Goal: Information Seeking & Learning: Learn about a topic

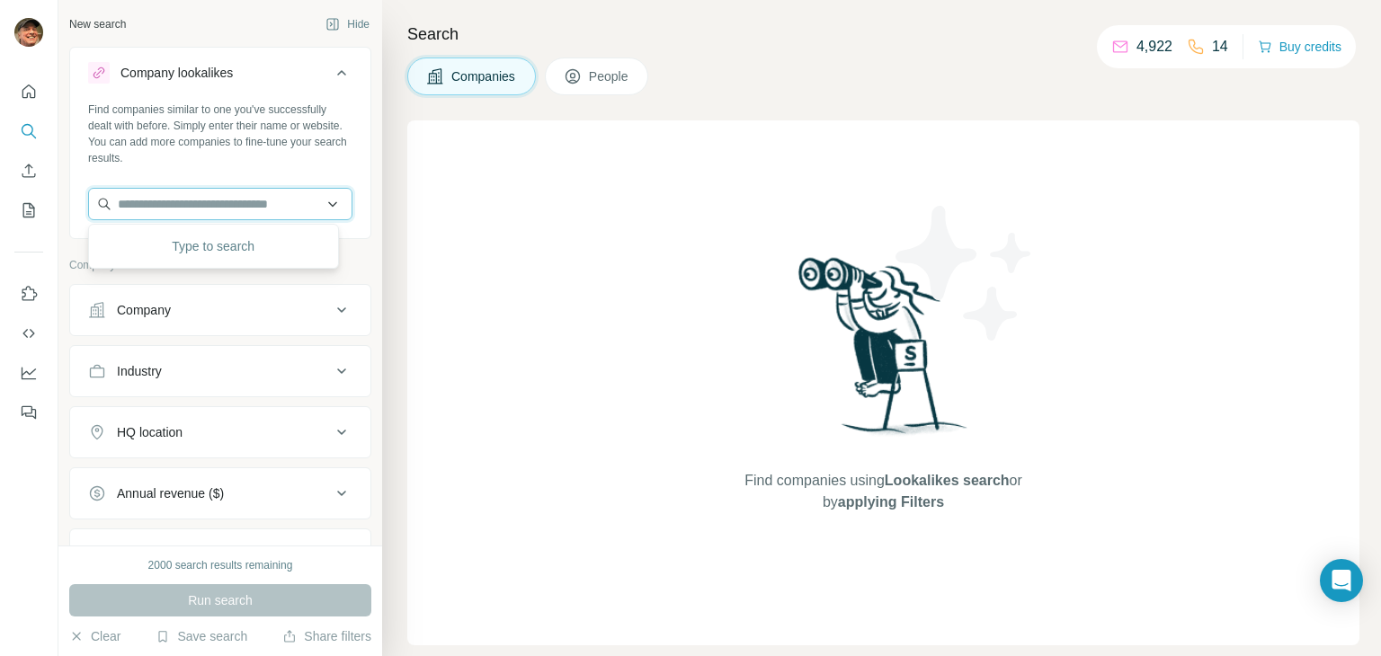
click at [194, 198] on input "text" at bounding box center [220, 204] width 264 height 32
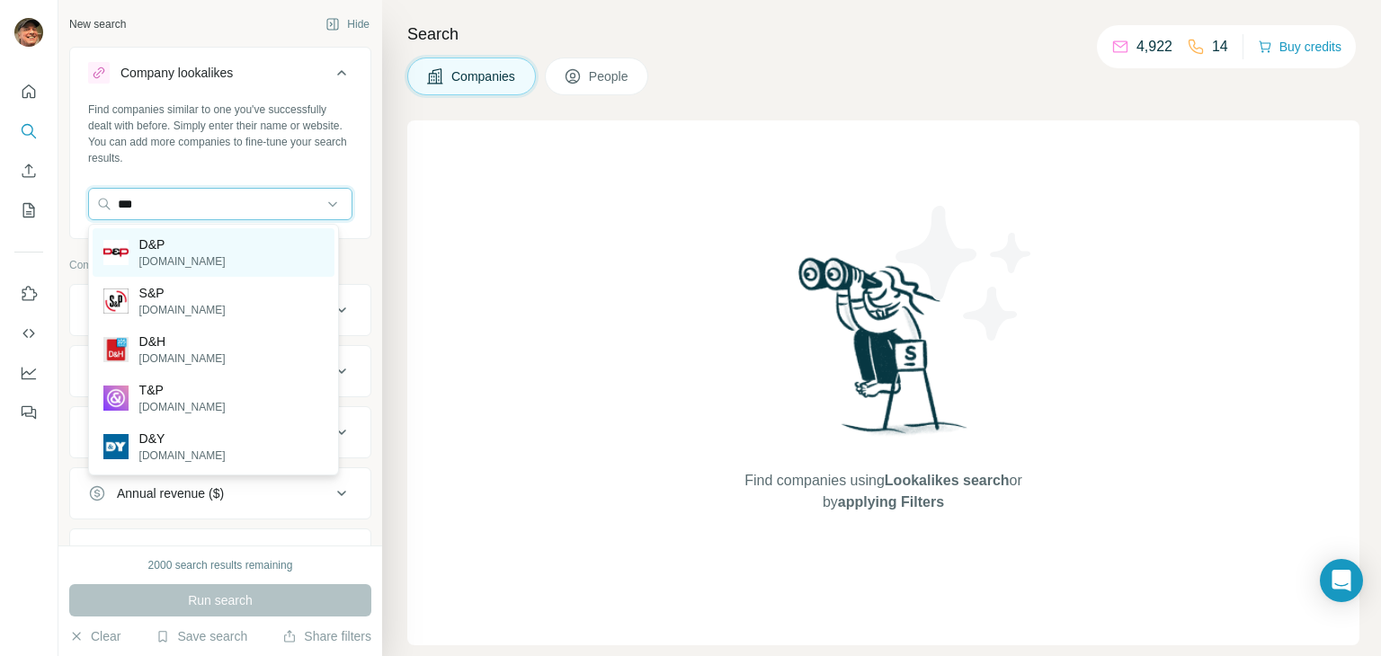
type input "***"
click at [171, 243] on p "D&P" at bounding box center [182, 245] width 86 height 18
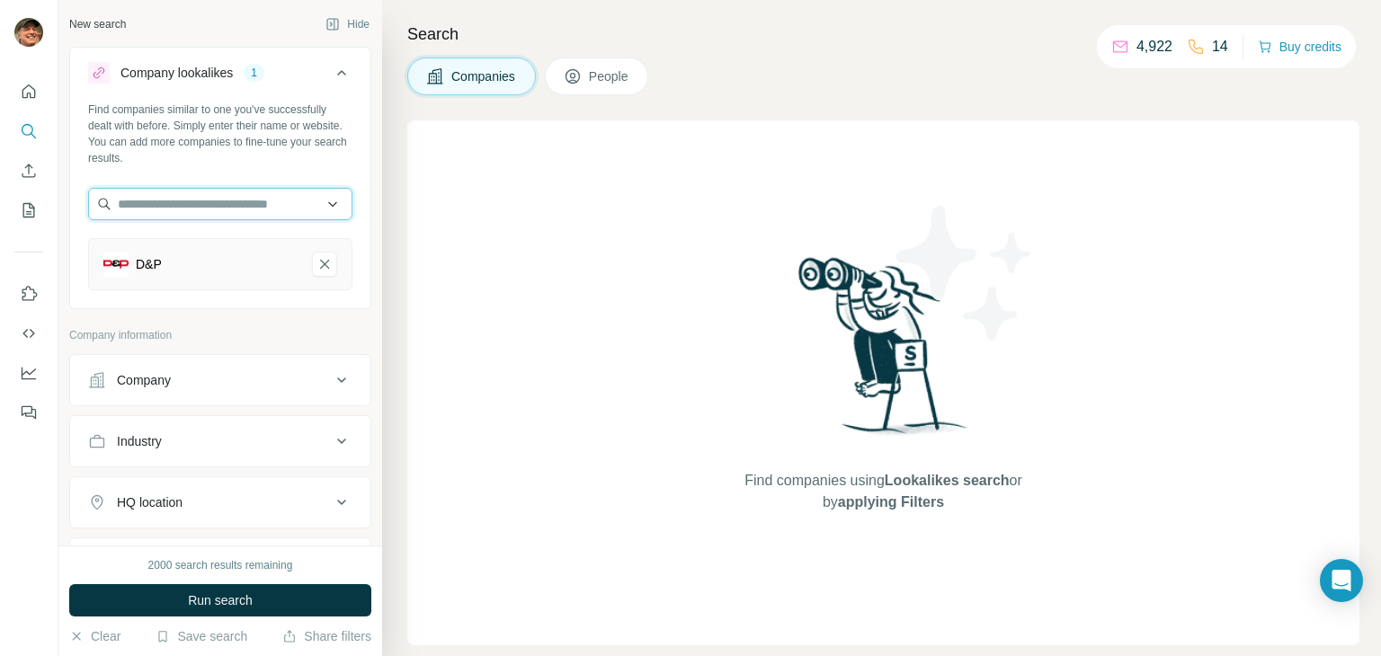
click at [188, 201] on input "text" at bounding box center [220, 204] width 264 height 32
type input "**********"
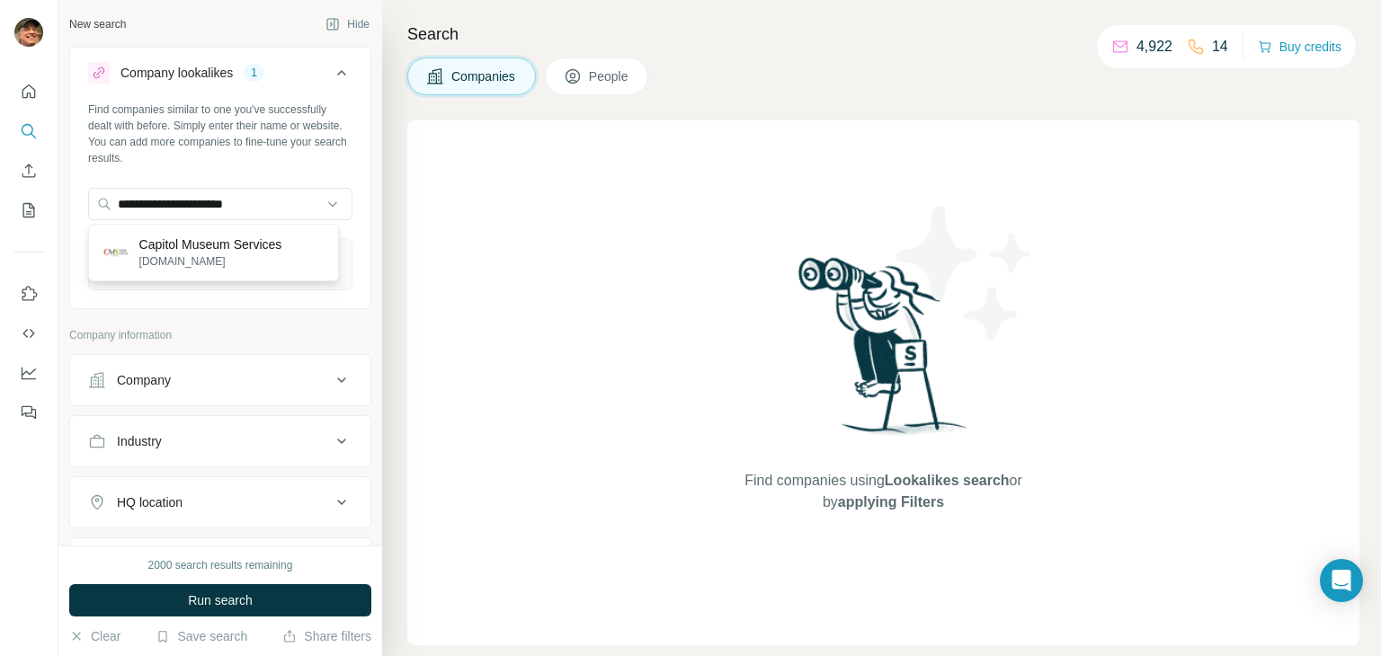
click at [165, 242] on p "Capitol Museum Services" at bounding box center [210, 245] width 143 height 18
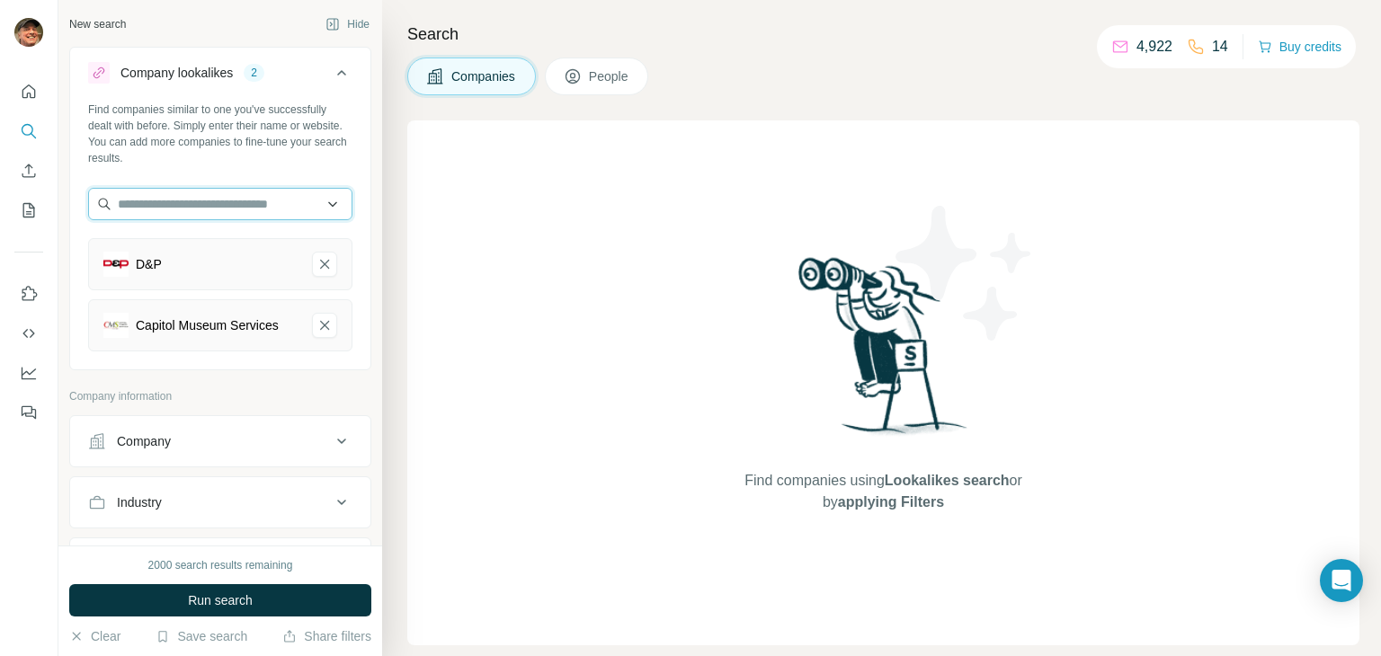
click at [190, 205] on input "text" at bounding box center [220, 204] width 264 height 32
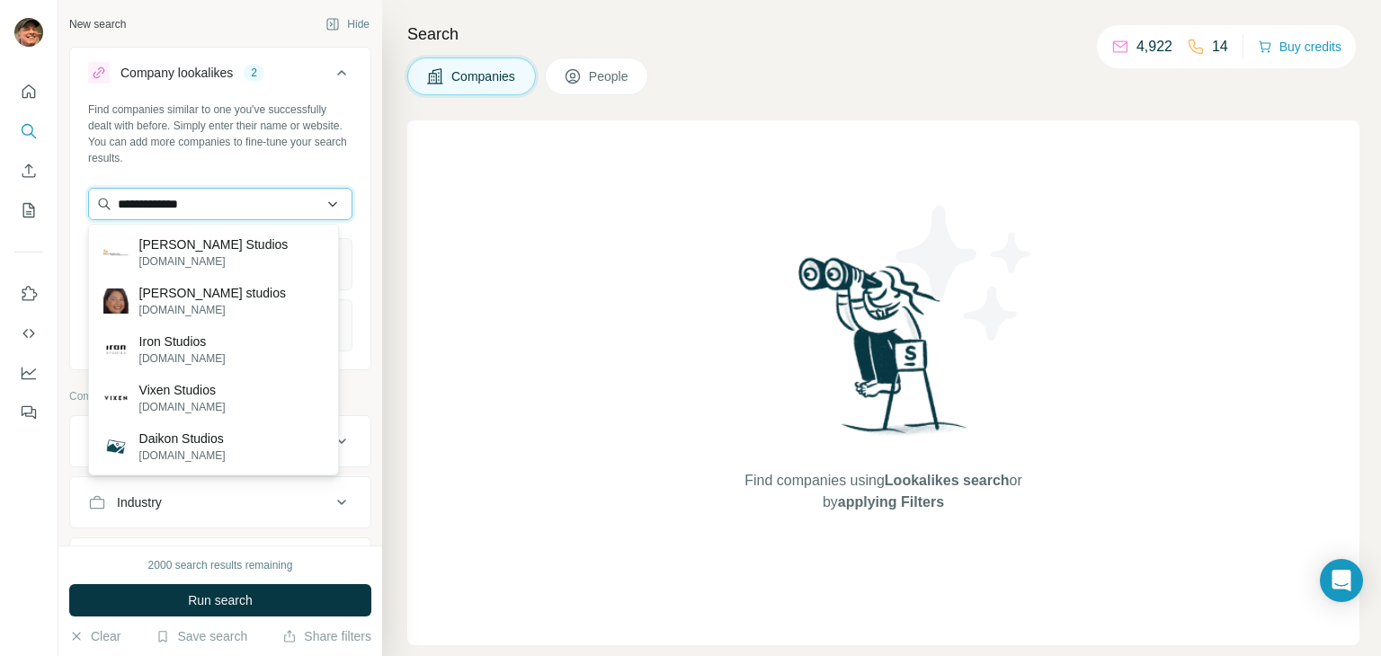
drag, startPoint x: 228, startPoint y: 209, endPoint x: 99, endPoint y: 194, distance: 129.4
click at [99, 194] on input "**********" at bounding box center [220, 204] width 264 height 32
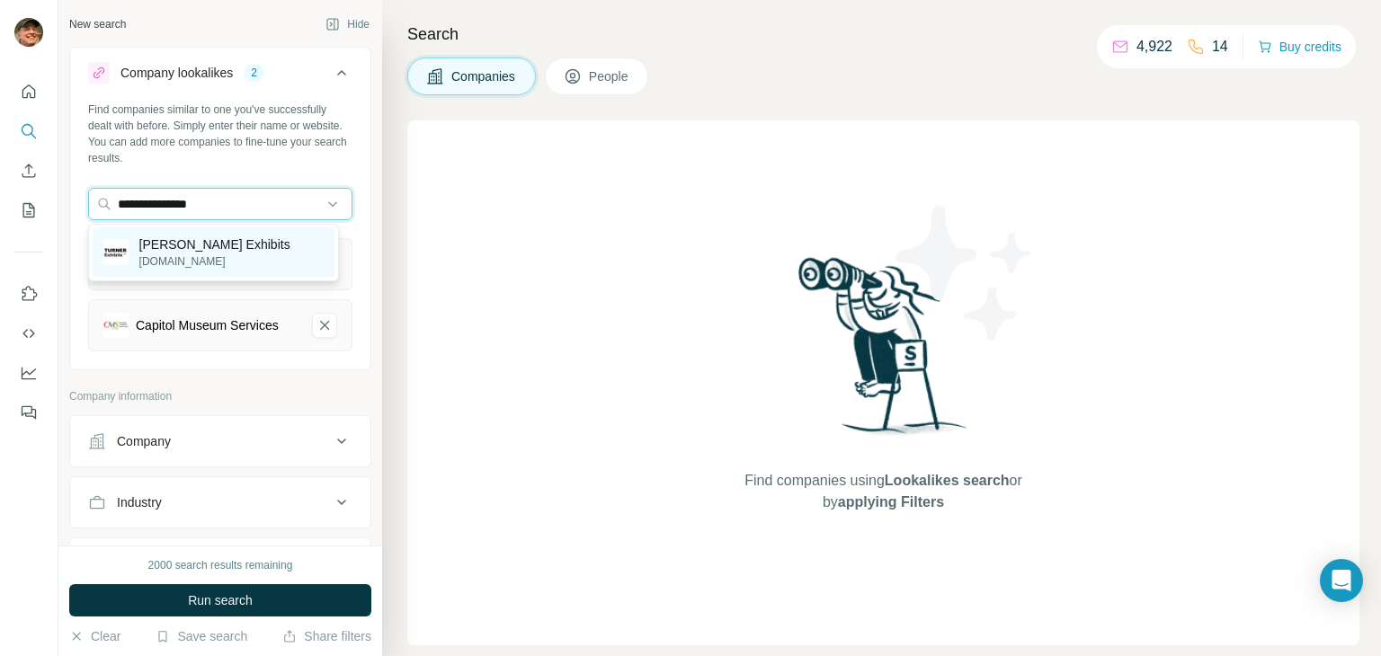
type input "**********"
click at [156, 249] on p "[PERSON_NAME] Exhibits" at bounding box center [214, 245] width 151 height 18
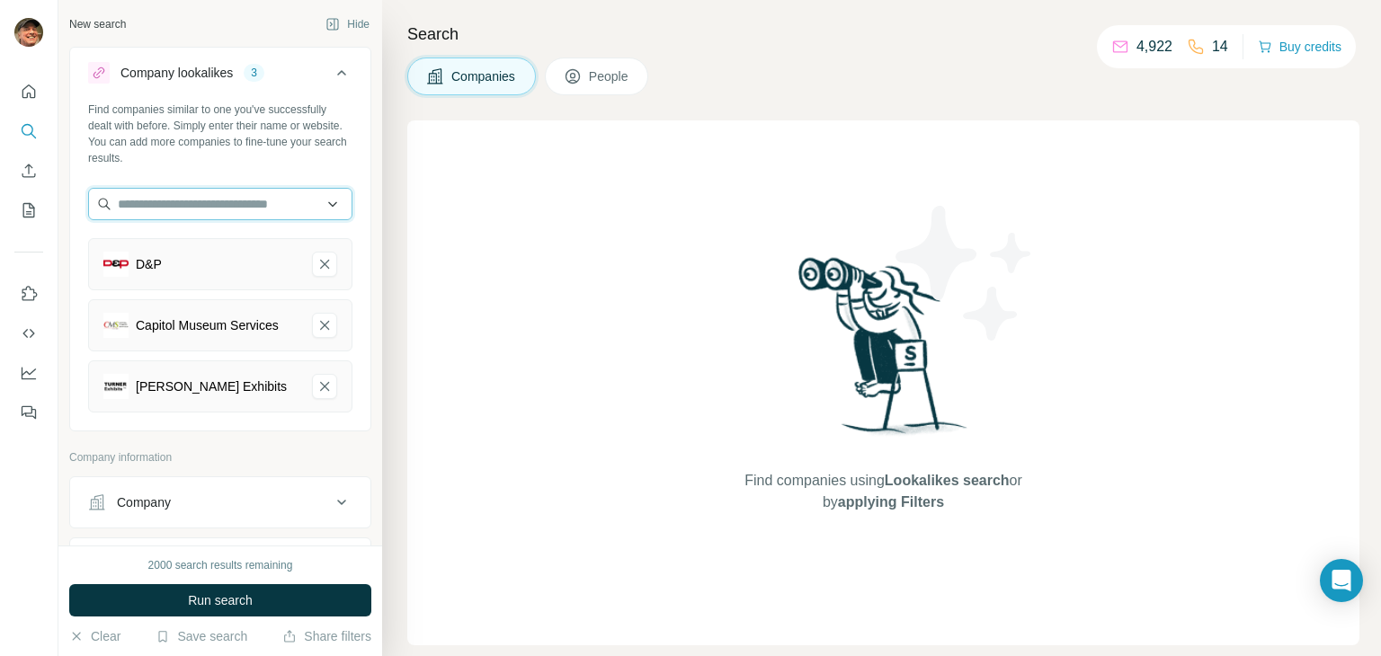
click at [197, 210] on input "text" at bounding box center [220, 204] width 264 height 32
click at [255, 201] on input "**********" at bounding box center [220, 204] width 264 height 32
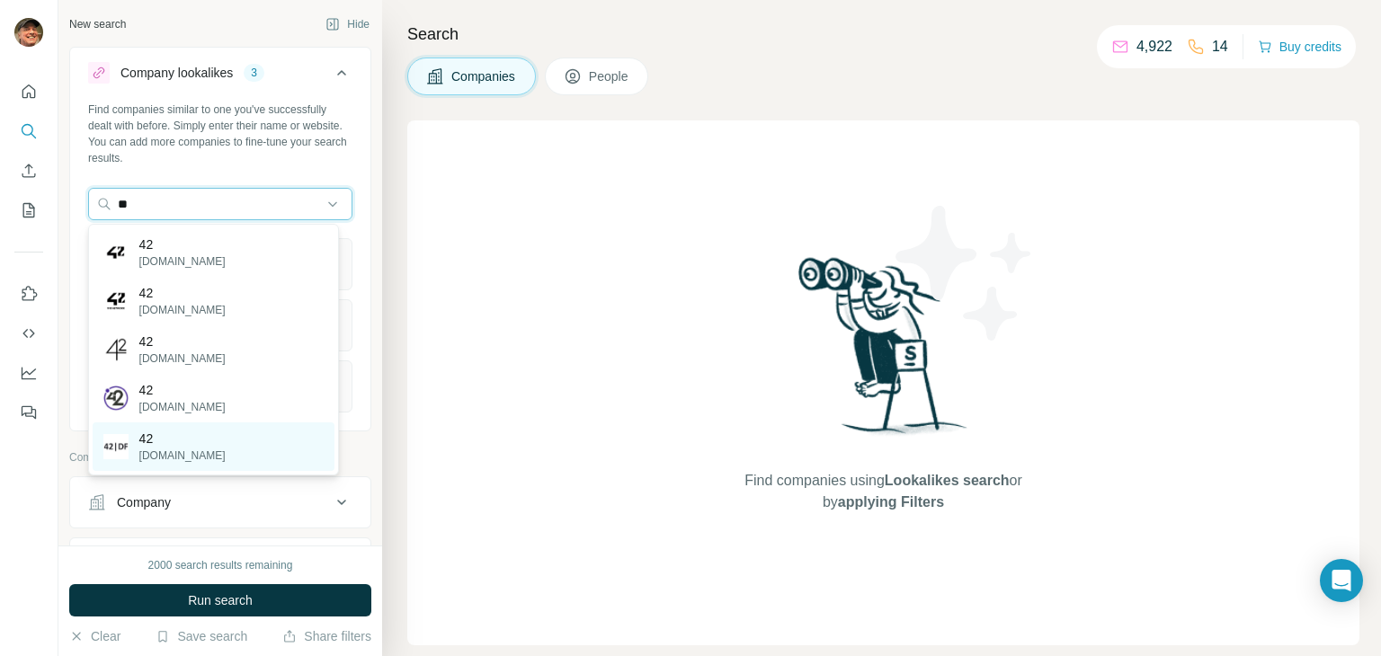
type input "**"
click at [196, 470] on div "42 [DOMAIN_NAME]" at bounding box center [214, 447] width 242 height 49
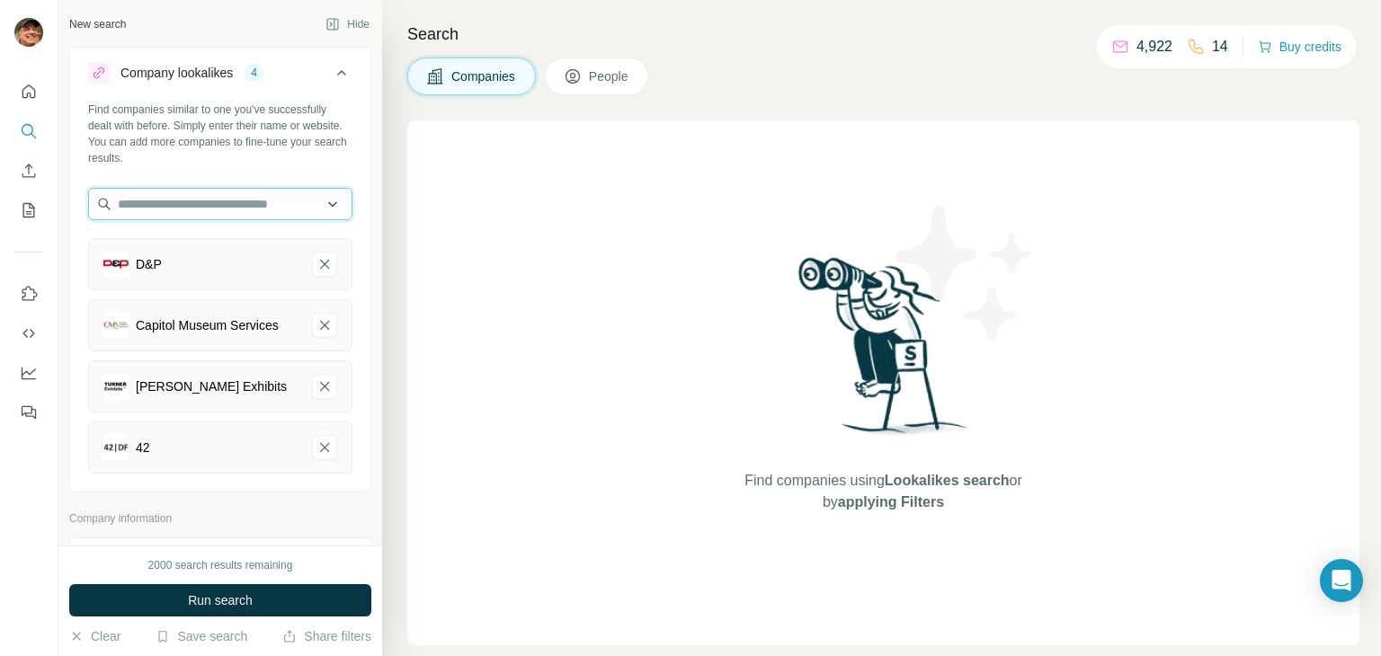
click at [176, 207] on input "text" at bounding box center [220, 204] width 264 height 32
type input "*"
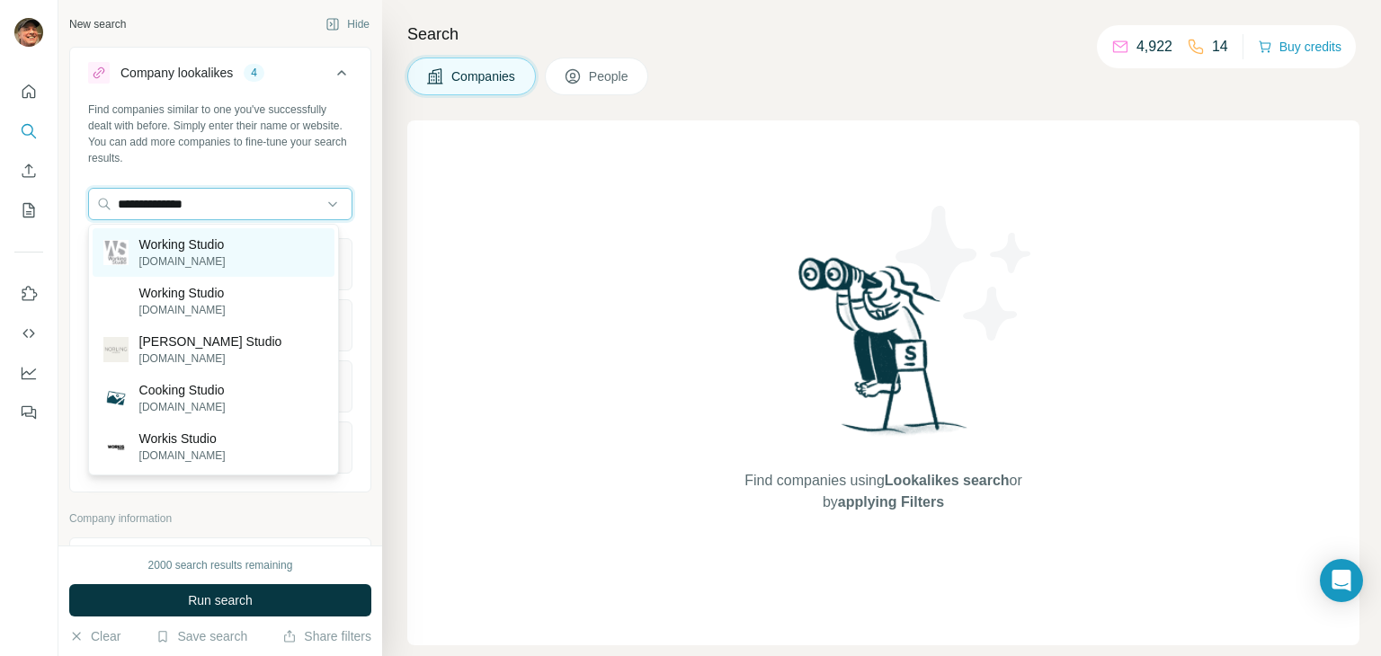
type input "**********"
click at [167, 250] on p "Working Studio" at bounding box center [182, 245] width 86 height 18
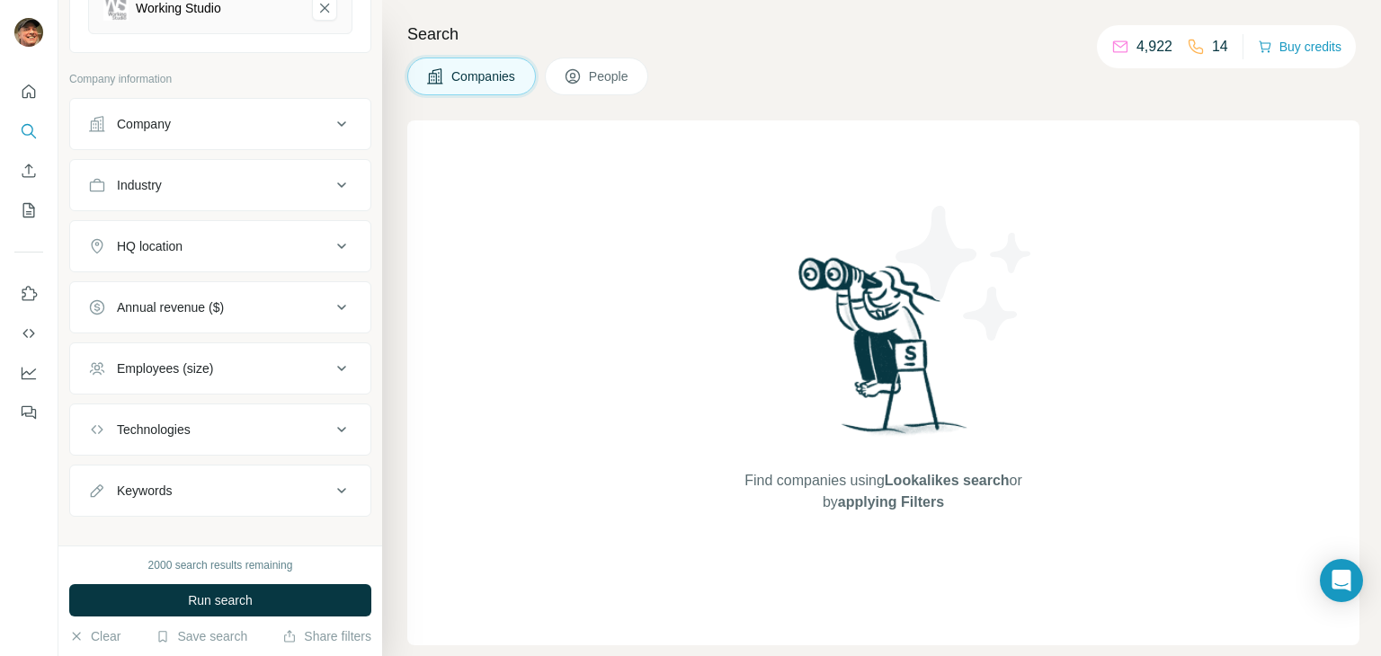
scroll to position [529, 0]
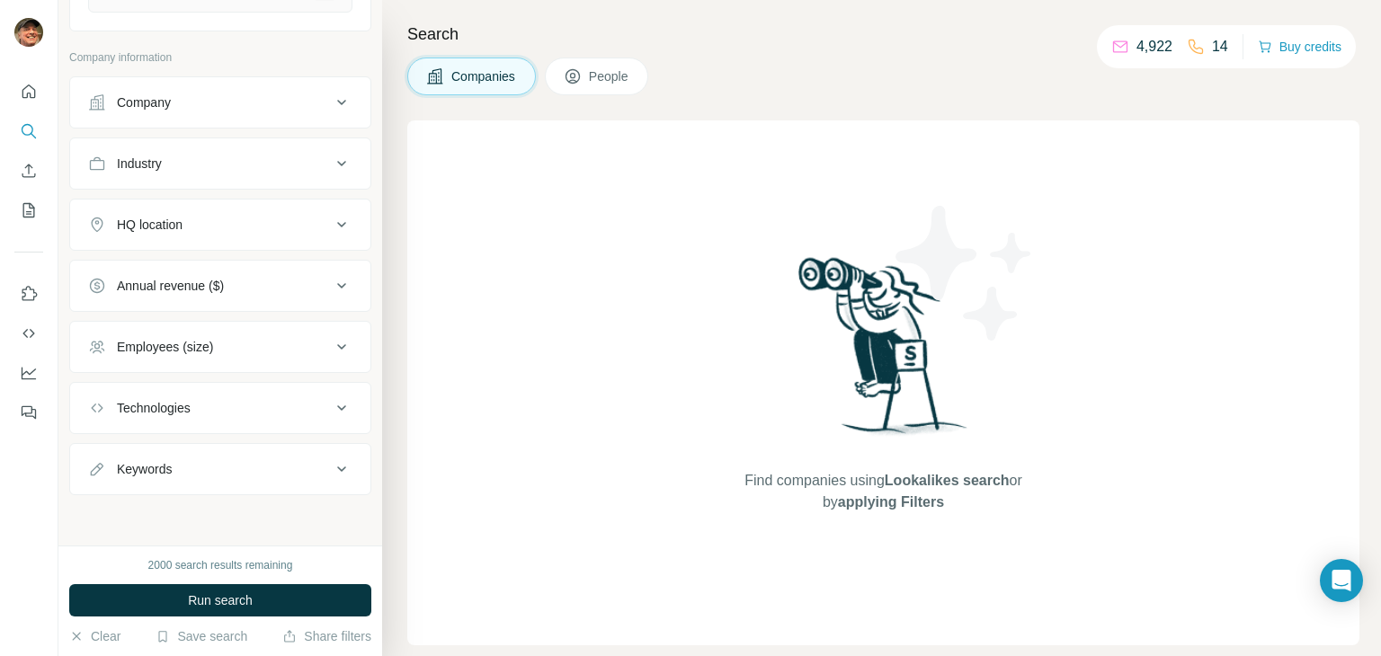
click at [239, 224] on div "HQ location" at bounding box center [209, 225] width 243 height 18
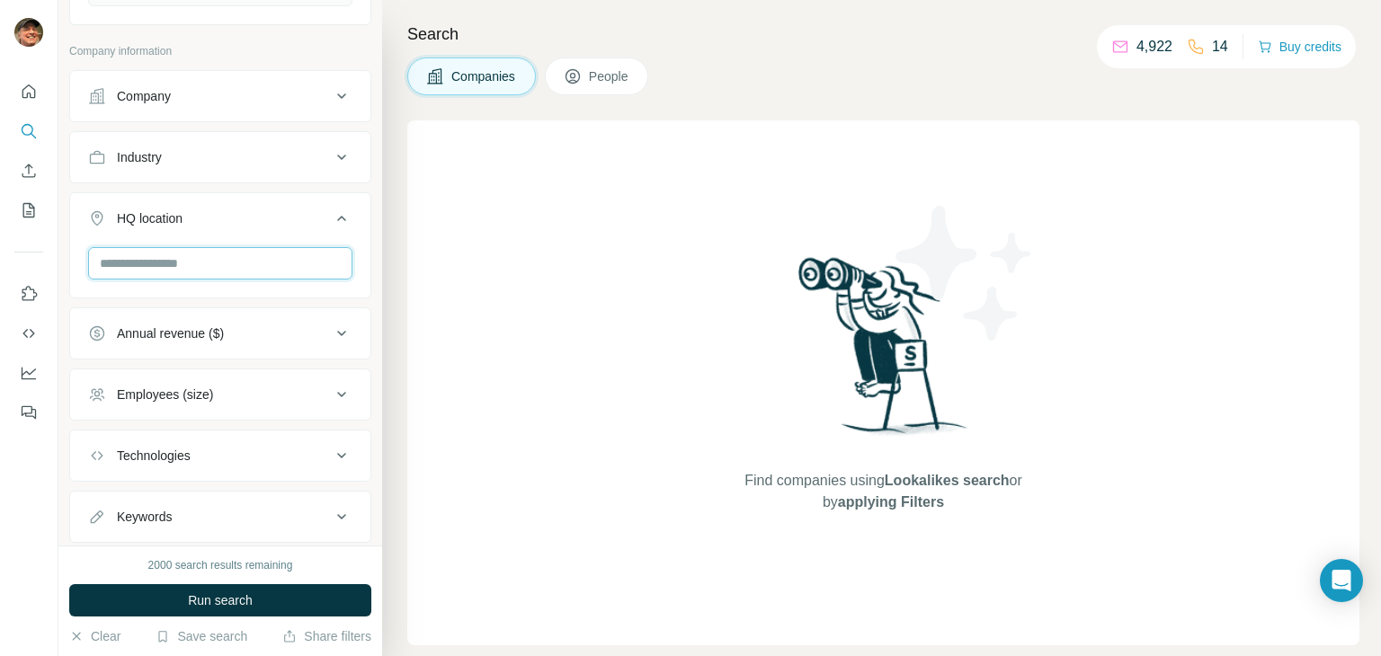
click at [219, 274] on input "text" at bounding box center [220, 263] width 264 height 32
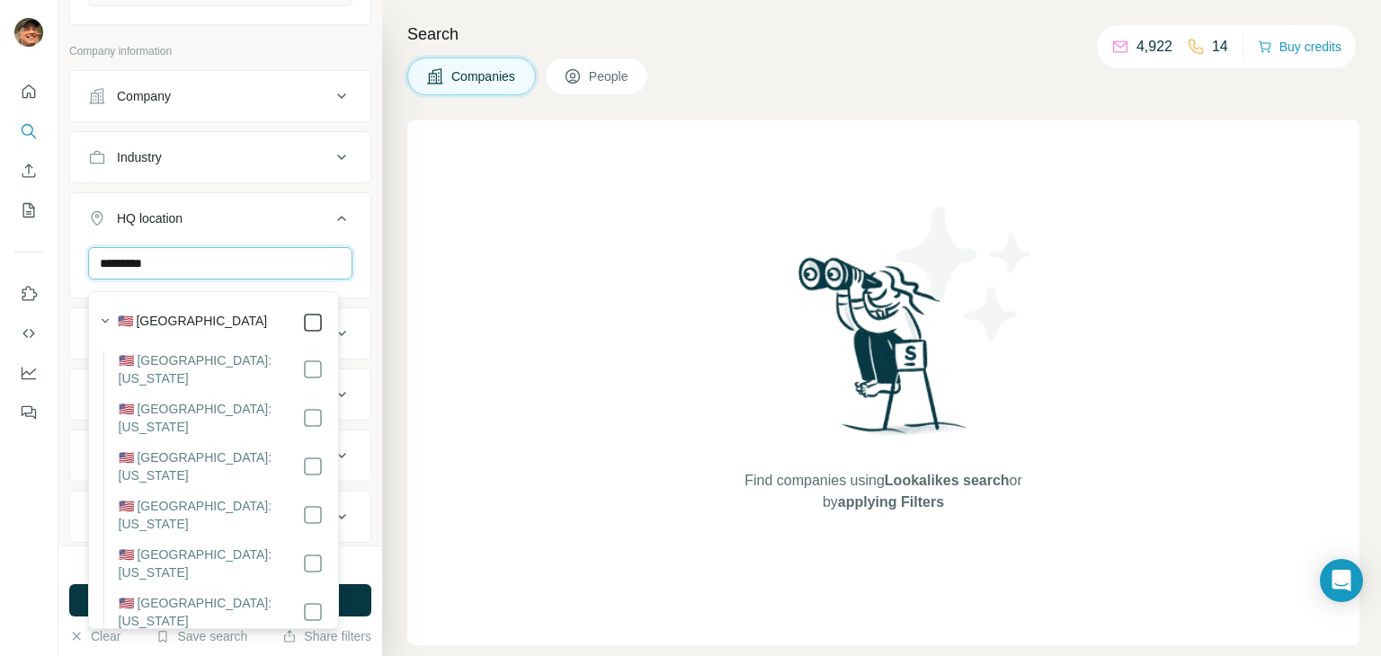
type input "*********"
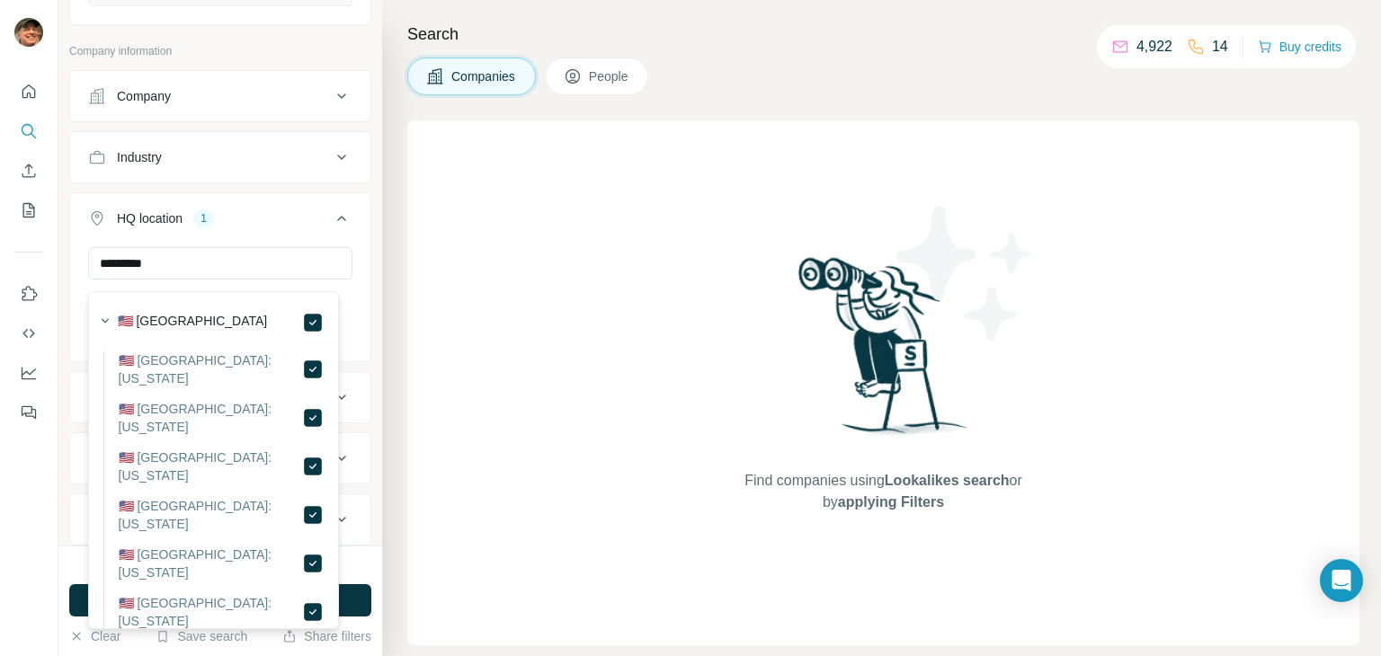
click at [347, 217] on button "HQ location 1" at bounding box center [220, 222] width 300 height 50
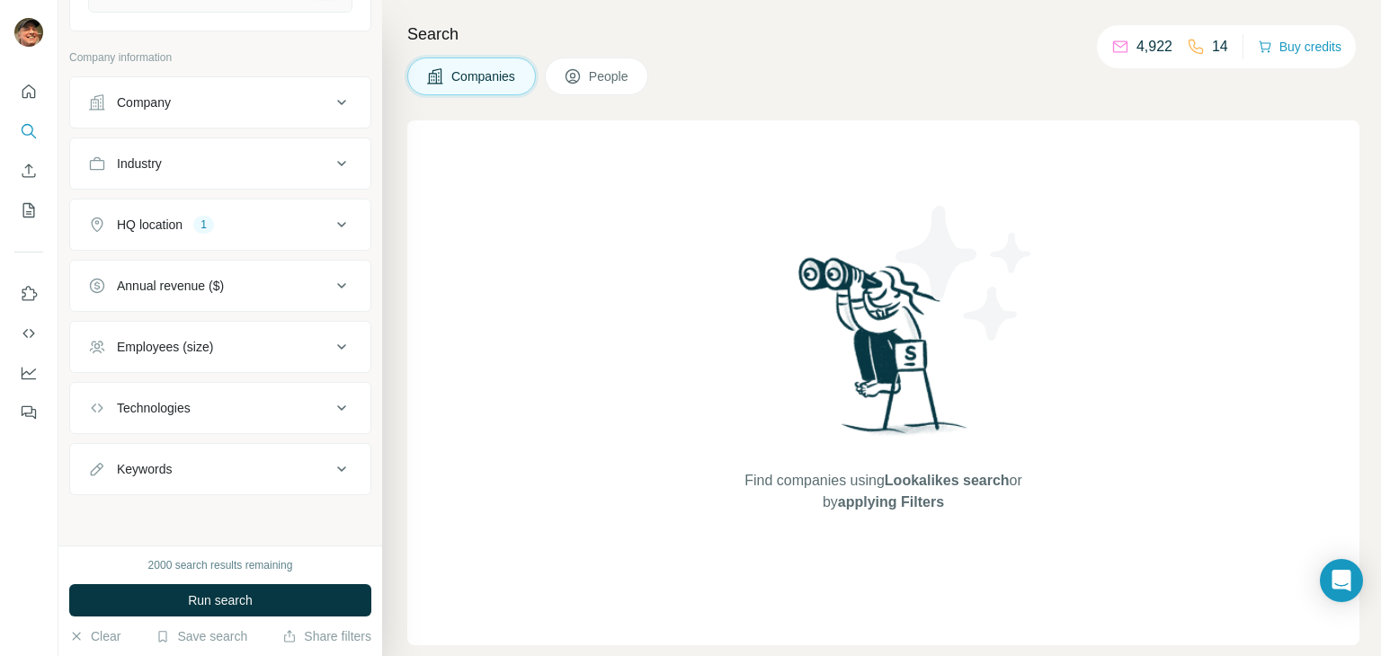
click at [239, 332] on button "Employees (size)" at bounding box center [220, 347] width 300 height 43
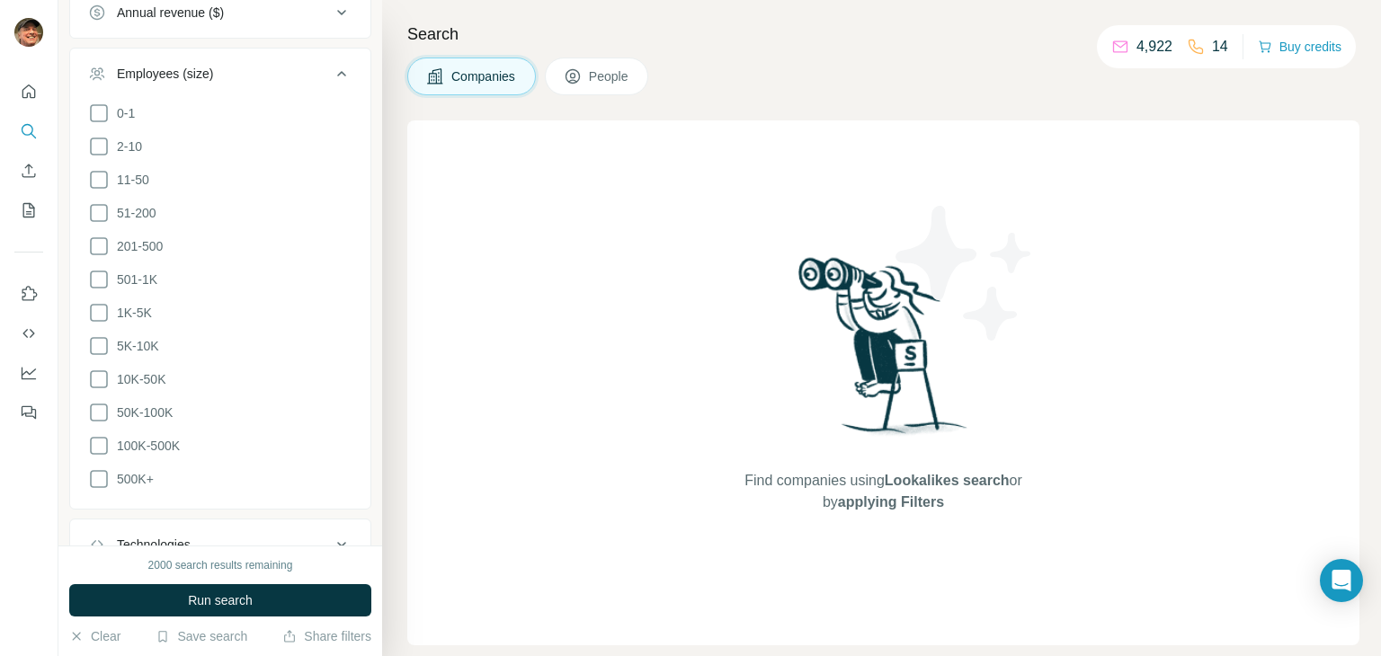
scroll to position [799, 0]
click at [98, 186] on icon at bounding box center [99, 177] width 18 height 18
click at [98, 219] on icon at bounding box center [99, 210] width 18 height 18
click at [99, 242] on icon at bounding box center [99, 244] width 18 height 18
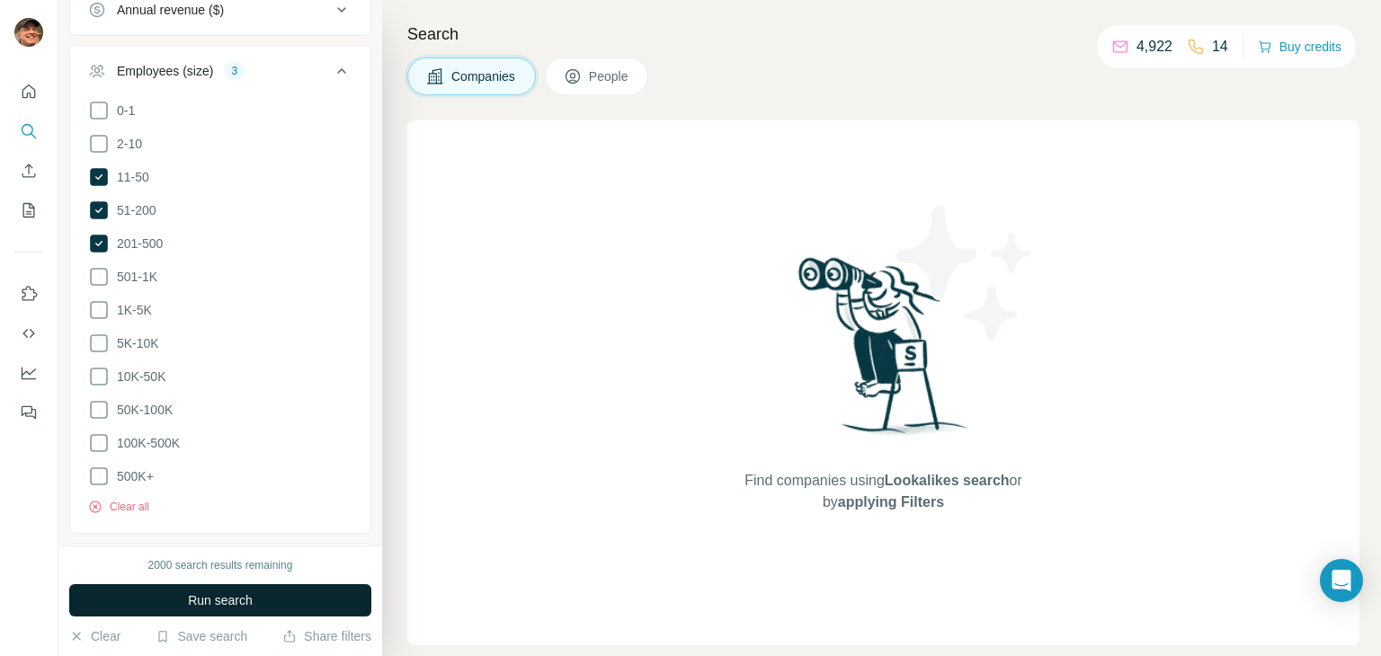
click at [246, 596] on span "Run search" at bounding box center [220, 601] width 65 height 18
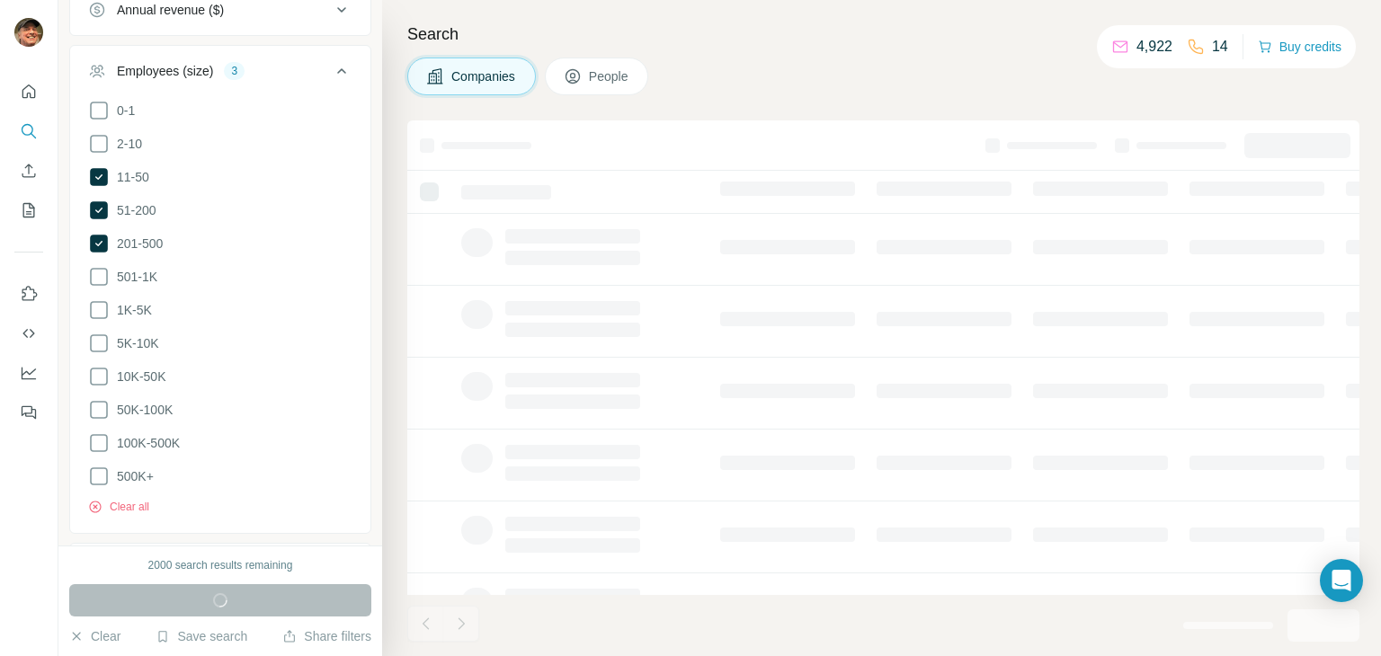
click at [320, 64] on button "Employees (size) 3" at bounding box center [220, 74] width 300 height 50
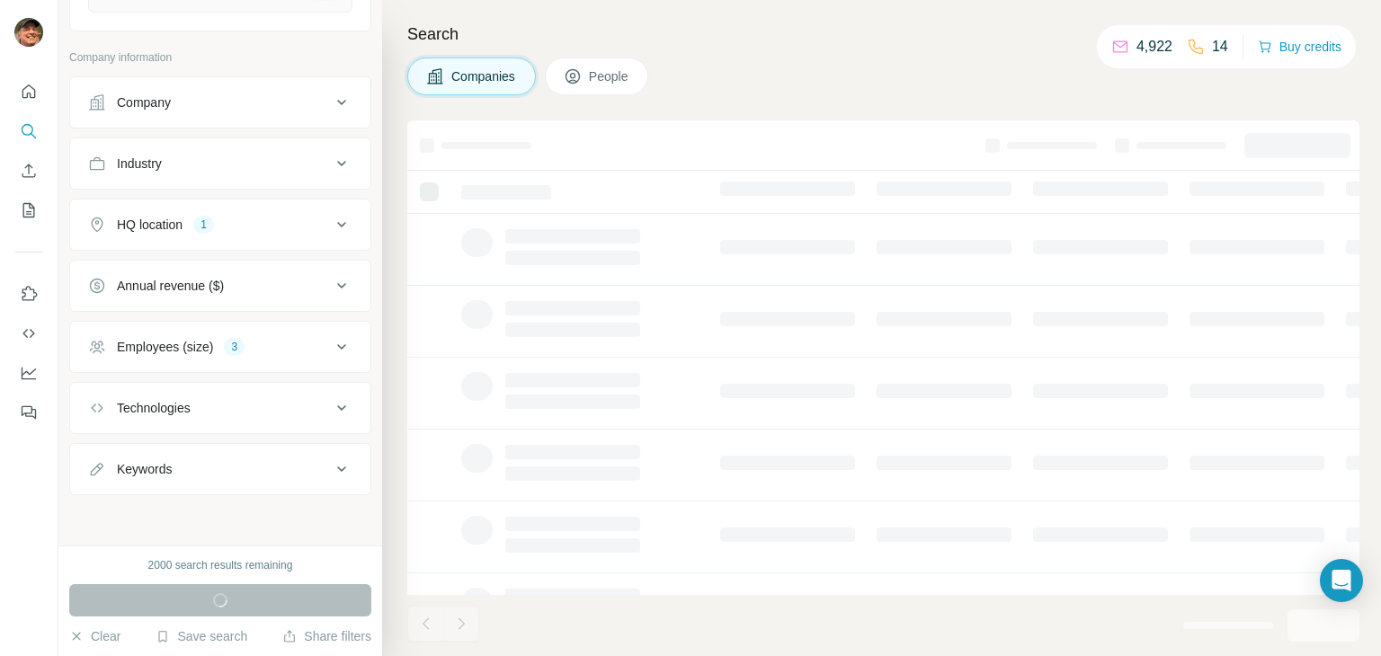
scroll to position [529, 0]
click at [229, 476] on div "Keywords" at bounding box center [209, 469] width 243 height 18
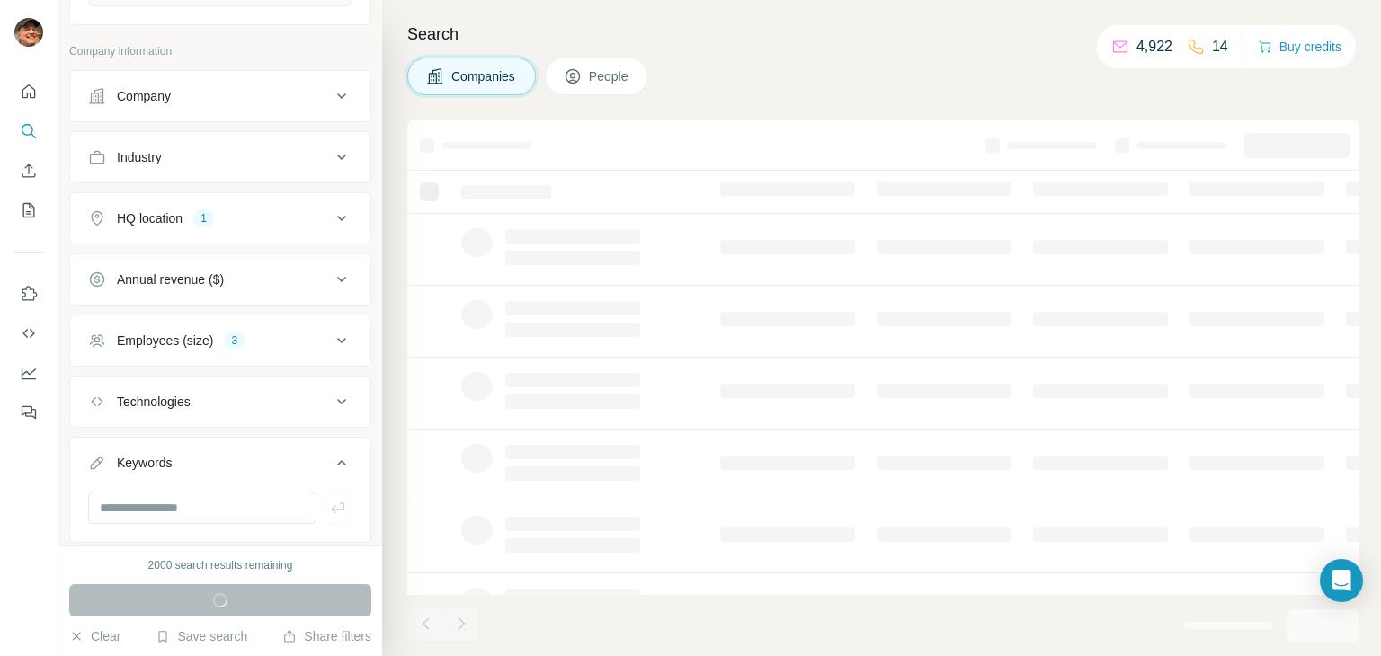
scroll to position [583, 0]
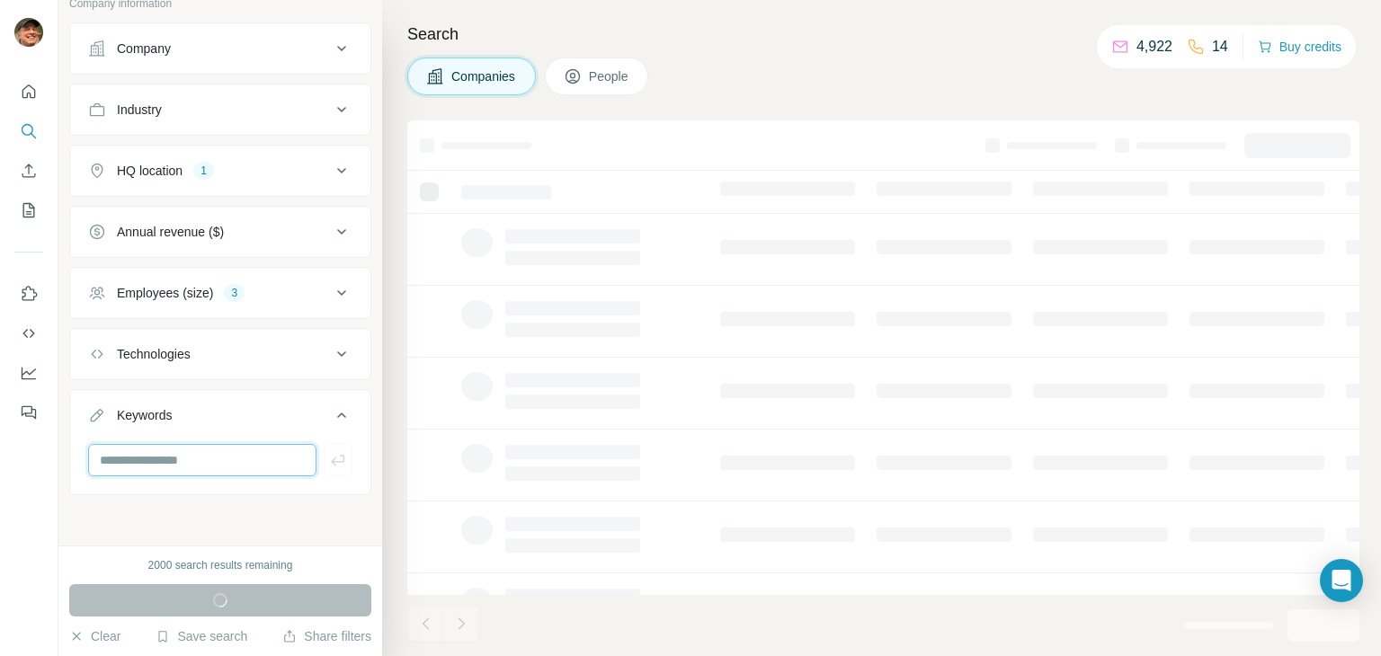
click at [213, 462] on input "text" at bounding box center [202, 460] width 228 height 32
type input "**********"
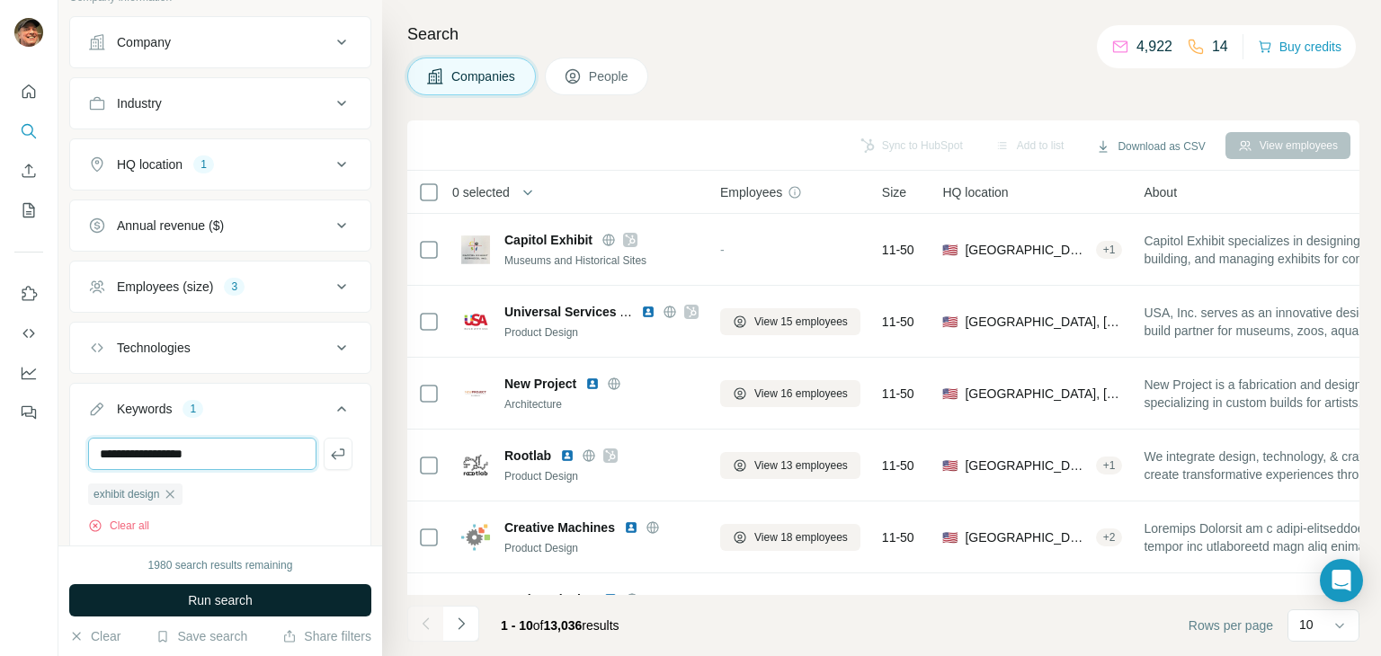
type input "**********"
click at [213, 462] on input "text" at bounding box center [202, 454] width 228 height 32
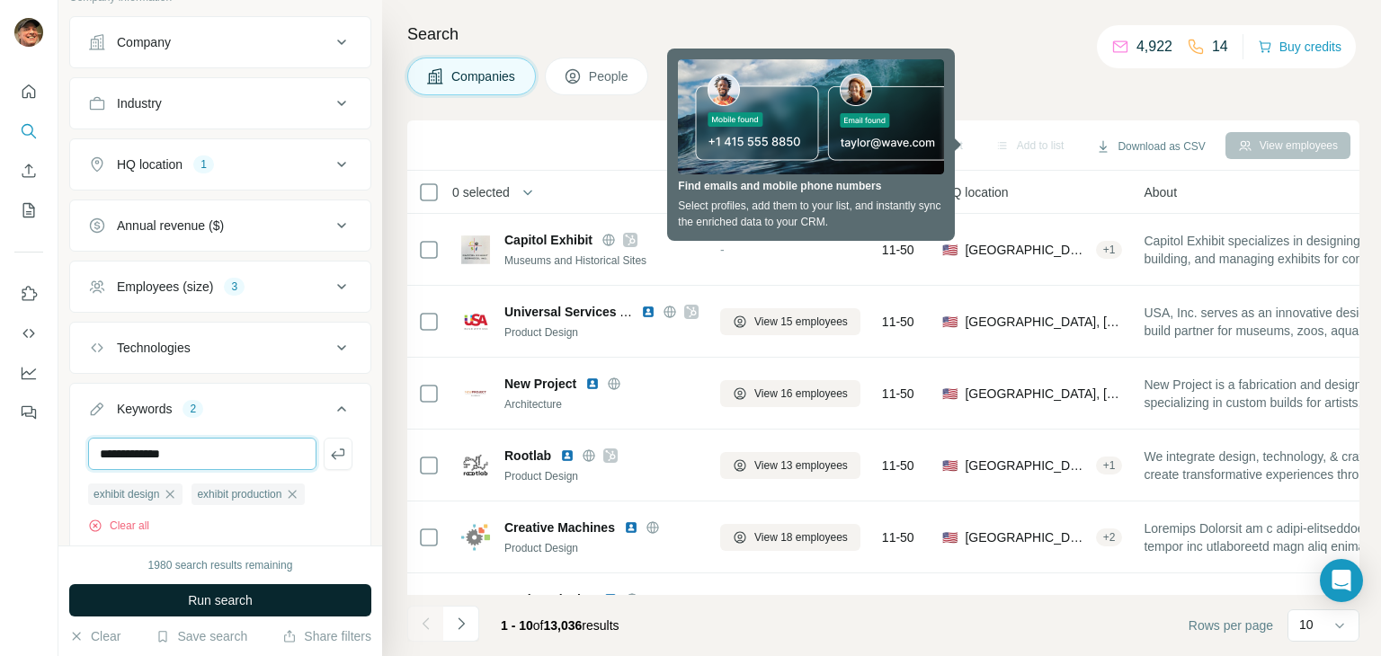
type input "**********"
click at [213, 462] on input "text" at bounding box center [202, 454] width 228 height 32
type input "**********"
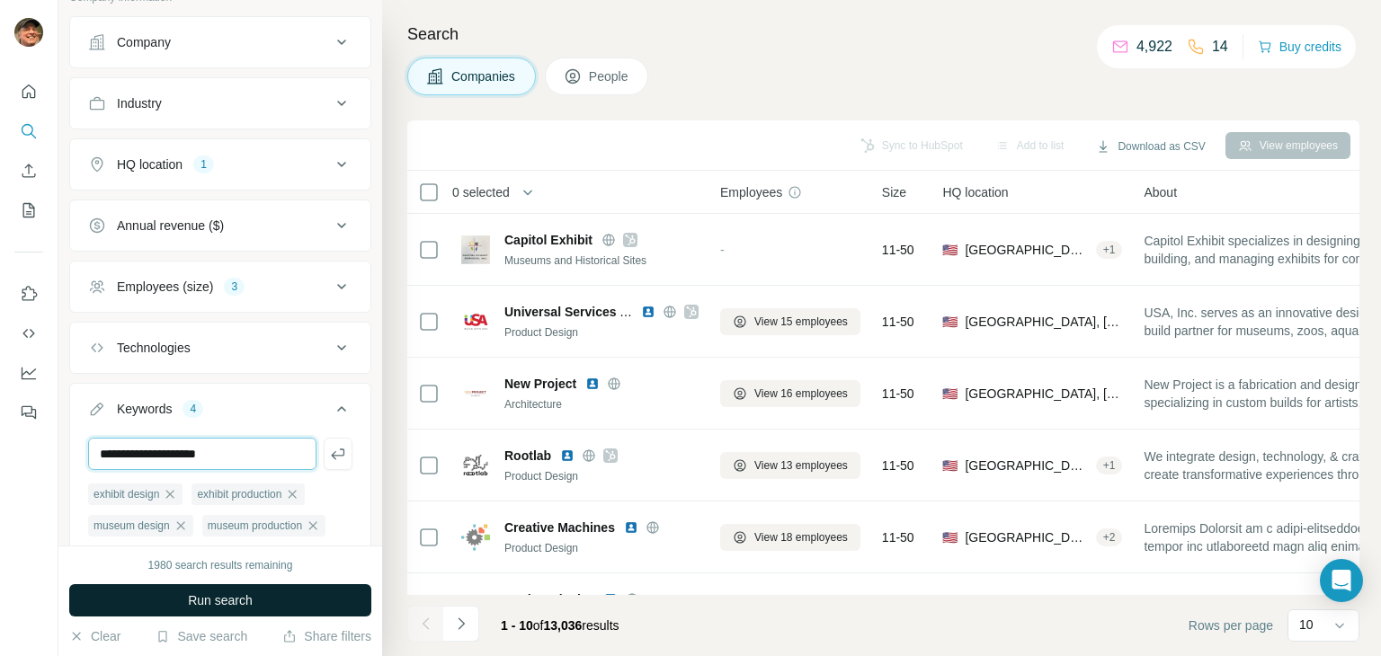
type input "**********"
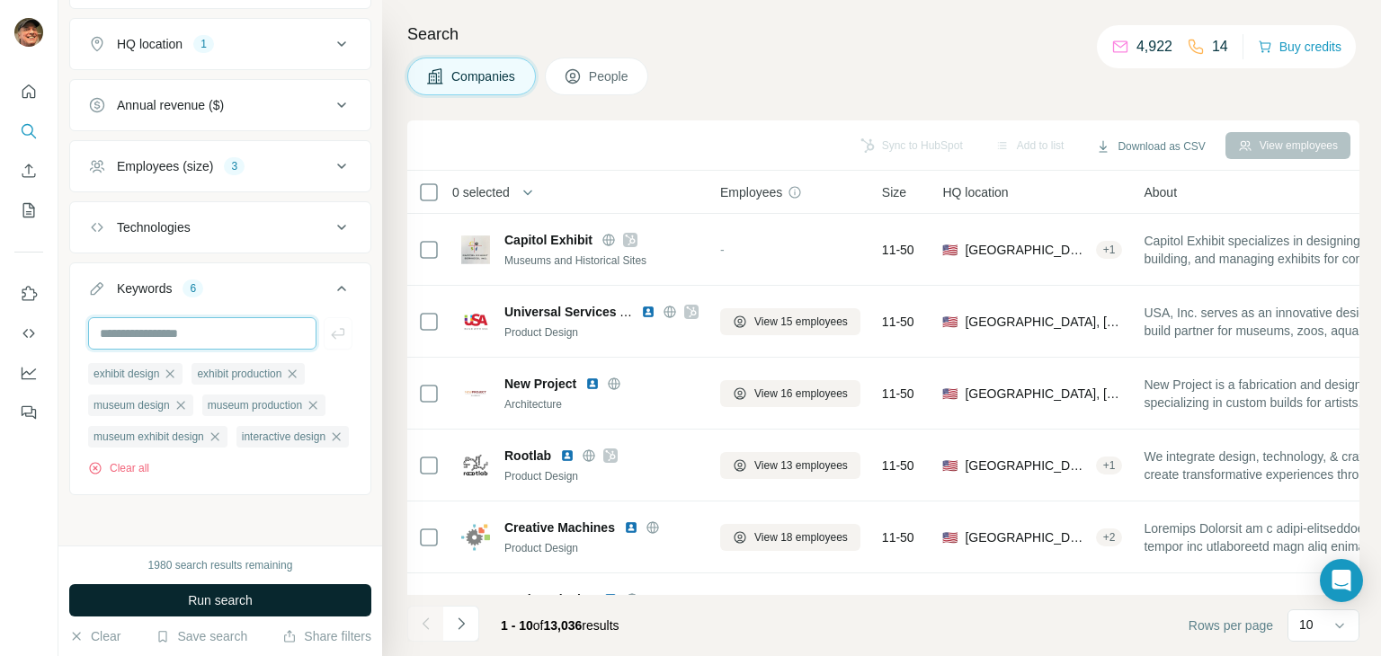
scroll to position [744, 0]
click at [177, 317] on input "text" at bounding box center [202, 333] width 228 height 32
click at [198, 601] on span "Run search" at bounding box center [220, 601] width 65 height 18
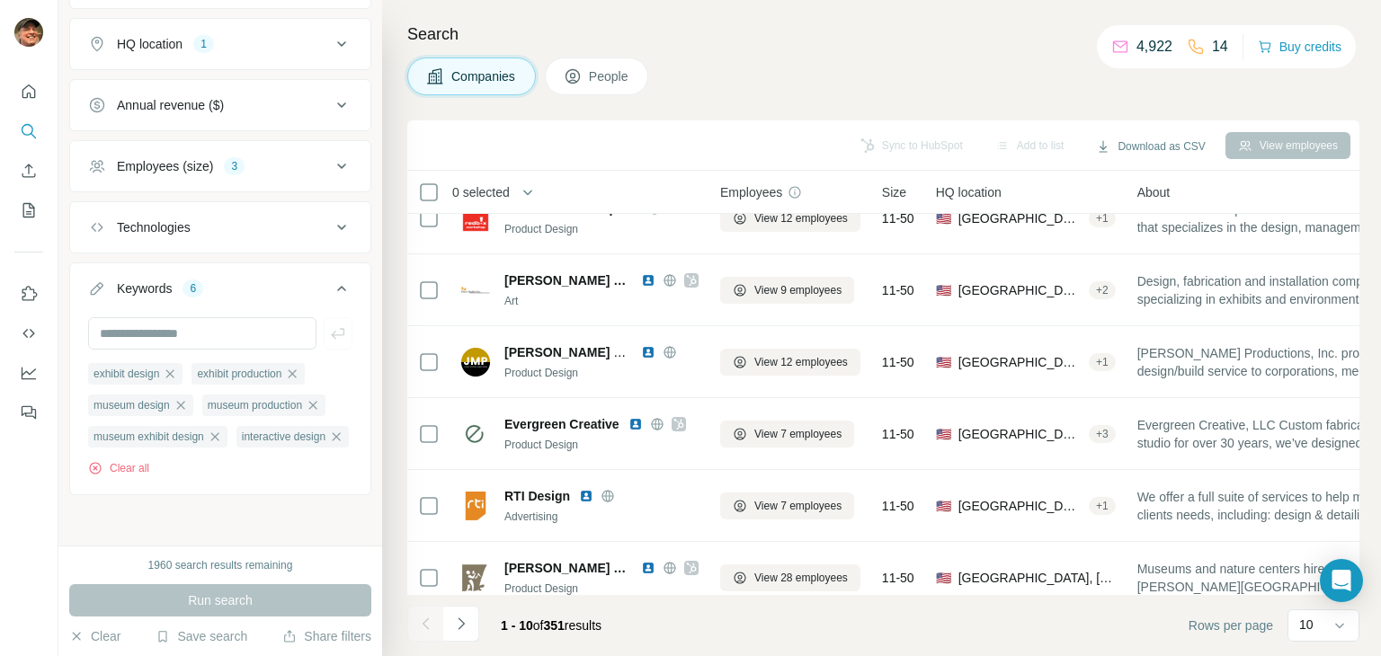
scroll to position [347, 0]
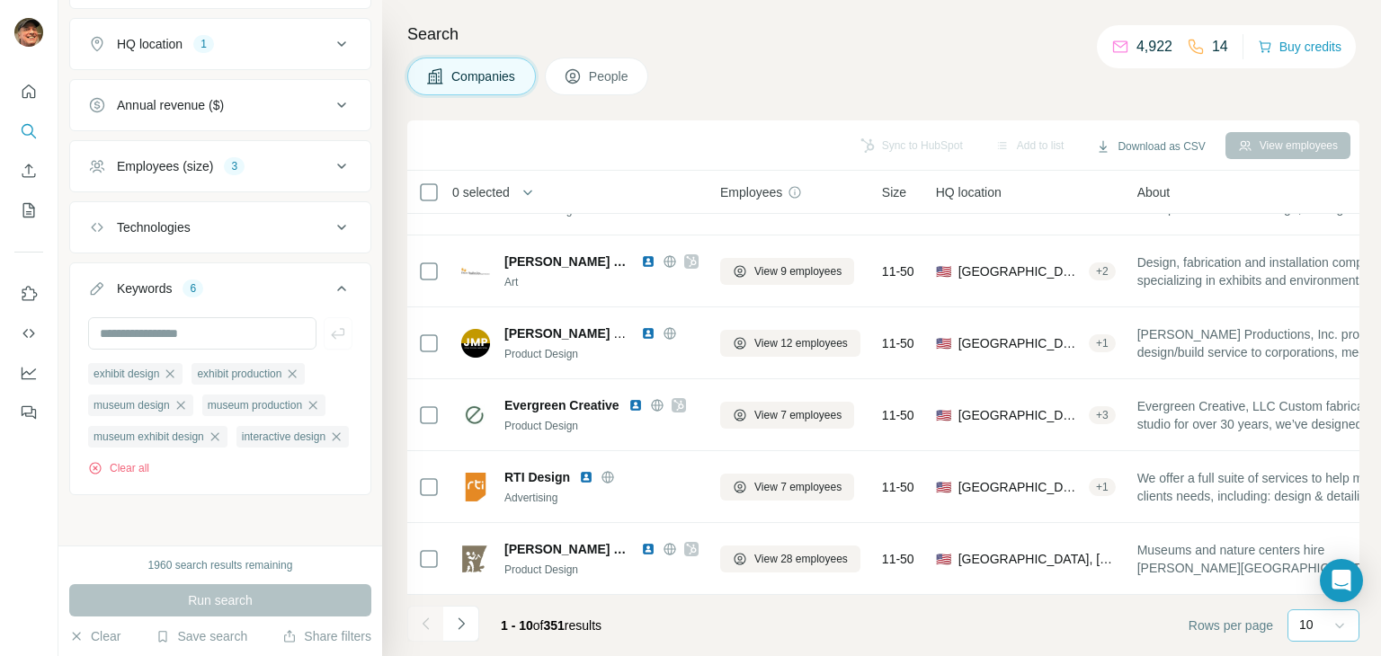
click at [1338, 634] on icon at bounding box center [1340, 626] width 18 height 18
click at [1318, 487] on div "60" at bounding box center [1323, 488] width 41 height 18
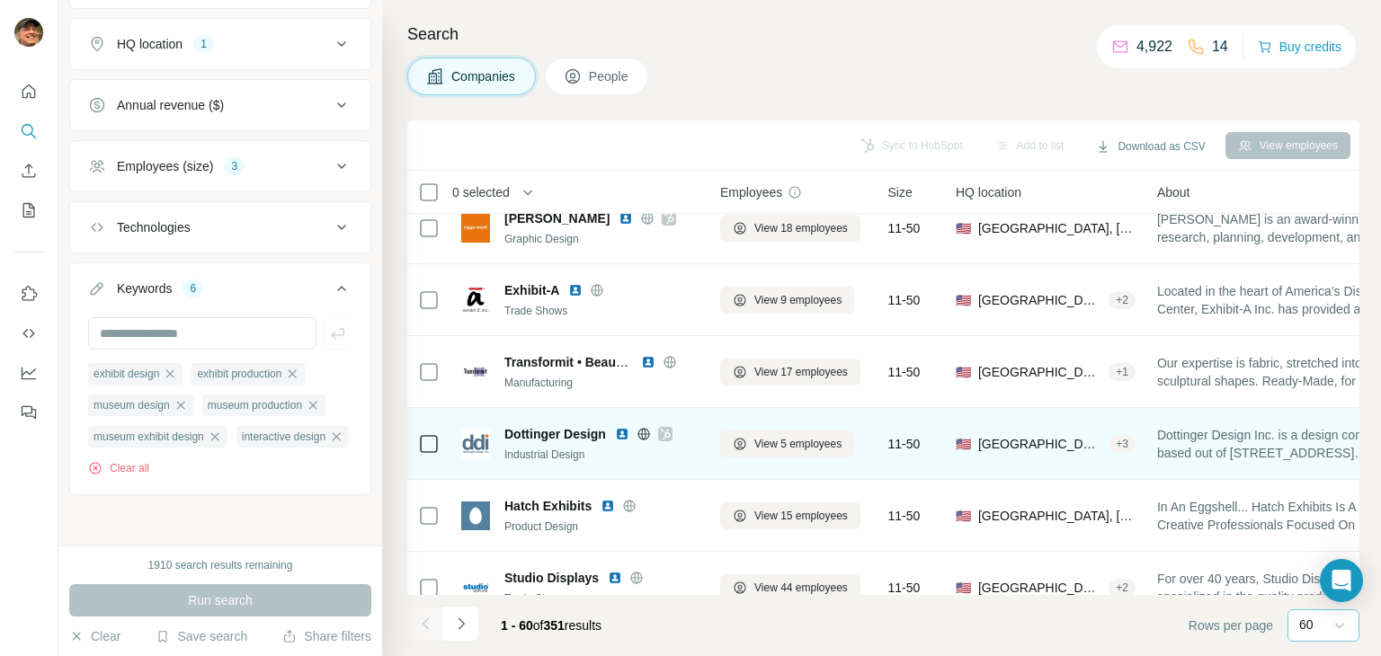
scroll to position [1067, 0]
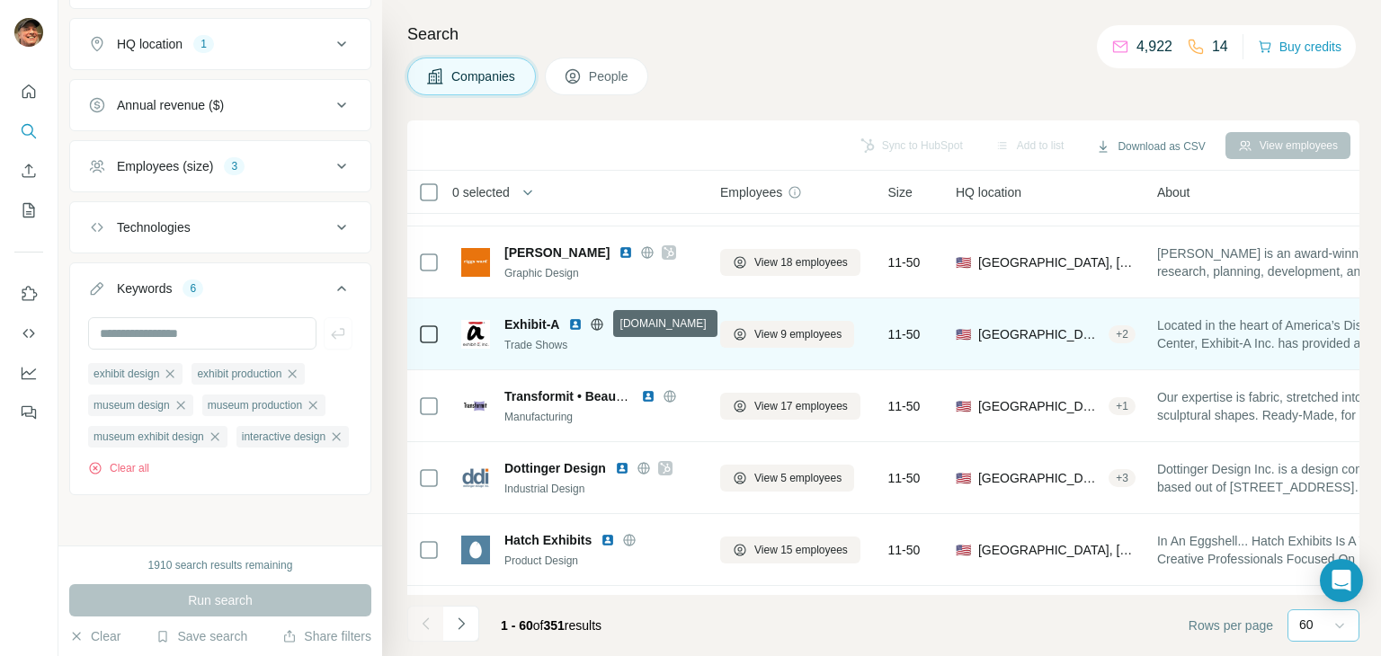
click at [603, 327] on icon at bounding box center [597, 324] width 14 height 14
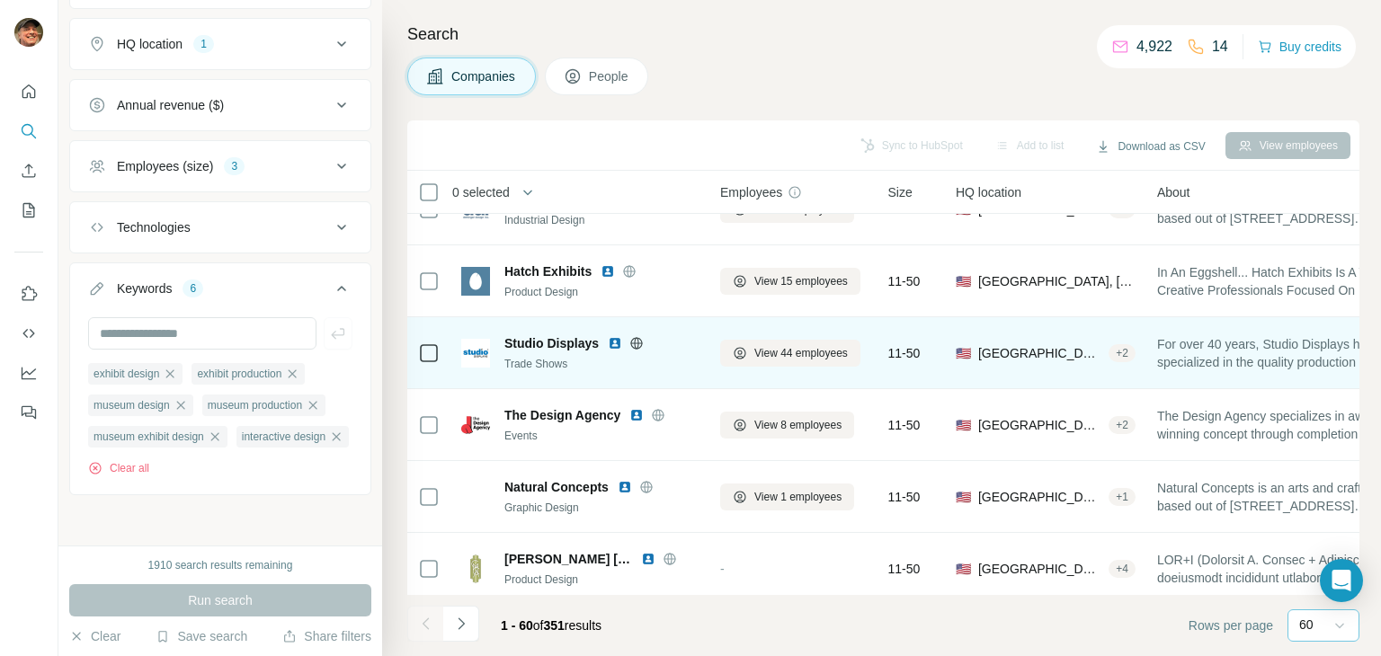
scroll to position [1336, 0]
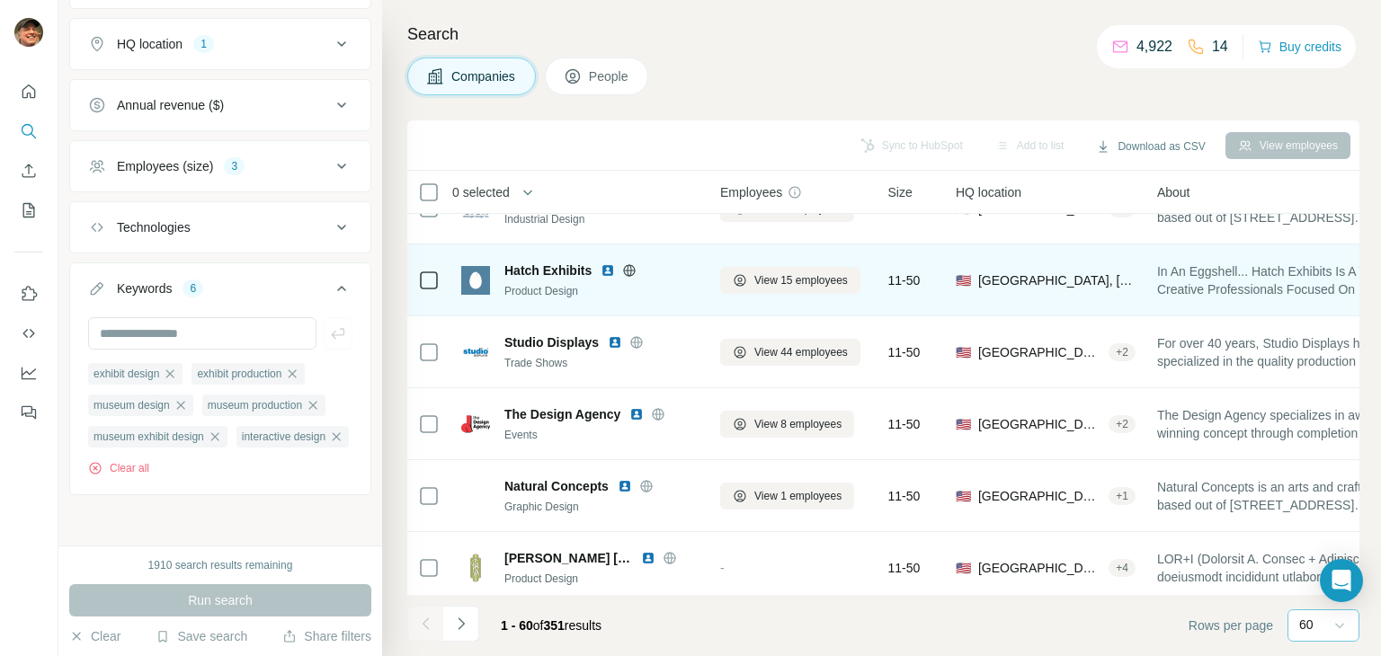
click at [633, 271] on icon at bounding box center [629, 270] width 14 height 14
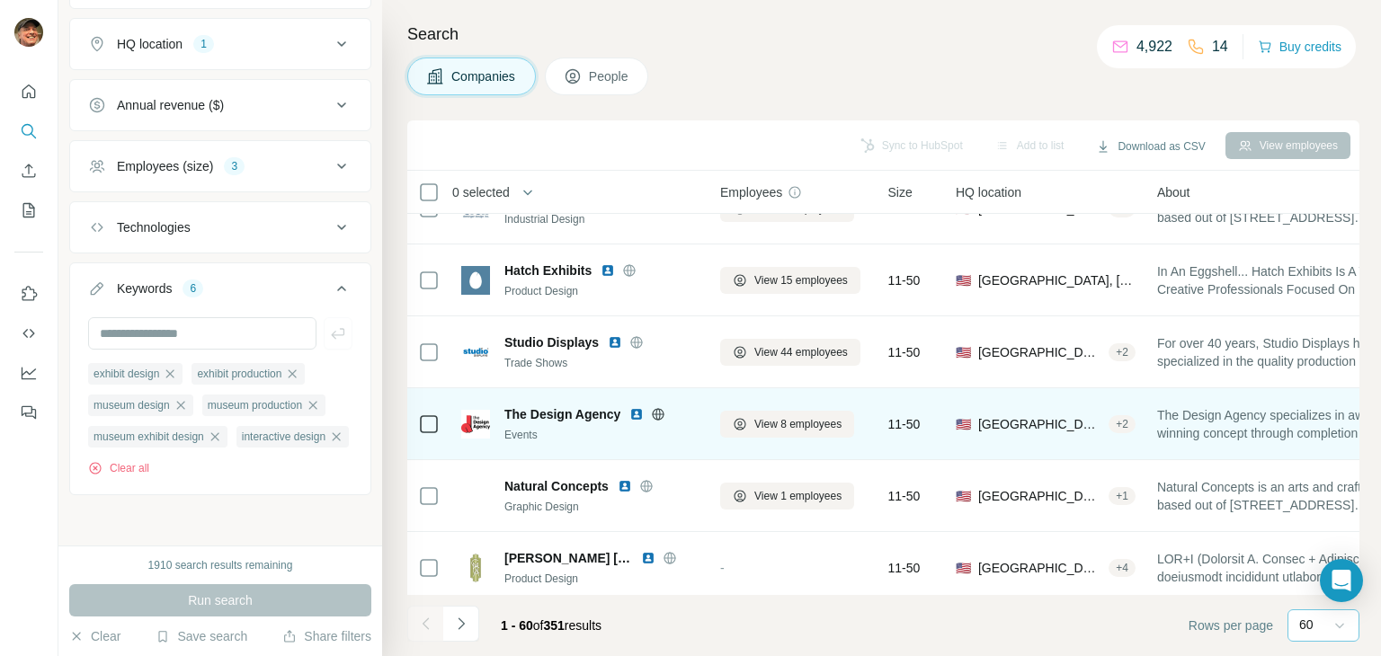
click at [661, 411] on icon at bounding box center [658, 414] width 4 height 12
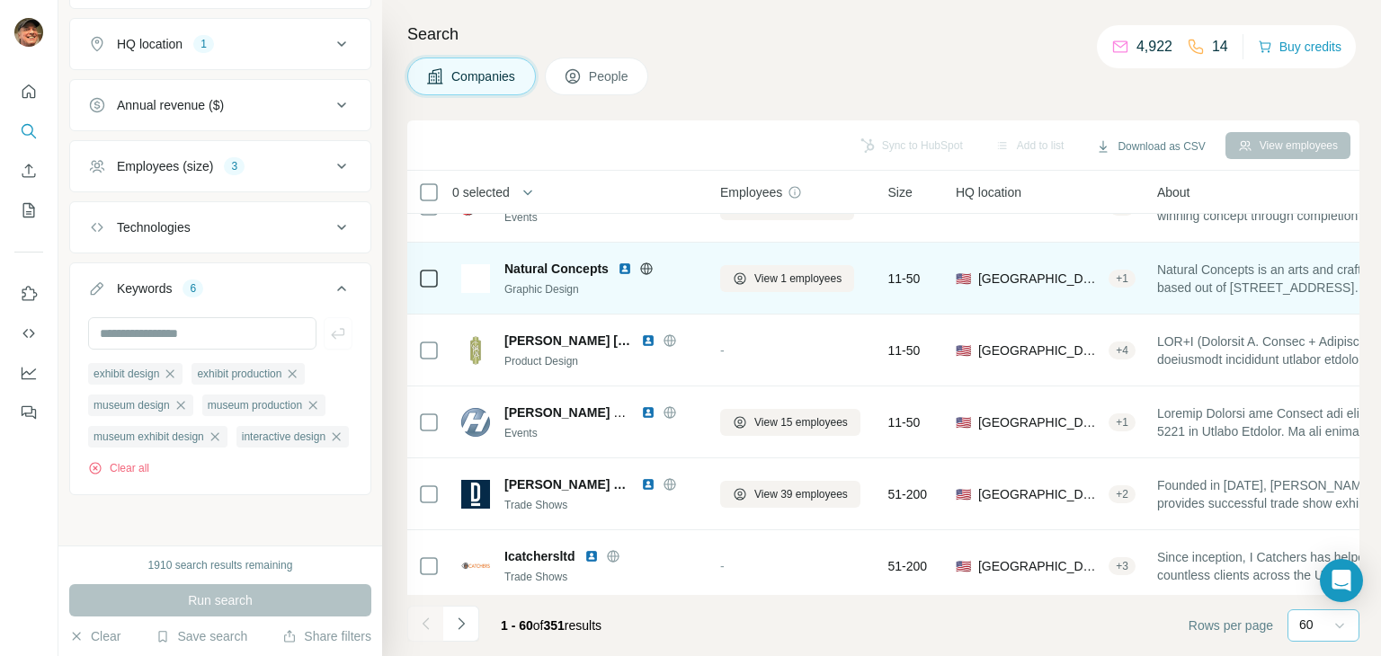
scroll to position [1606, 0]
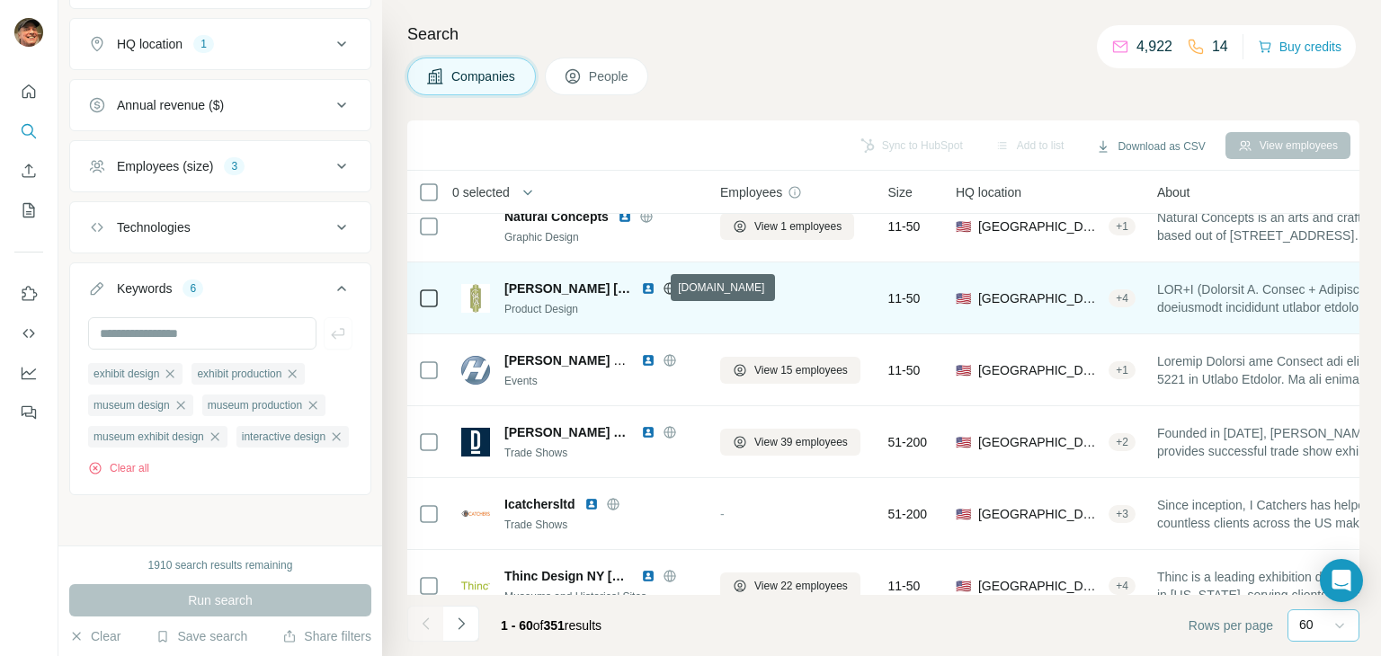
click at [664, 288] on icon at bounding box center [670, 288] width 12 height 1
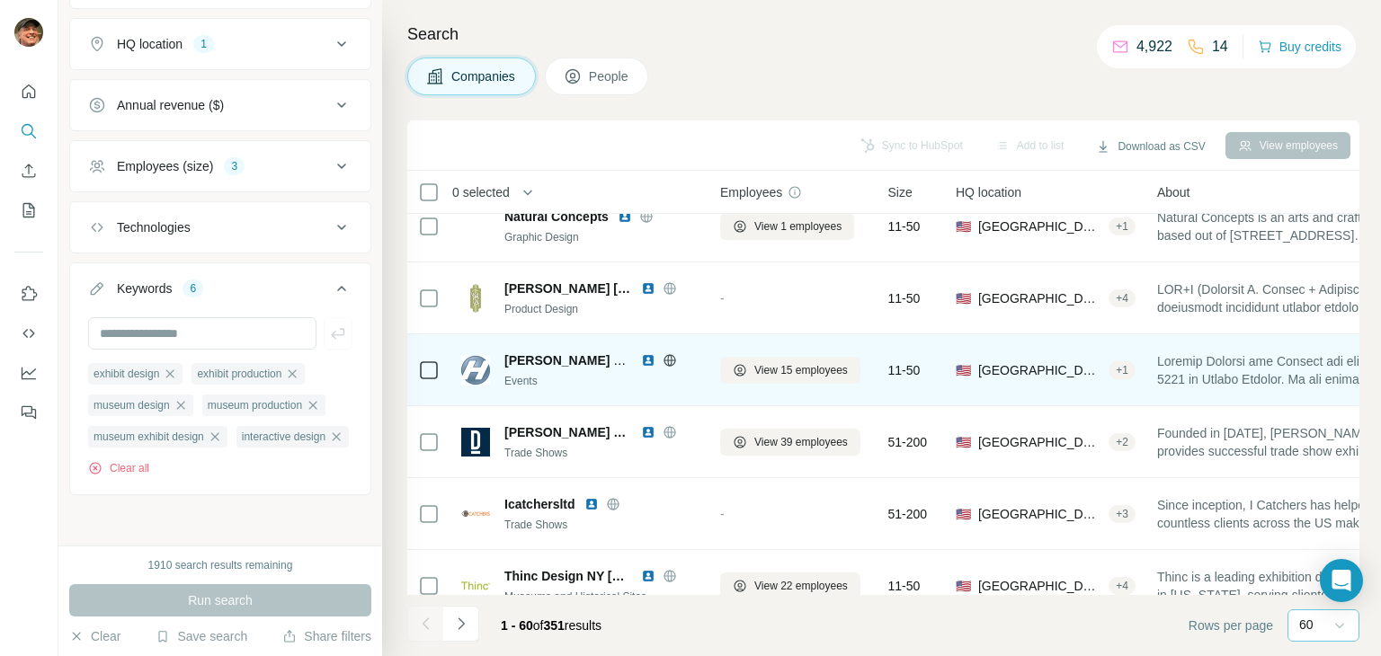
click at [671, 356] on icon at bounding box center [669, 360] width 4 height 12
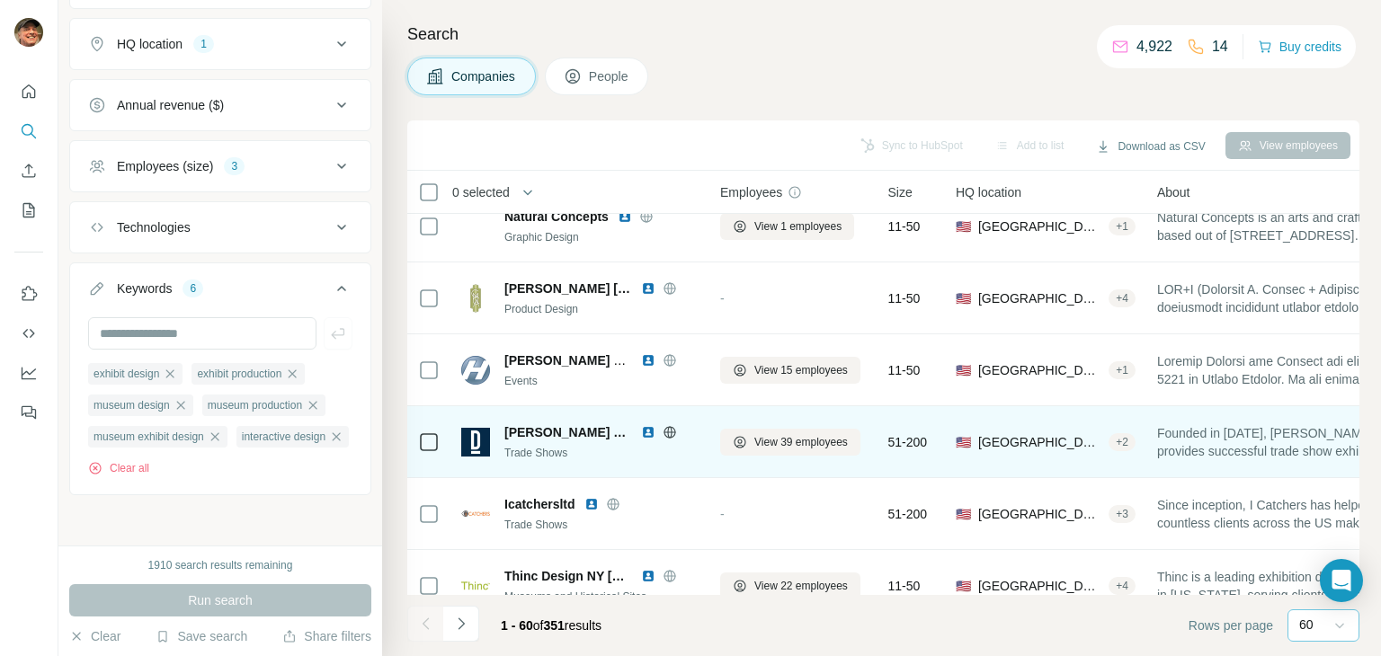
click at [663, 428] on icon at bounding box center [670, 432] width 14 height 14
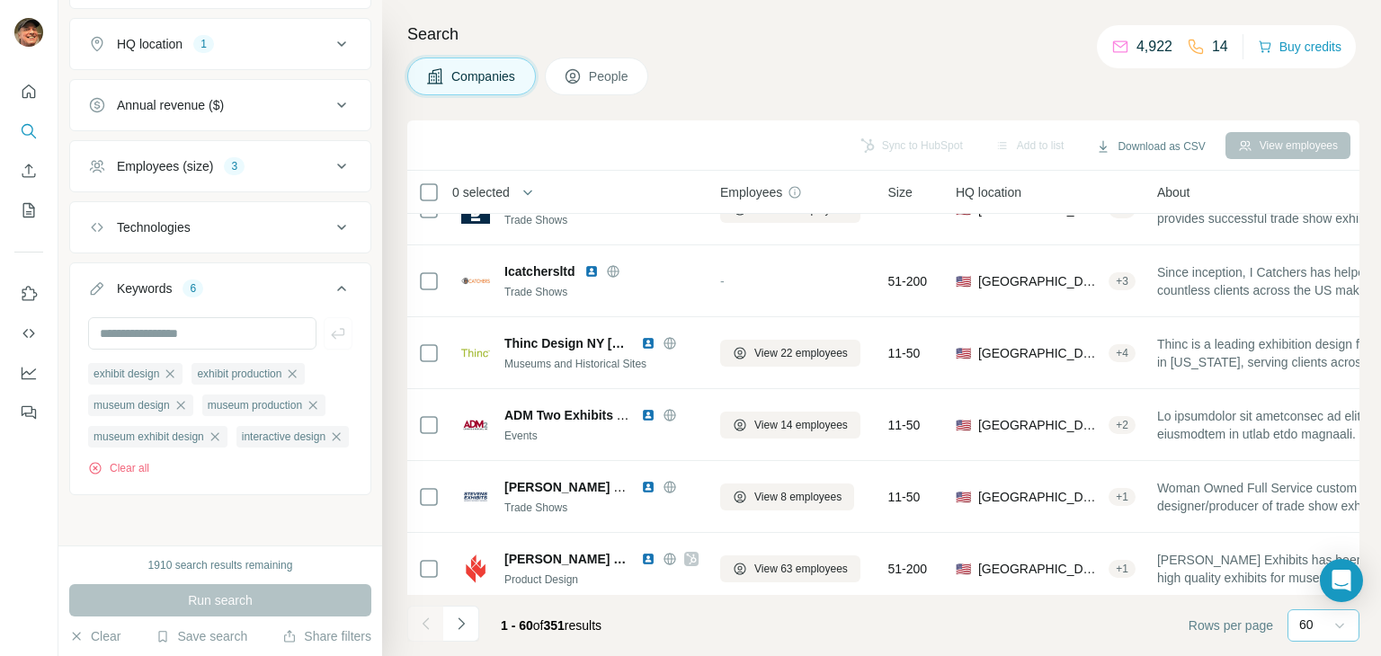
scroll to position [1876, 0]
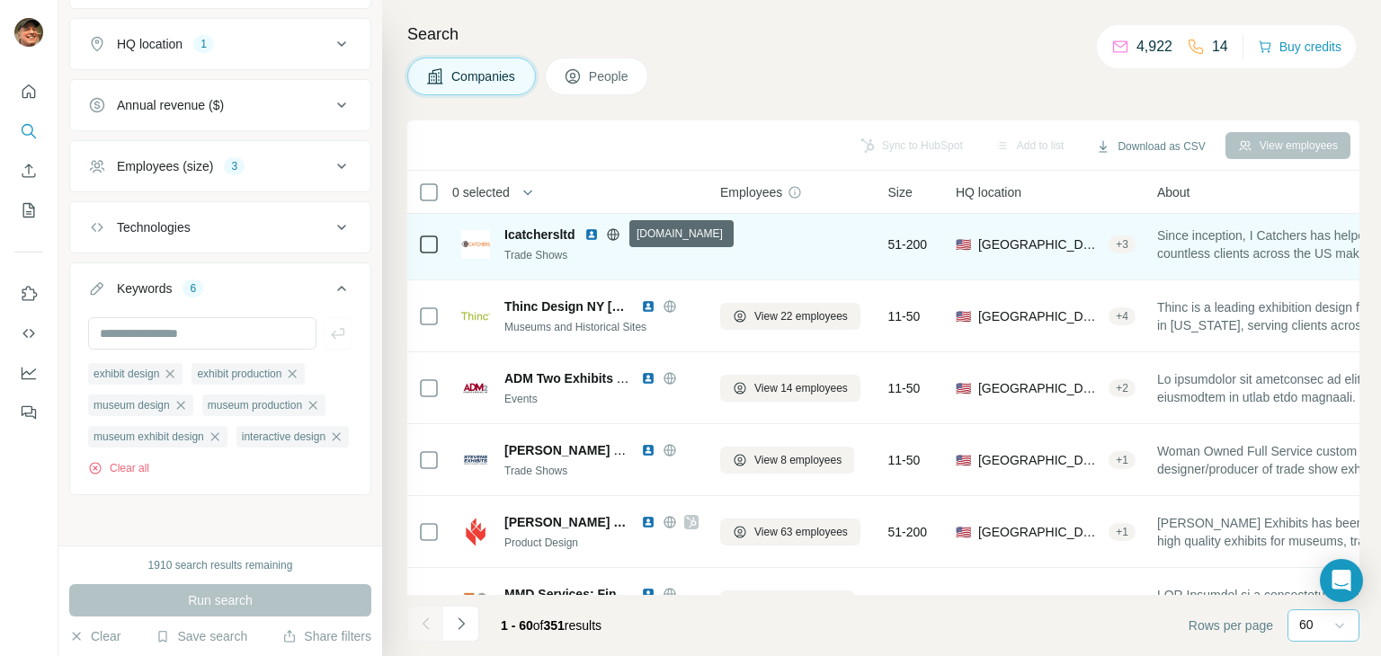
click at [617, 230] on icon at bounding box center [613, 235] width 14 height 14
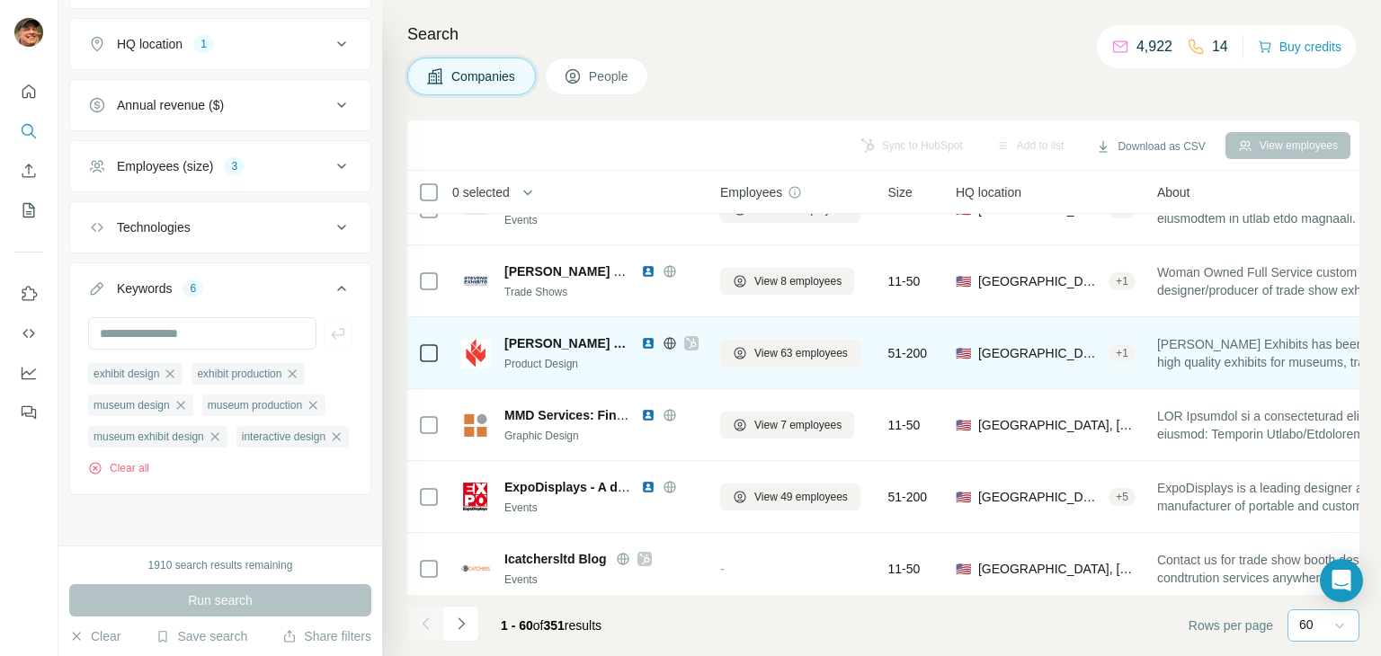
scroll to position [2056, 0]
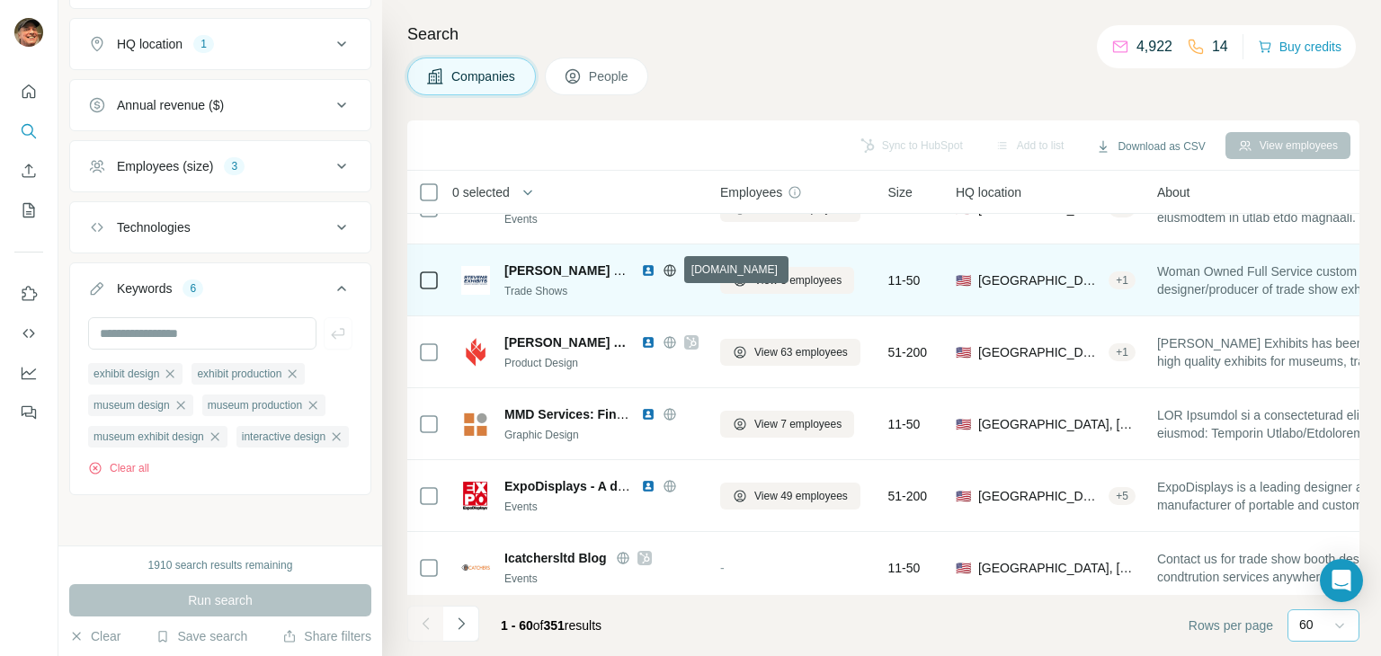
click at [667, 265] on icon at bounding box center [670, 270] width 14 height 14
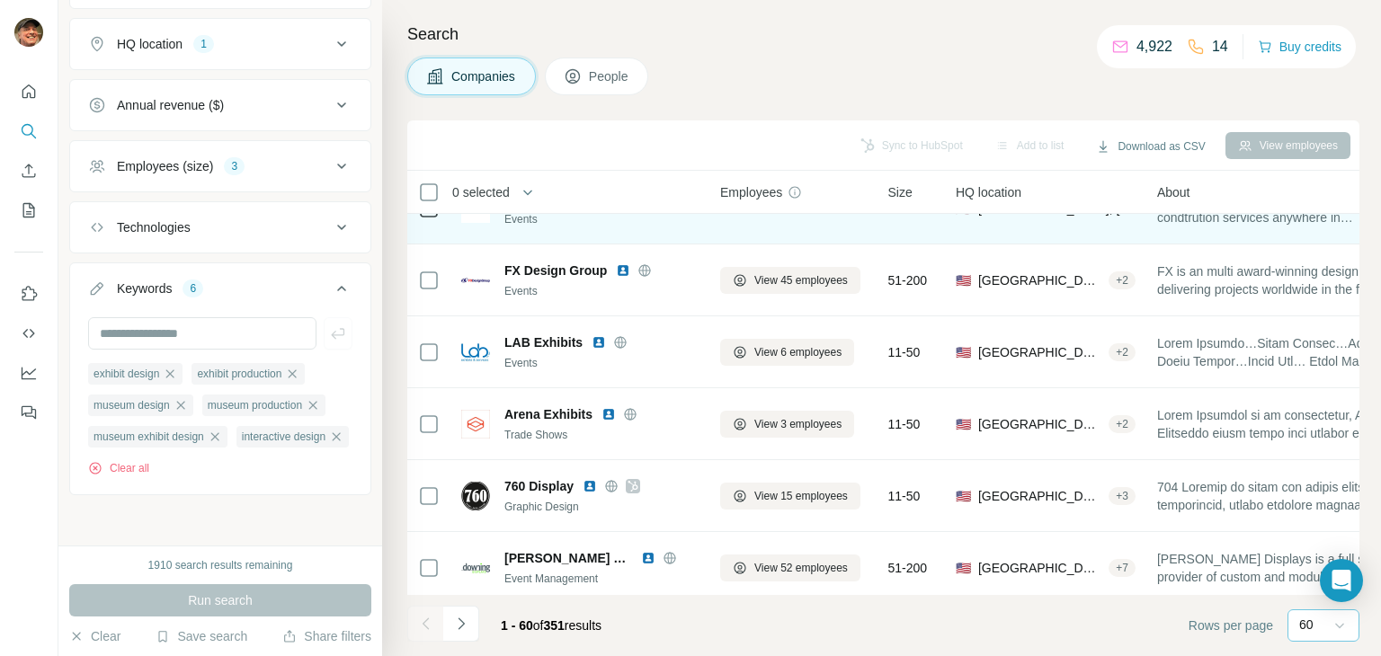
scroll to position [2505, 0]
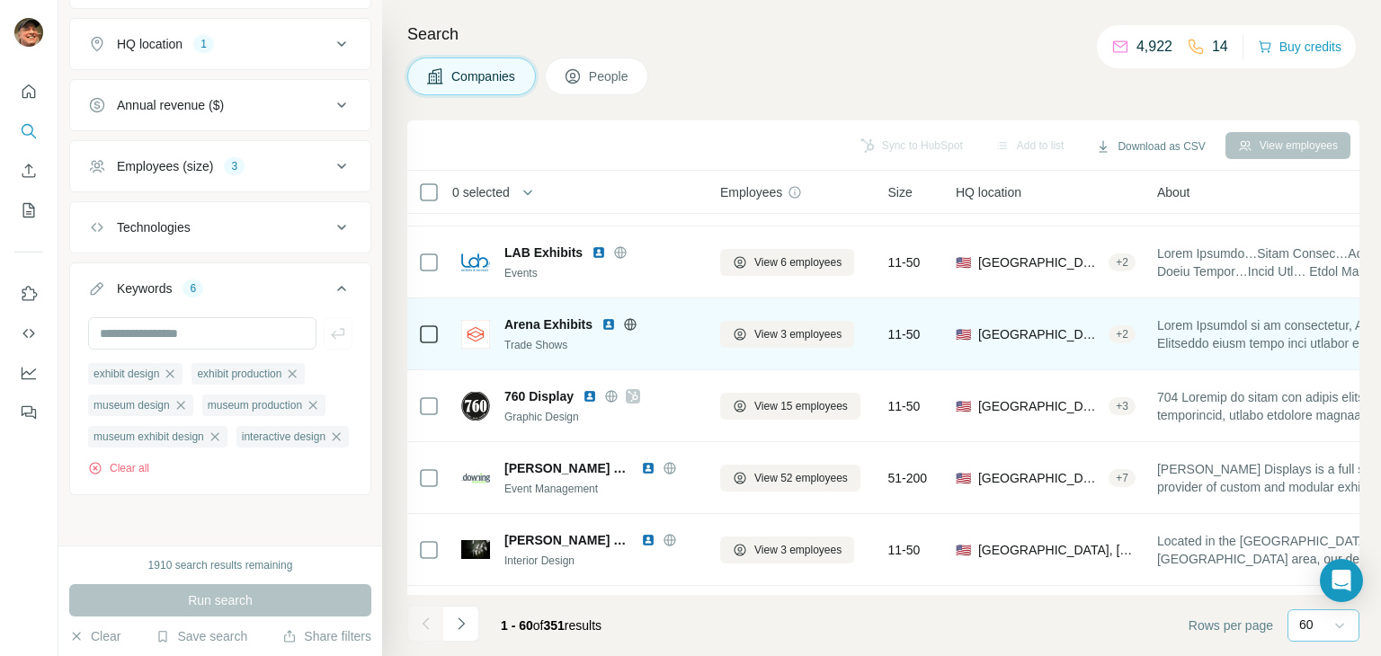
click at [626, 321] on icon at bounding box center [630, 324] width 14 height 14
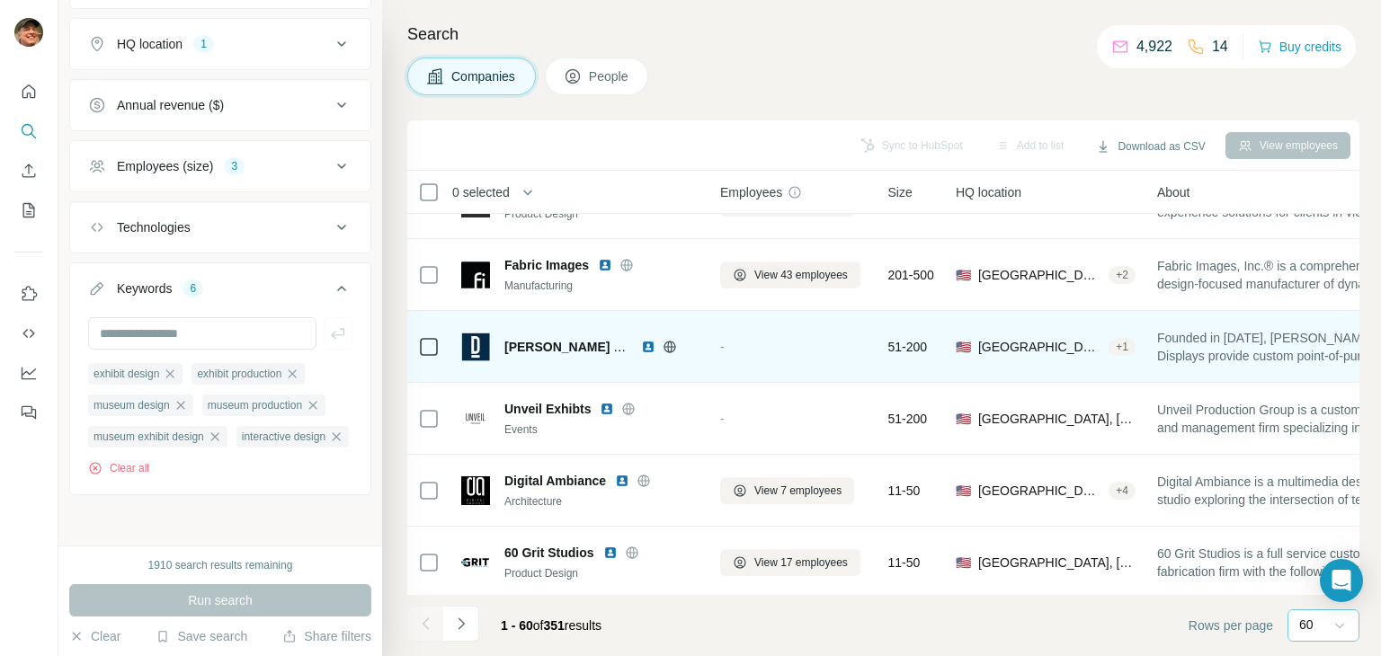
scroll to position [2955, 0]
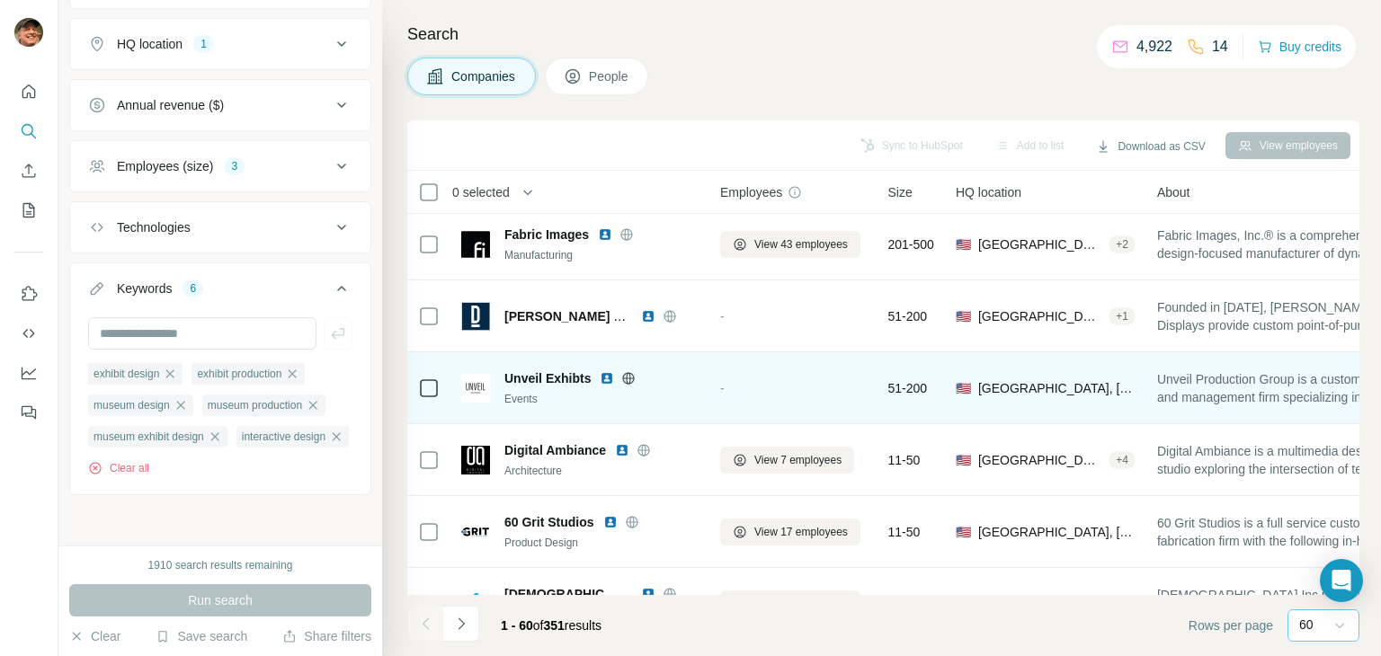
click at [625, 375] on icon at bounding box center [628, 378] width 14 height 14
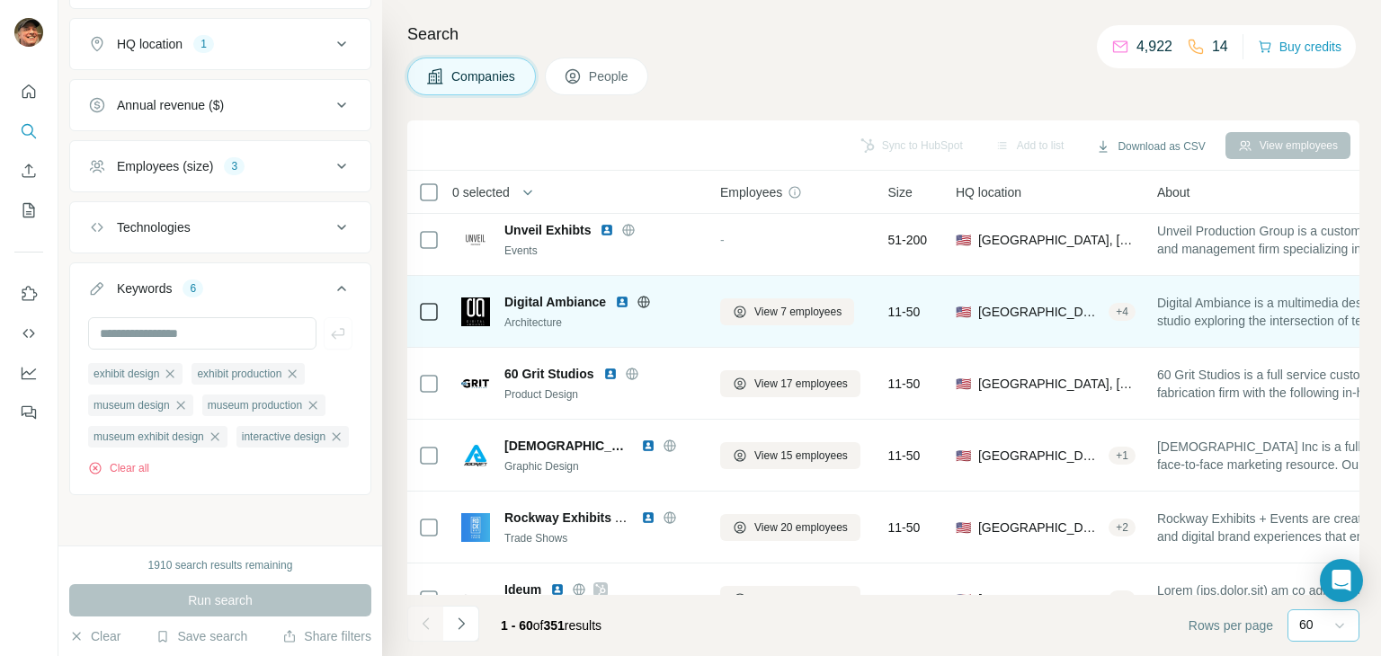
scroll to position [3135, 0]
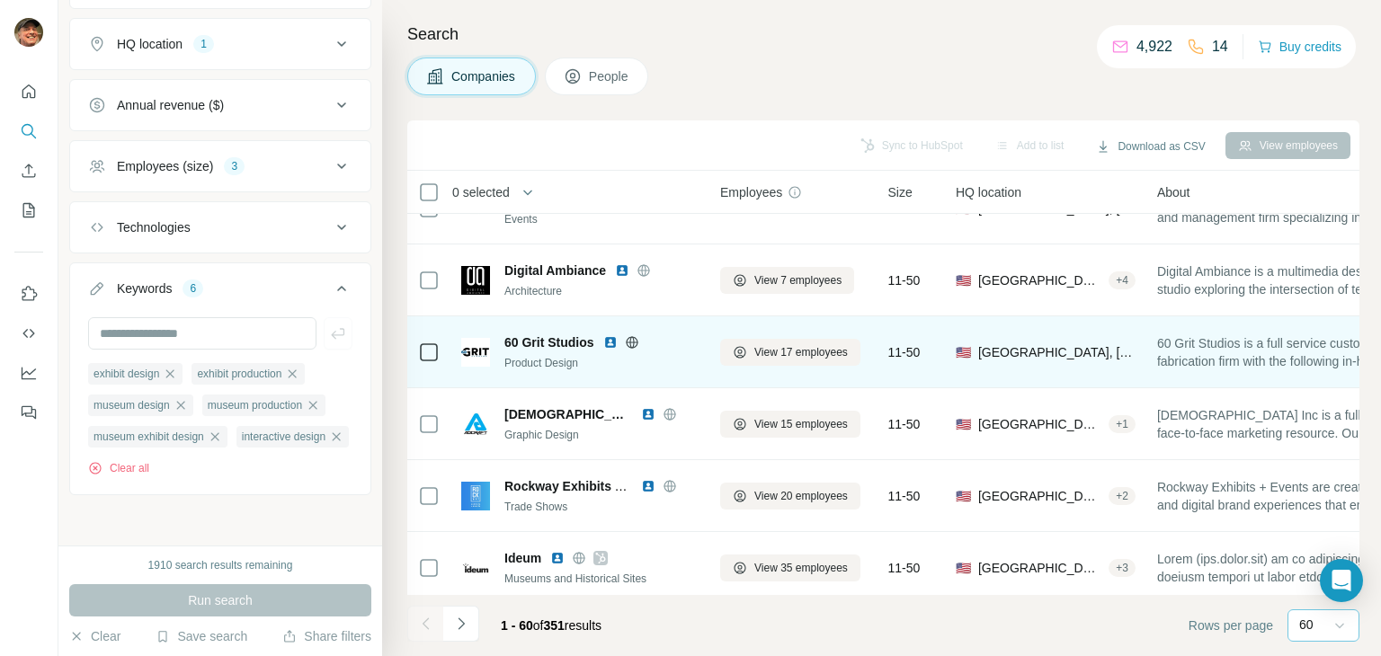
click at [628, 343] on icon at bounding box center [632, 342] width 14 height 14
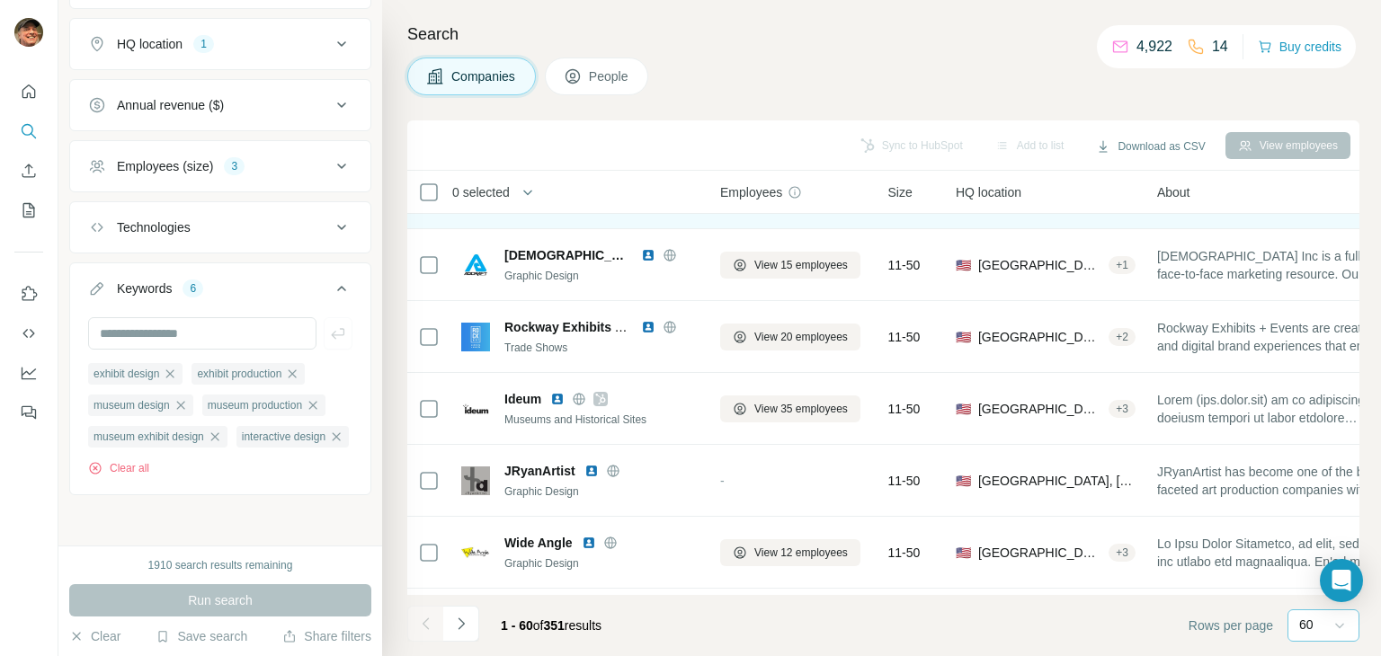
scroll to position [3315, 0]
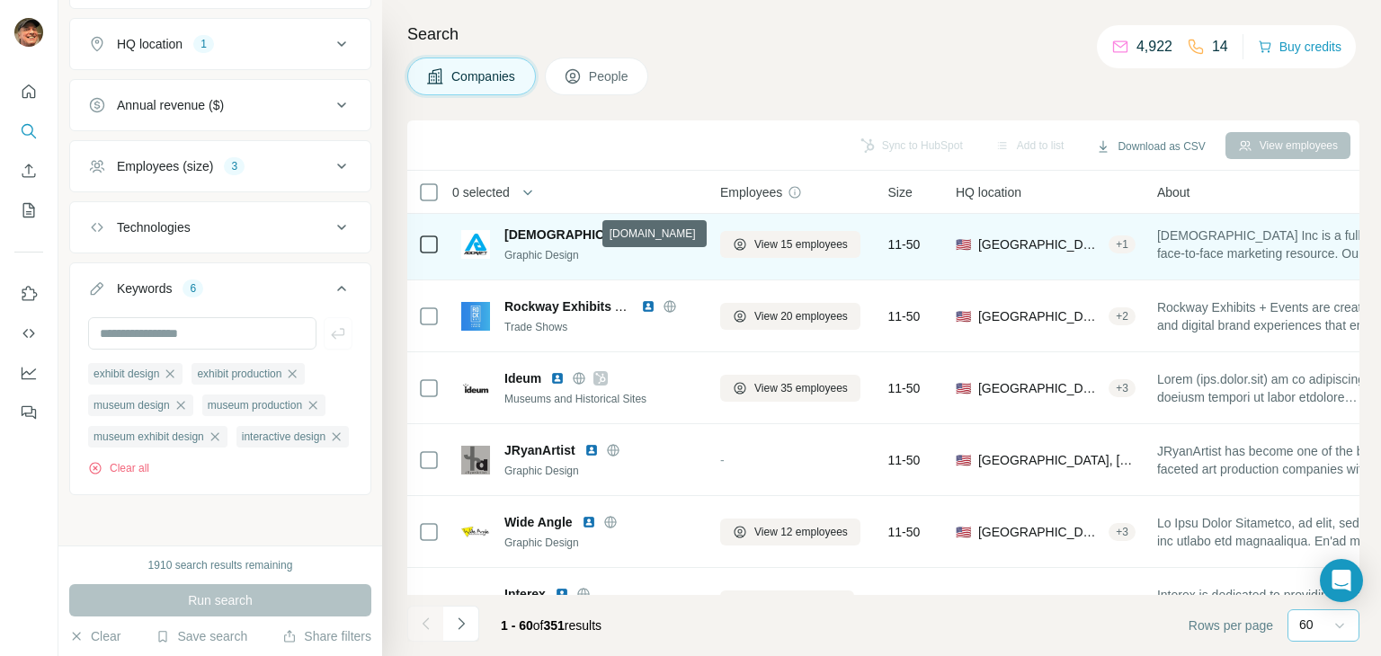
click at [663, 235] on icon at bounding box center [670, 235] width 14 height 14
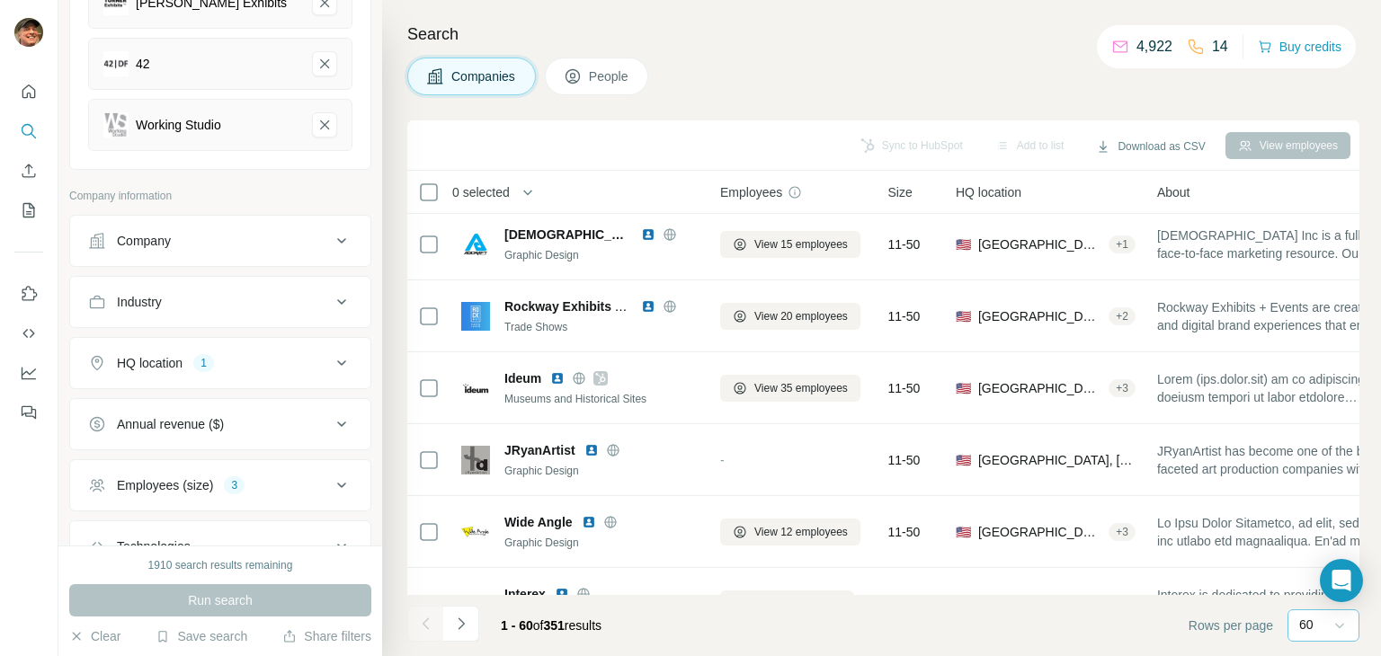
scroll to position [0, 0]
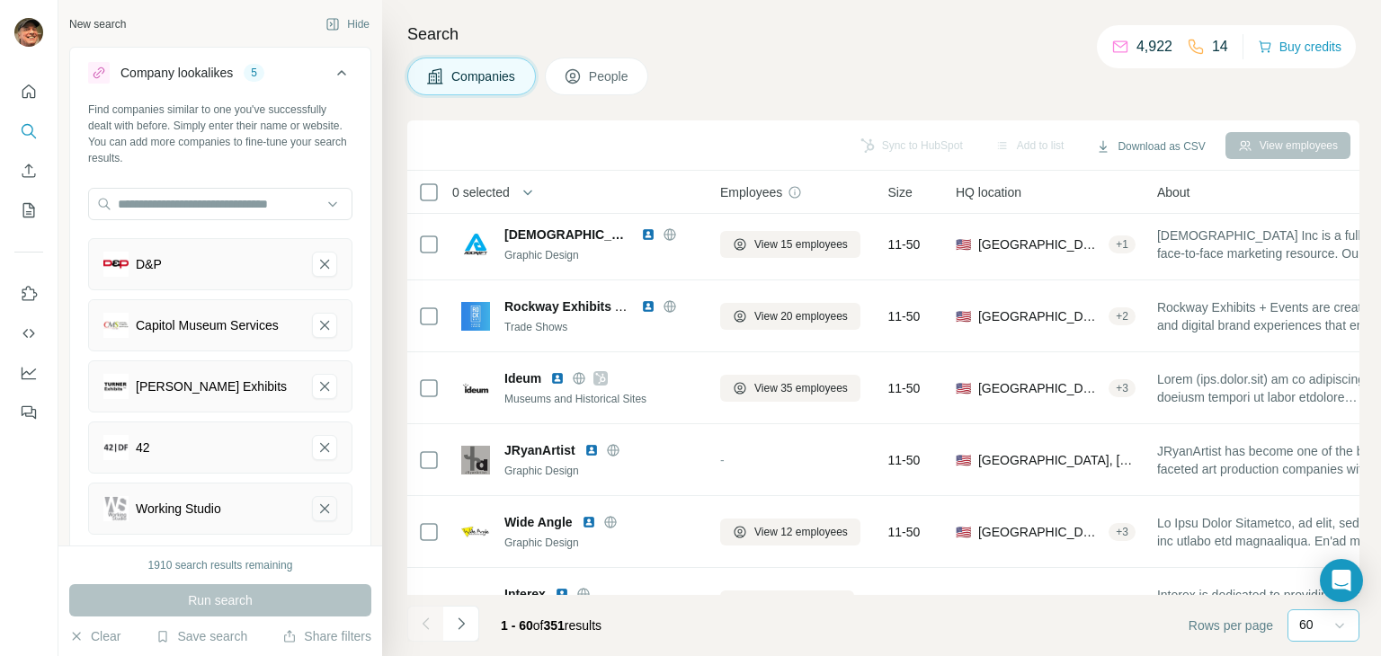
click at [318, 517] on icon "Working Studio-remove-button" at bounding box center [325, 509] width 16 height 18
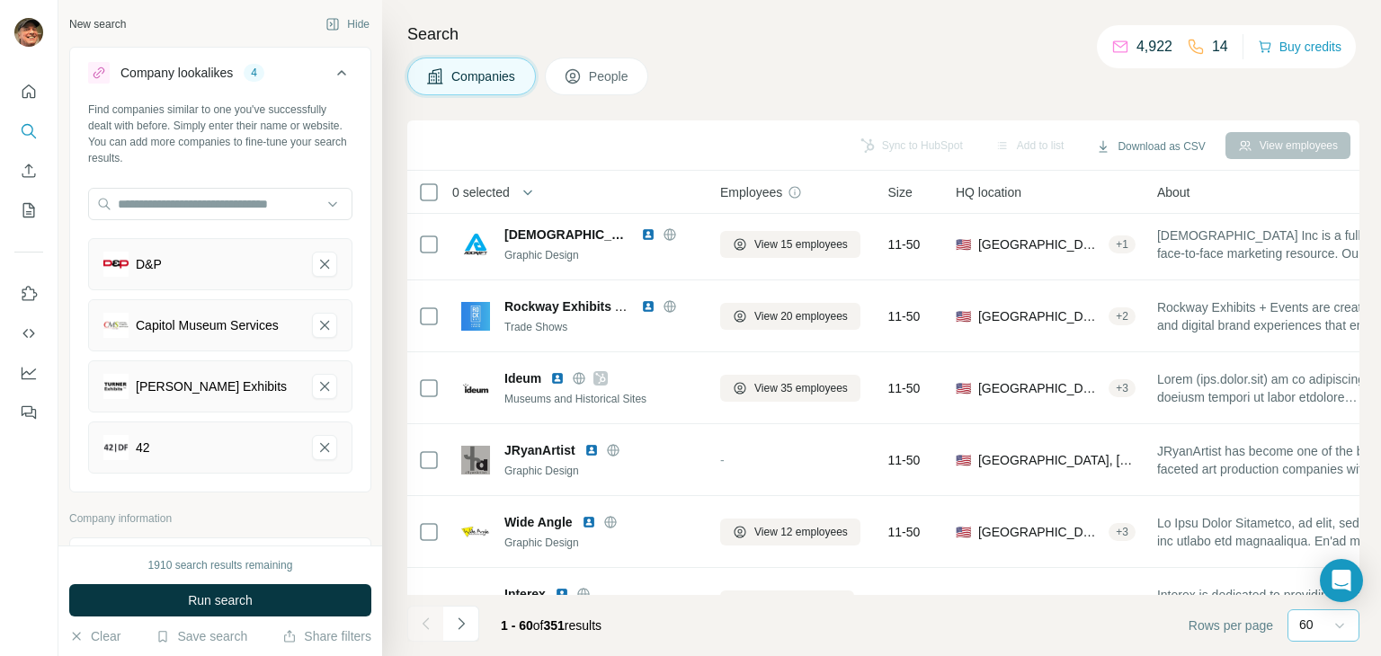
click at [317, 454] on icon "42-remove-button" at bounding box center [325, 448] width 16 height 18
drag, startPoint x: 313, startPoint y: 397, endPoint x: 65, endPoint y: 447, distance: 253.1
click at [320, 391] on icon "Turner Exhibits-remove-button" at bounding box center [324, 386] width 9 height 9
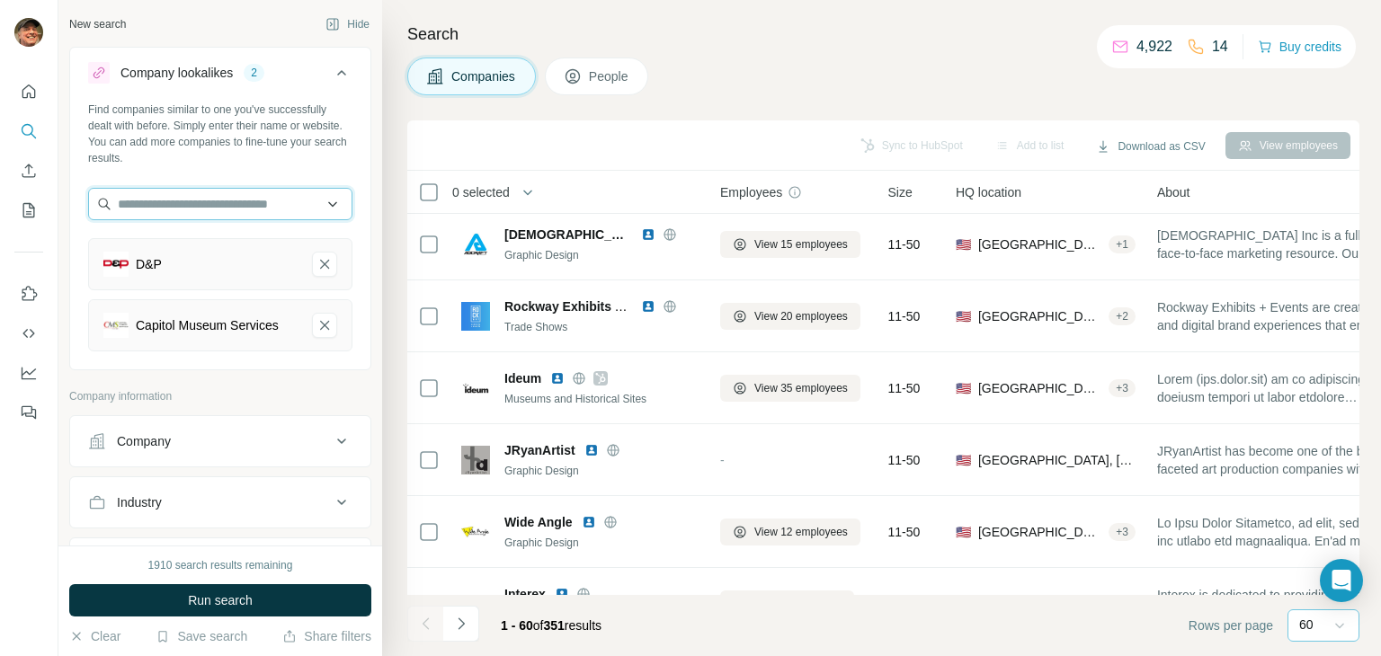
click at [241, 205] on input "text" at bounding box center [220, 204] width 264 height 32
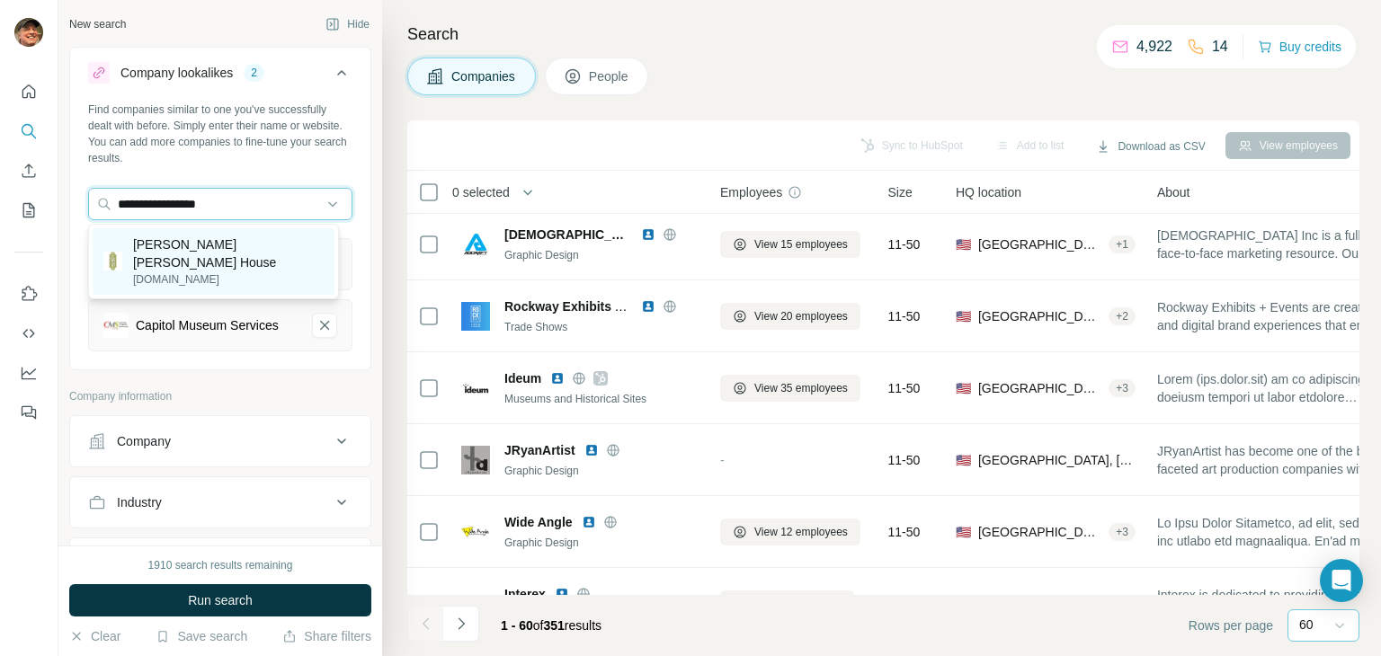
type input "**********"
click at [263, 267] on div "[PERSON_NAME] [PERSON_NAME] House [DOMAIN_NAME]" at bounding box center [214, 261] width 242 height 67
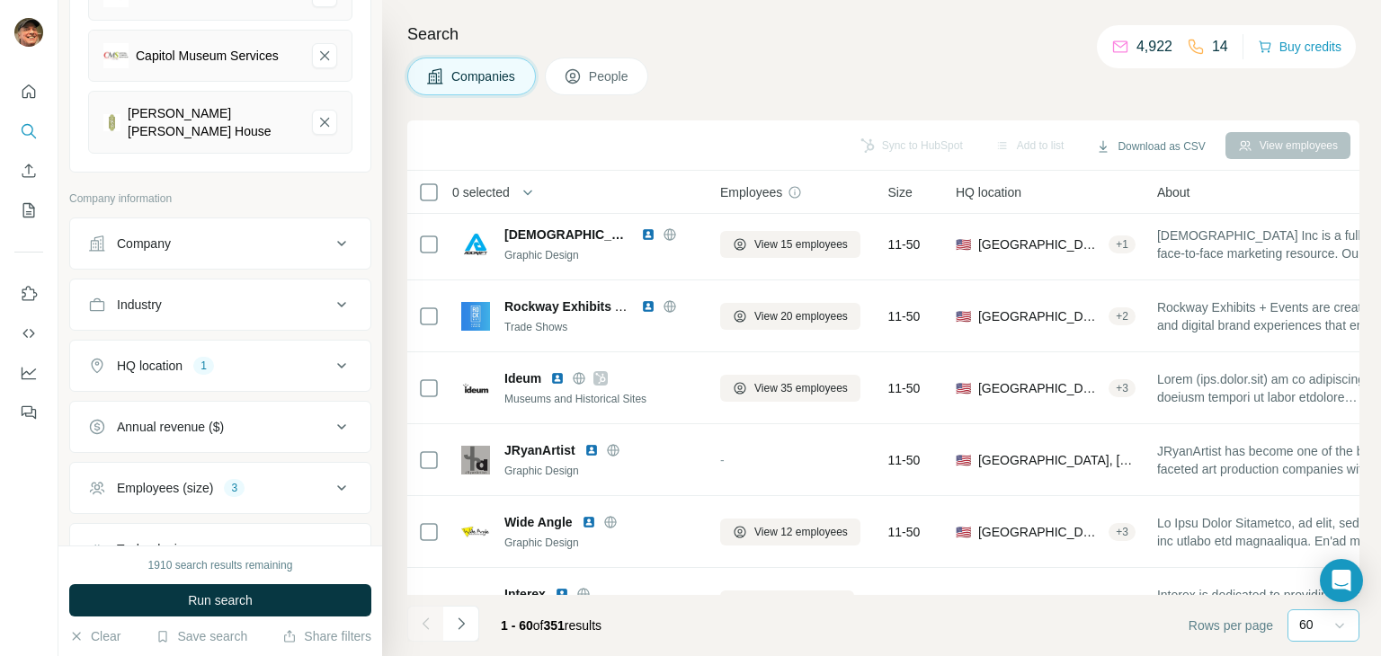
scroll to position [622, 0]
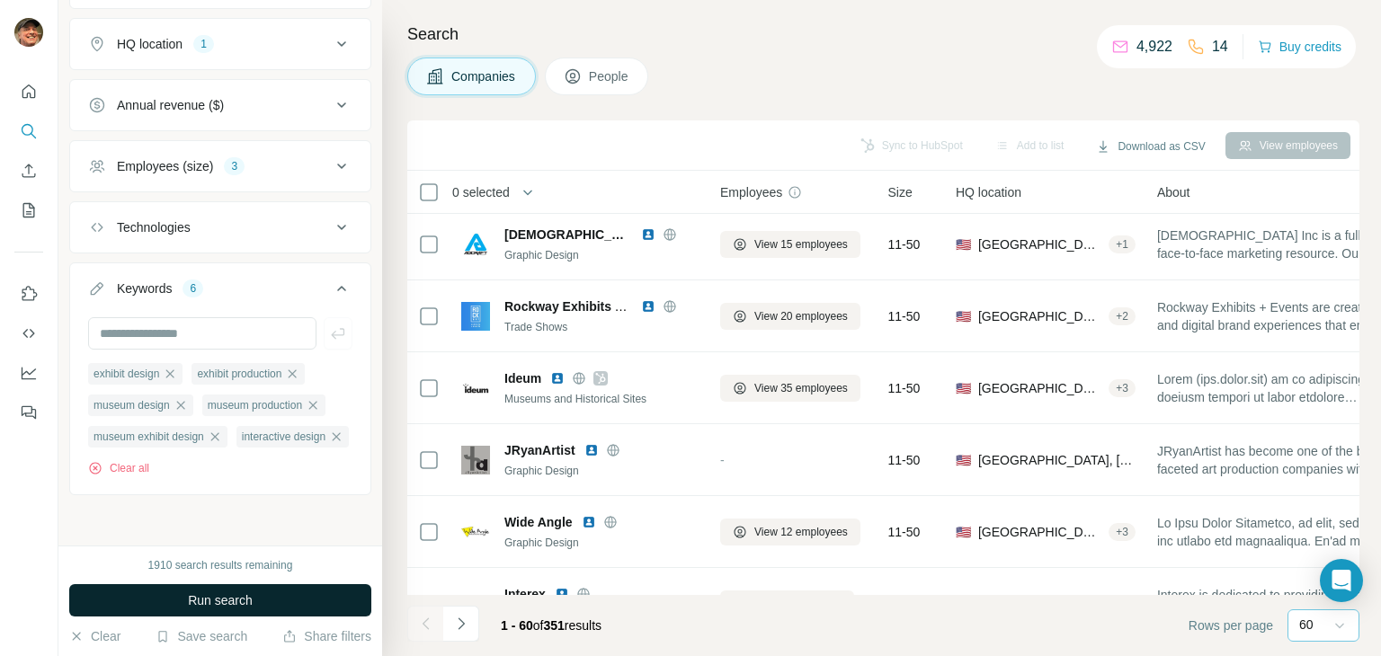
click at [241, 592] on span "Run search" at bounding box center [220, 601] width 65 height 18
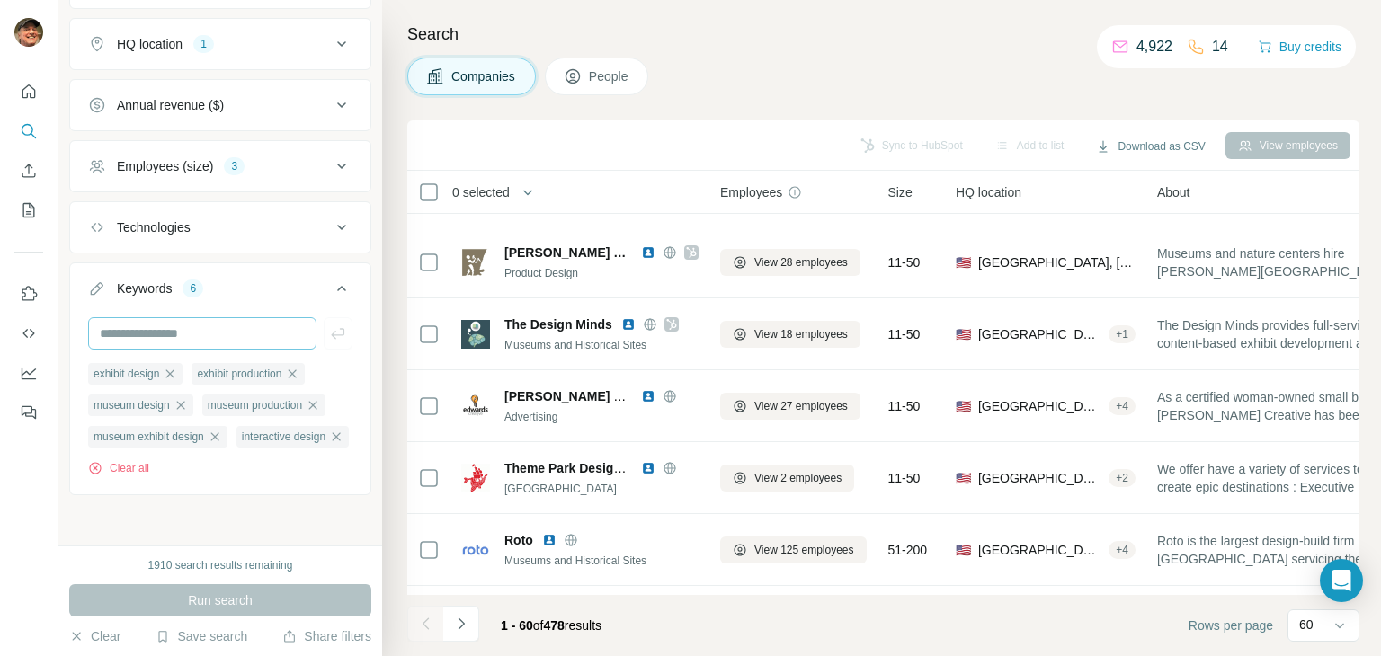
scroll to position [3315, 0]
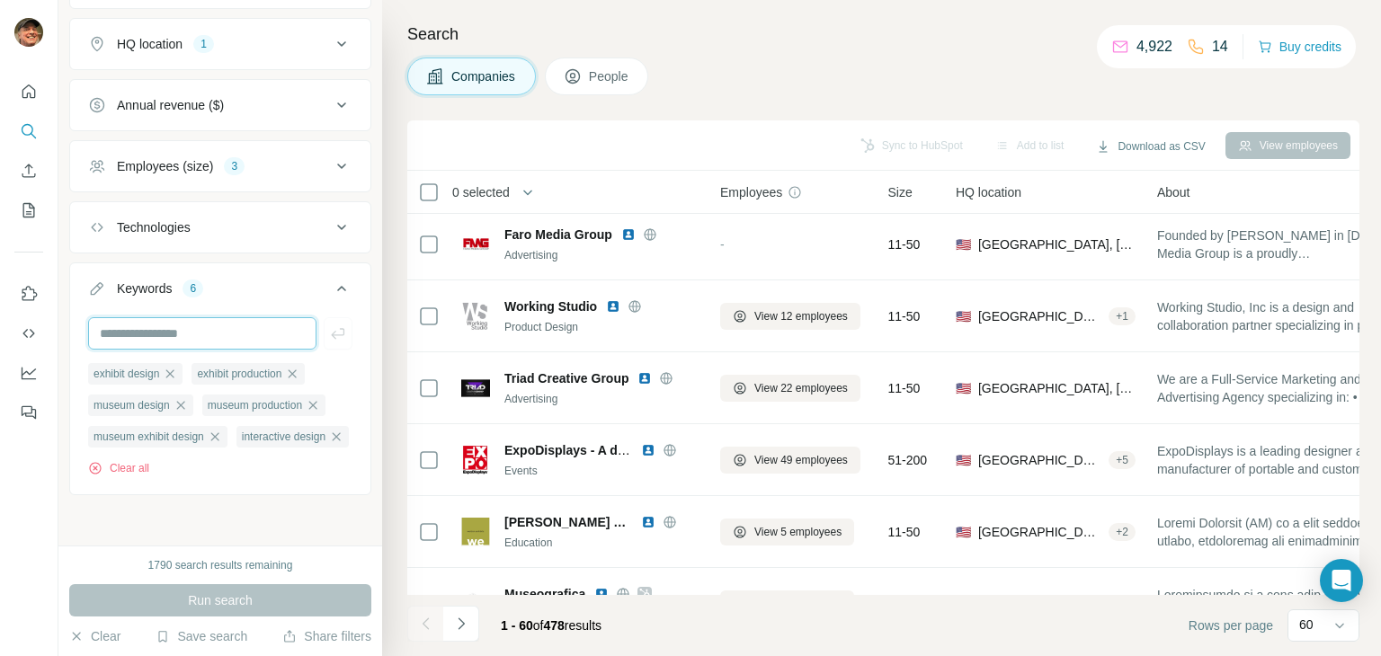
click at [233, 317] on input "text" at bounding box center [202, 333] width 228 height 32
type input "****"
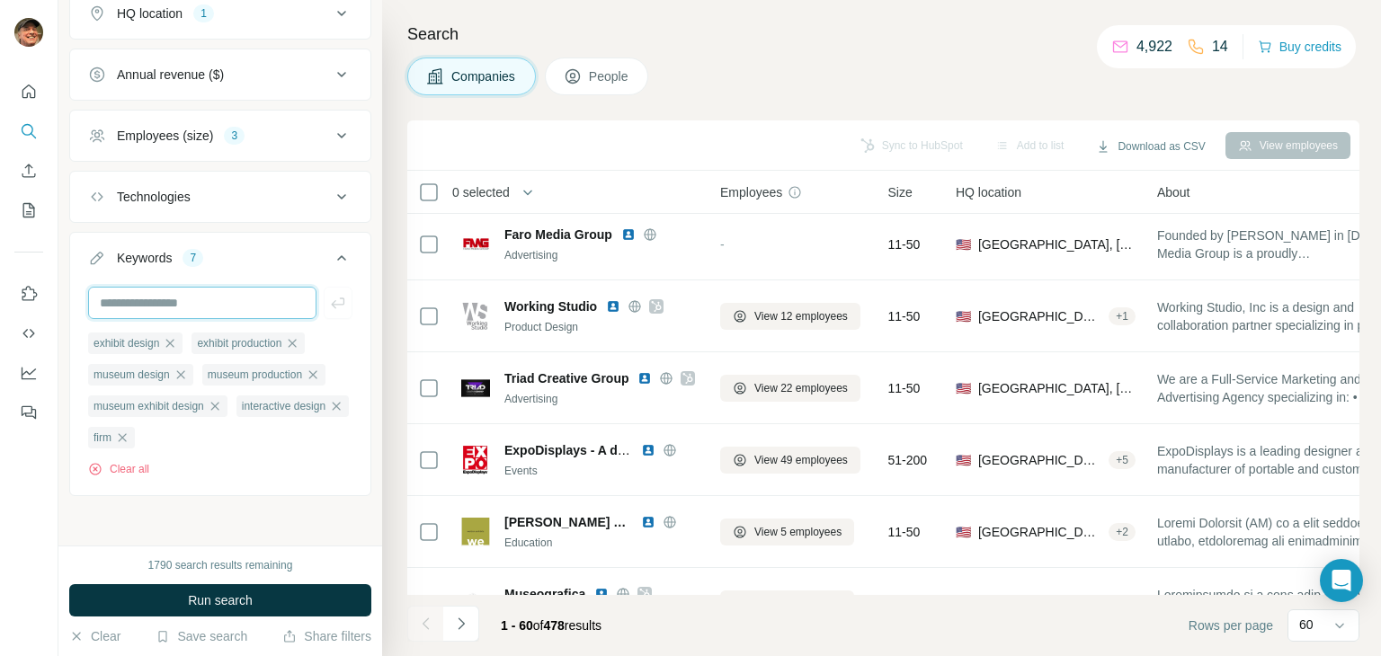
click at [233, 298] on input "text" at bounding box center [202, 303] width 228 height 32
type input "******"
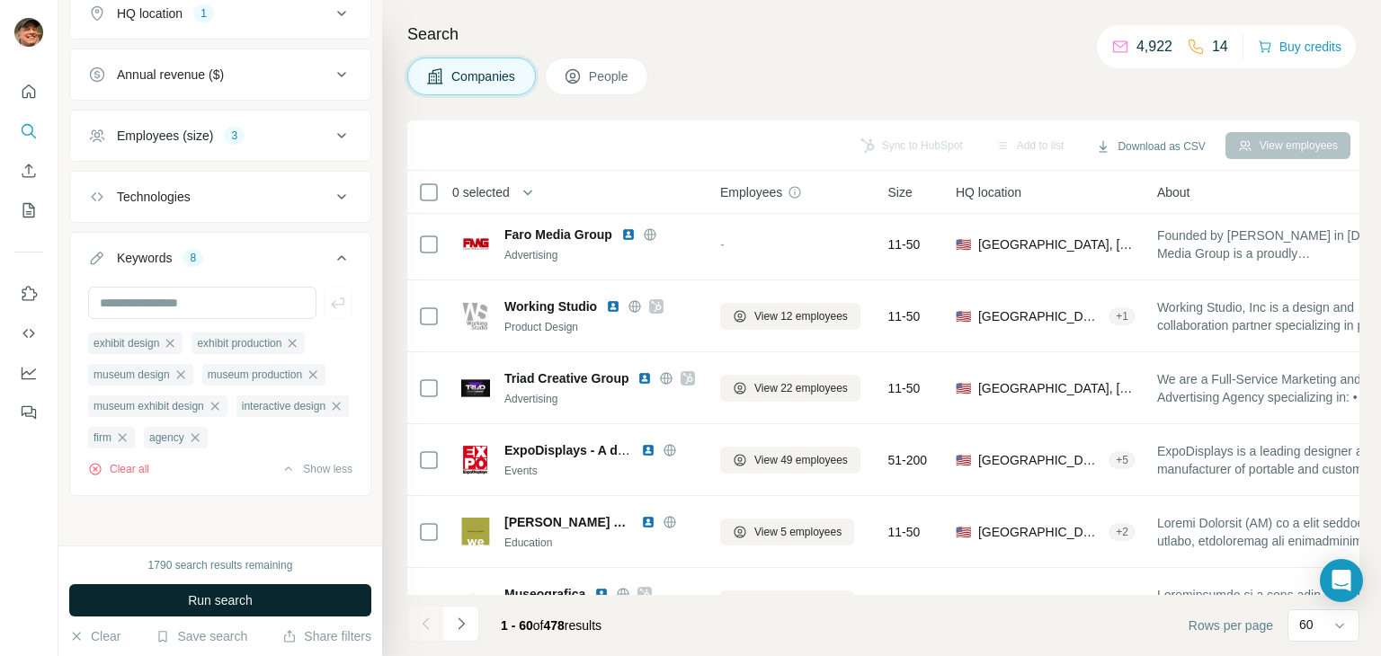
click at [240, 599] on span "Run search" at bounding box center [220, 601] width 65 height 18
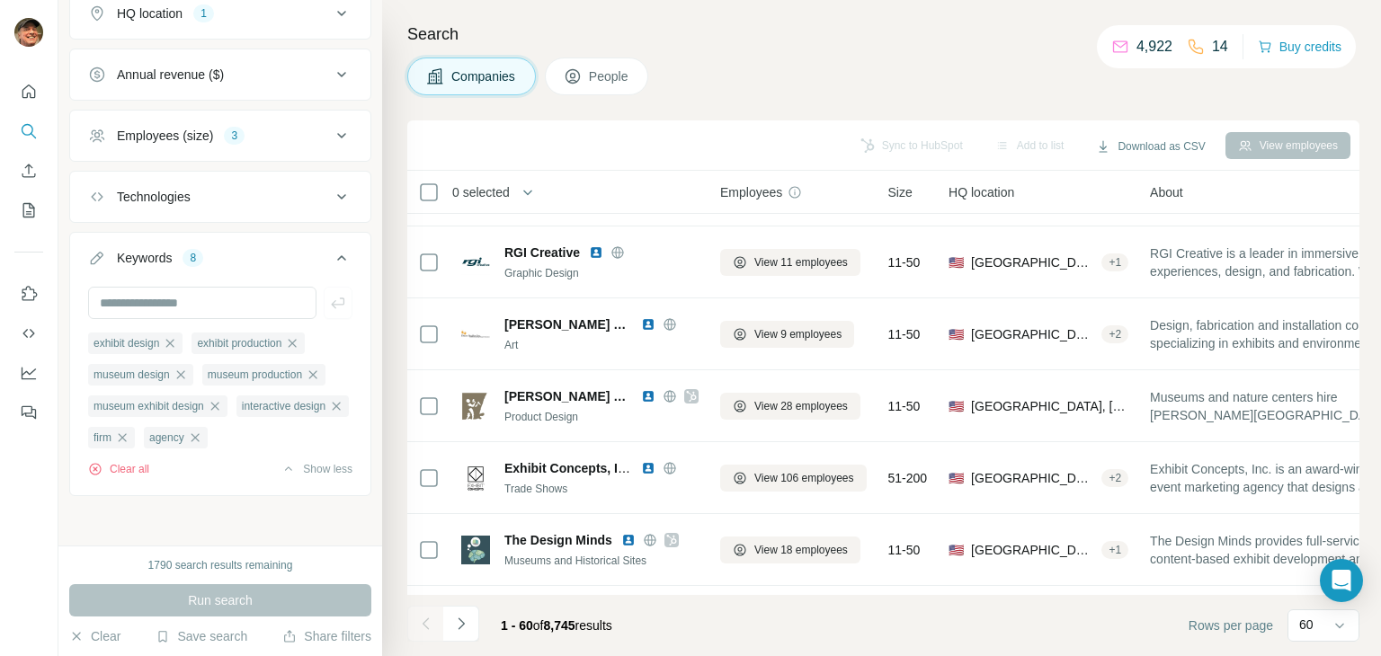
scroll to position [3315, 0]
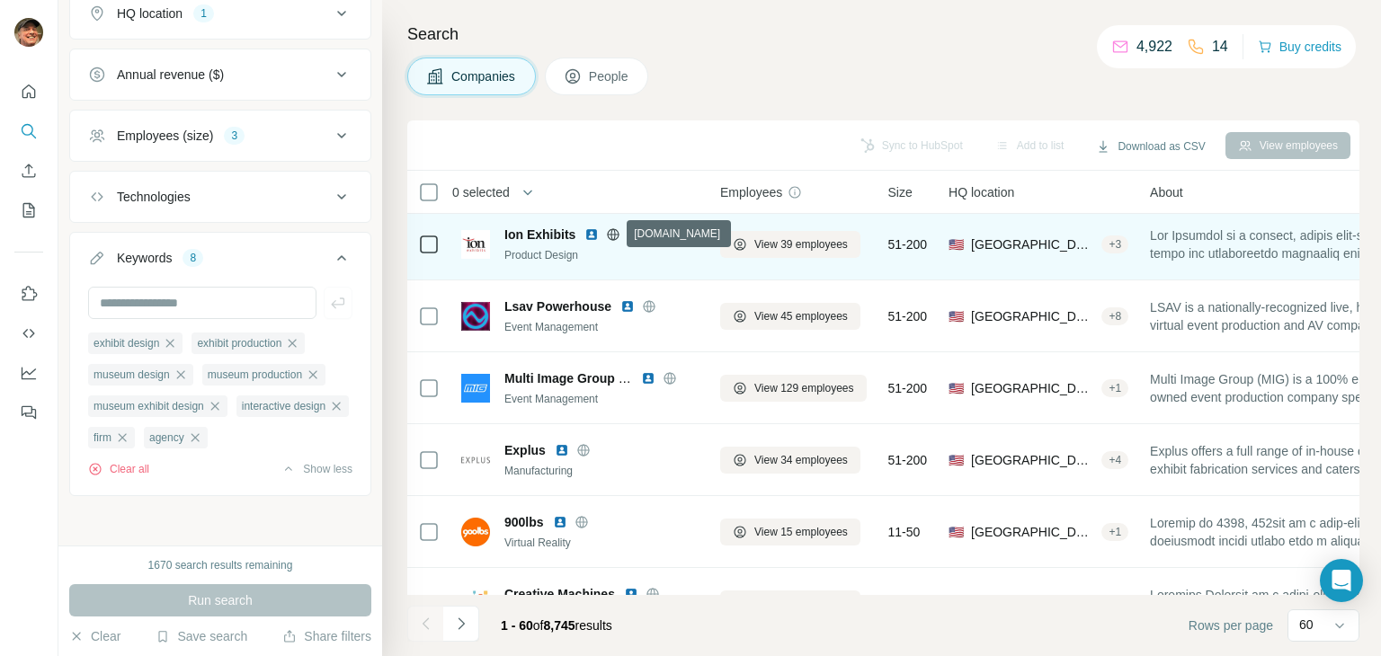
click at [612, 229] on icon at bounding box center [614, 234] width 4 height 12
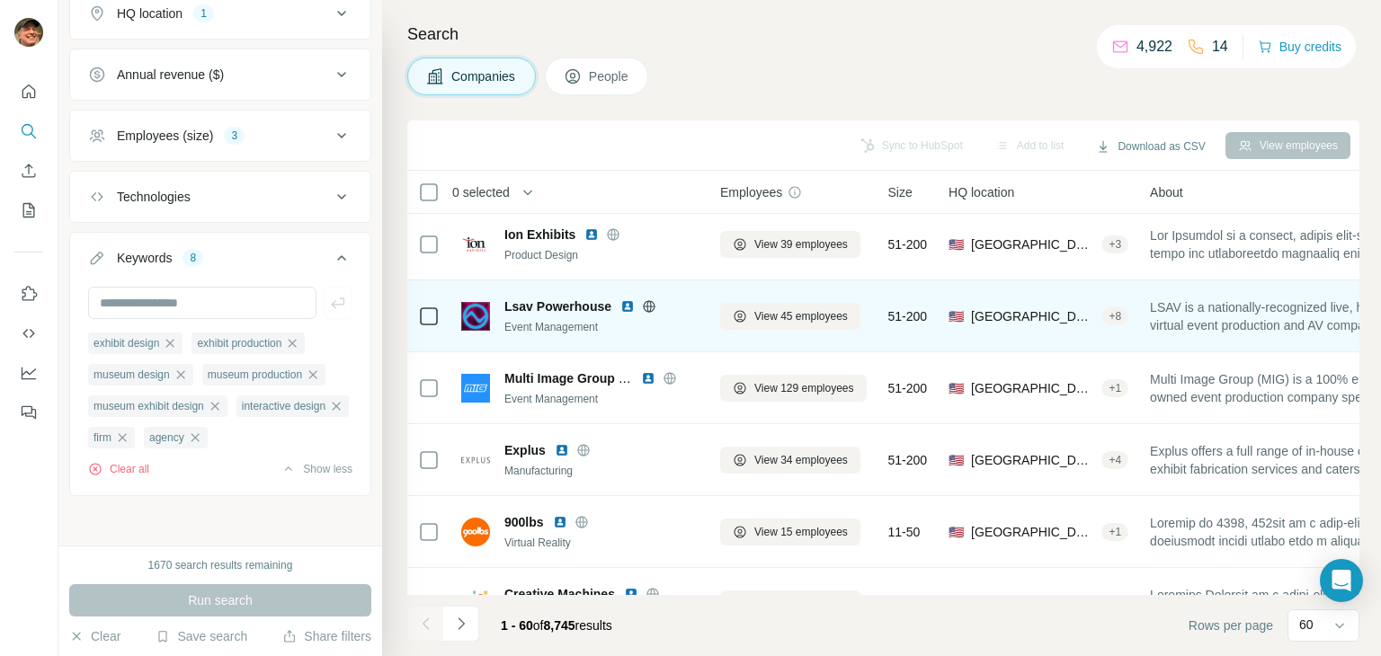
click at [648, 303] on icon at bounding box center [649, 306] width 14 height 14
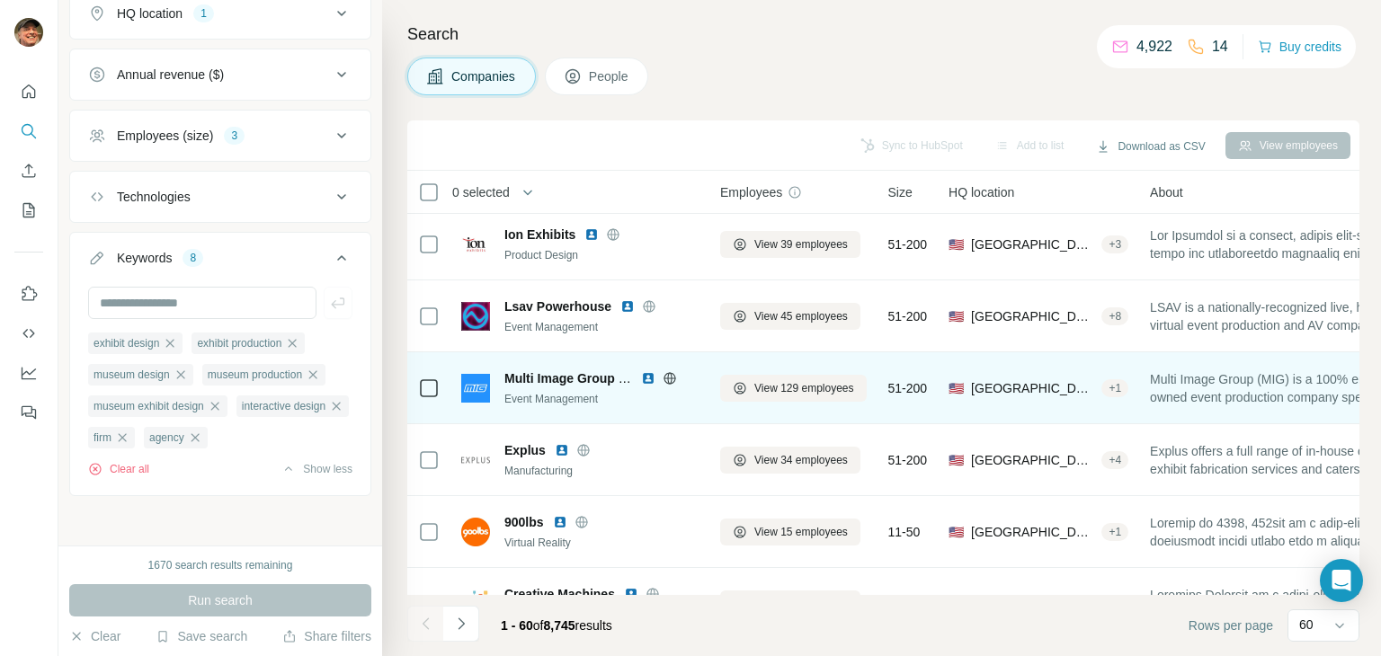
click at [672, 382] on icon at bounding box center [670, 378] width 12 height 12
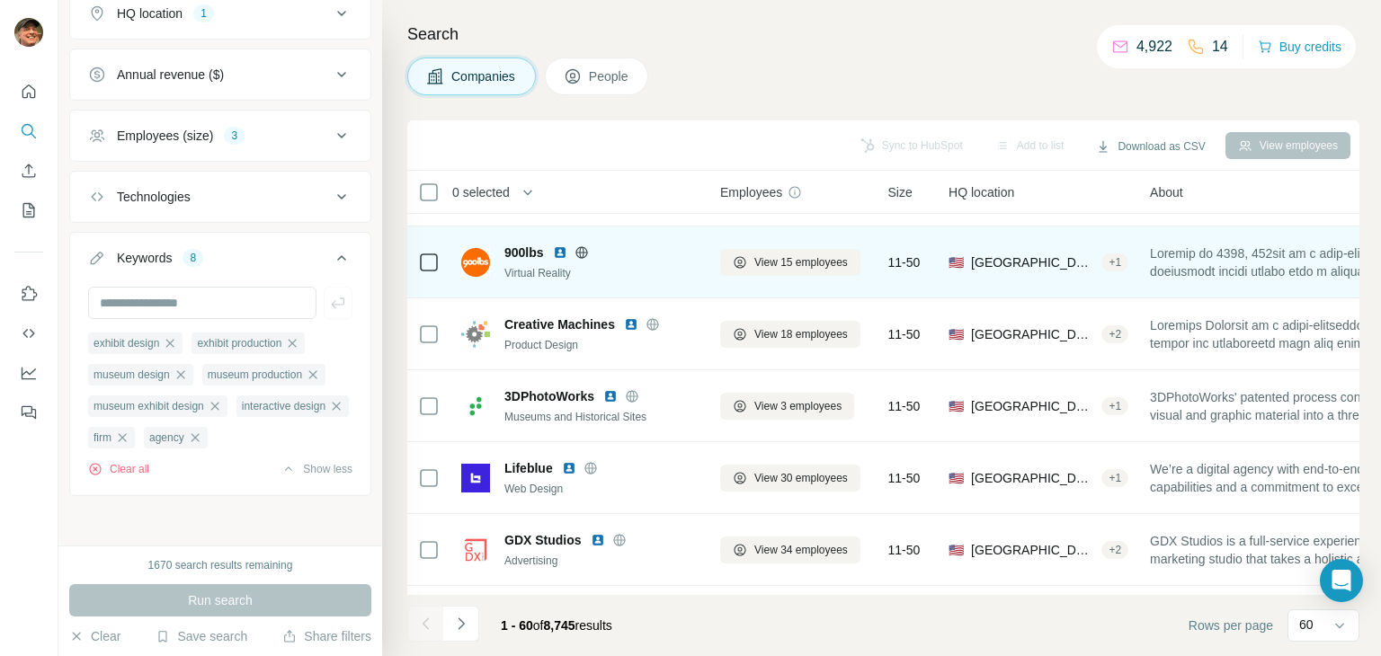
scroll to position [3495, 0]
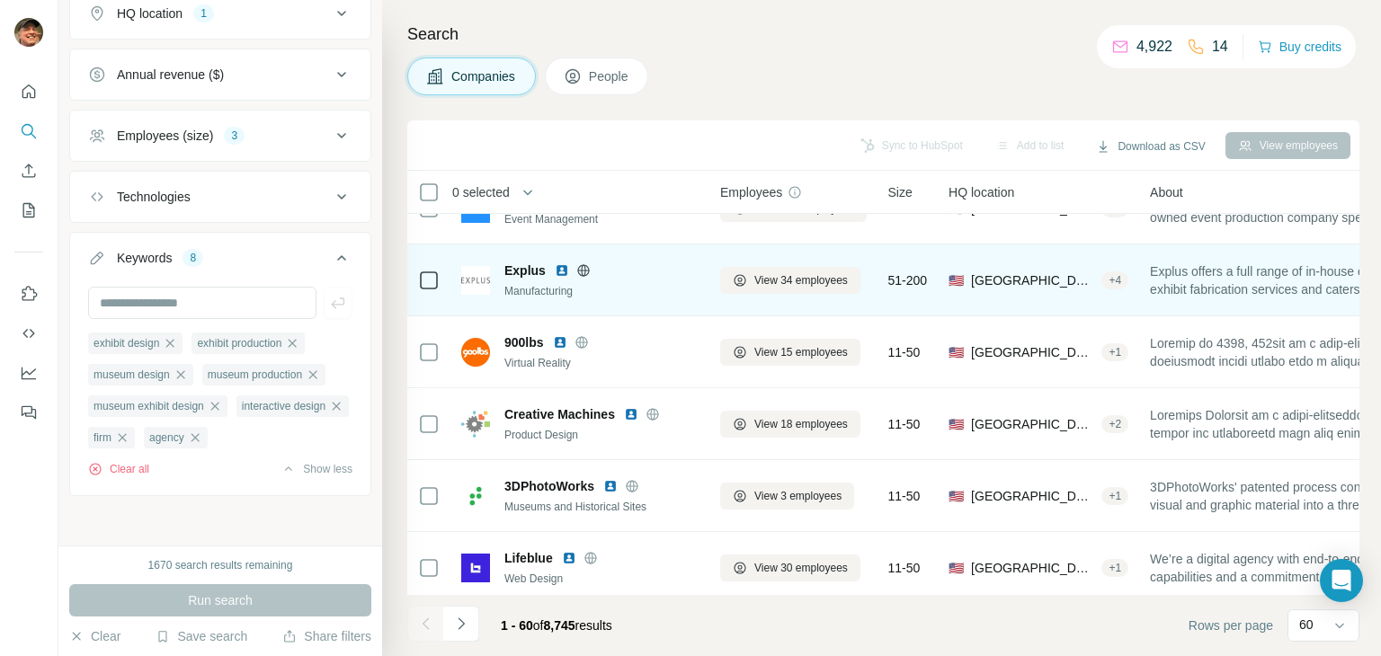
click at [585, 270] on icon at bounding box center [583, 270] width 12 height 1
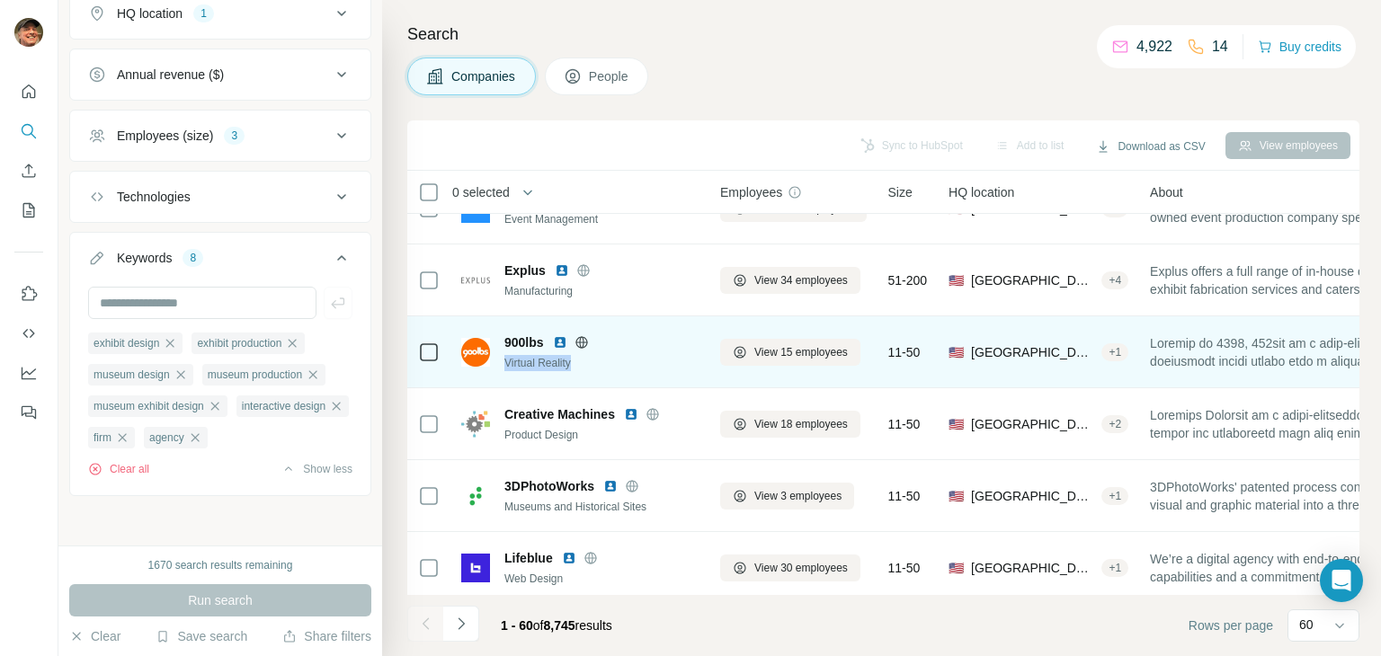
drag, startPoint x: 586, startPoint y: 344, endPoint x: 649, endPoint y: 353, distance: 63.5
click at [649, 353] on div "900lbs Virtual Reality" at bounding box center [602, 353] width 194 height 38
click at [587, 342] on icon at bounding box center [582, 342] width 12 height 1
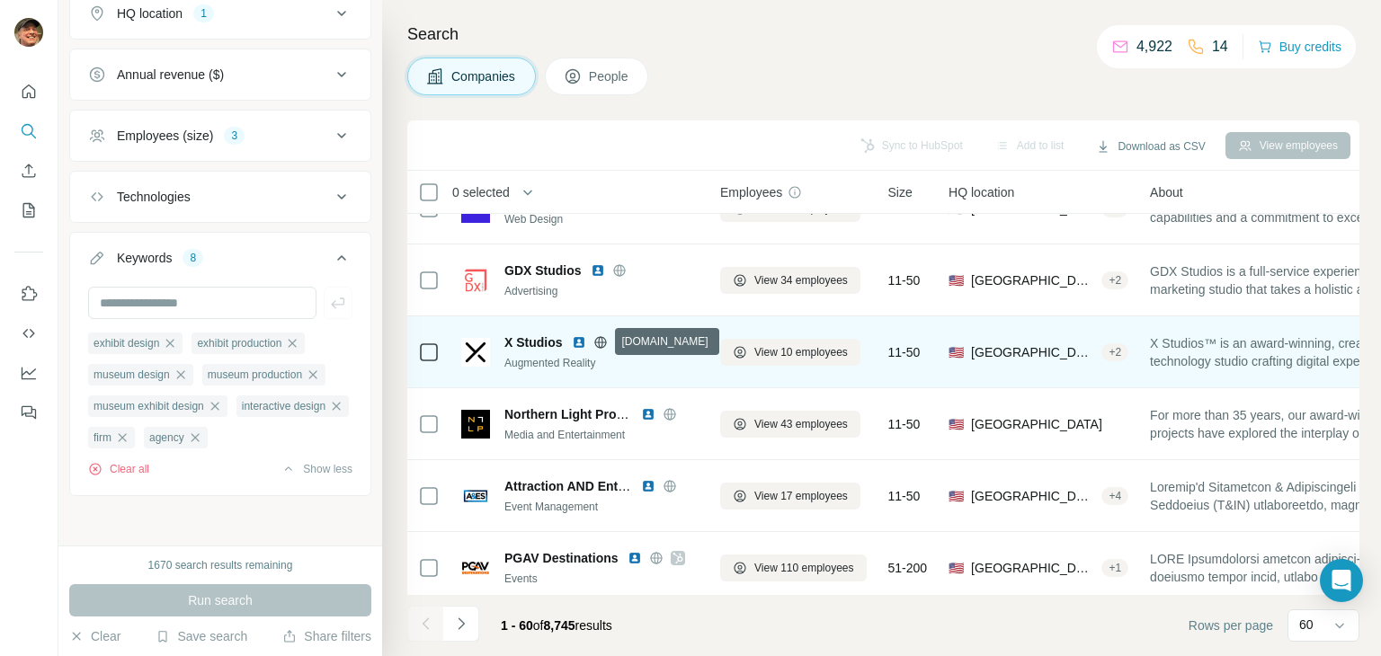
scroll to position [3944, 0]
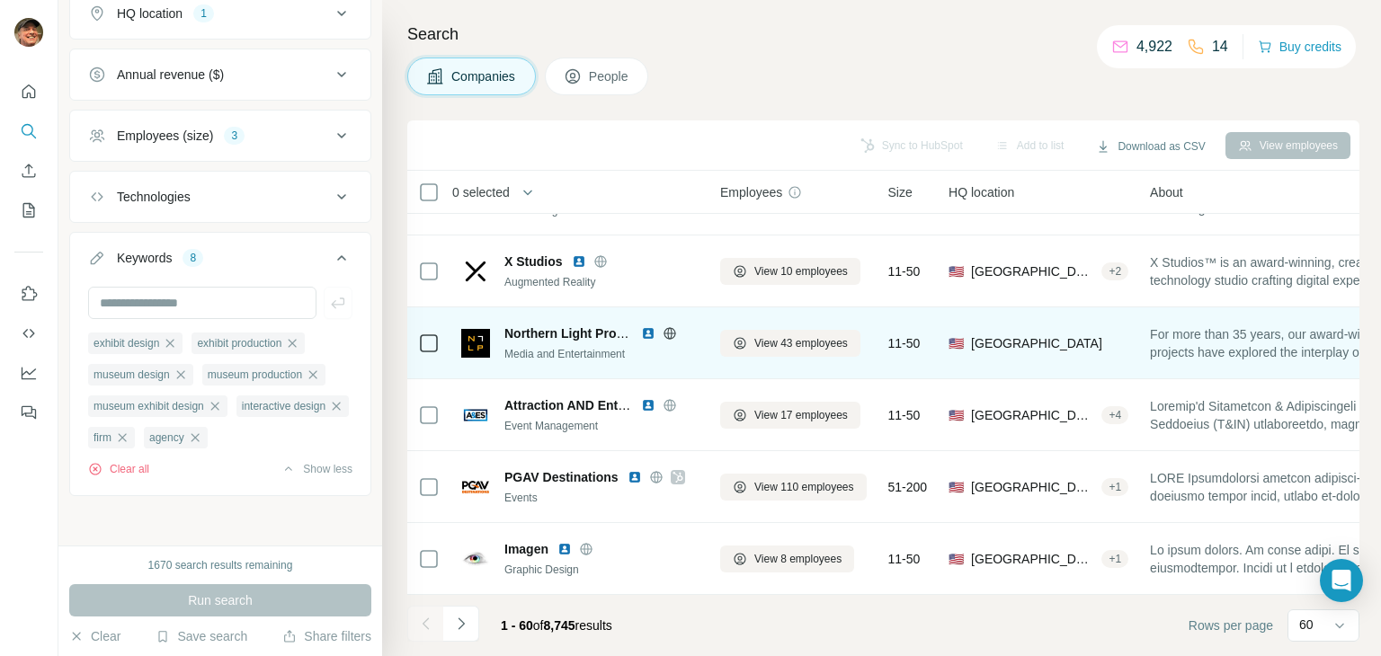
click at [671, 327] on icon at bounding box center [669, 333] width 4 height 12
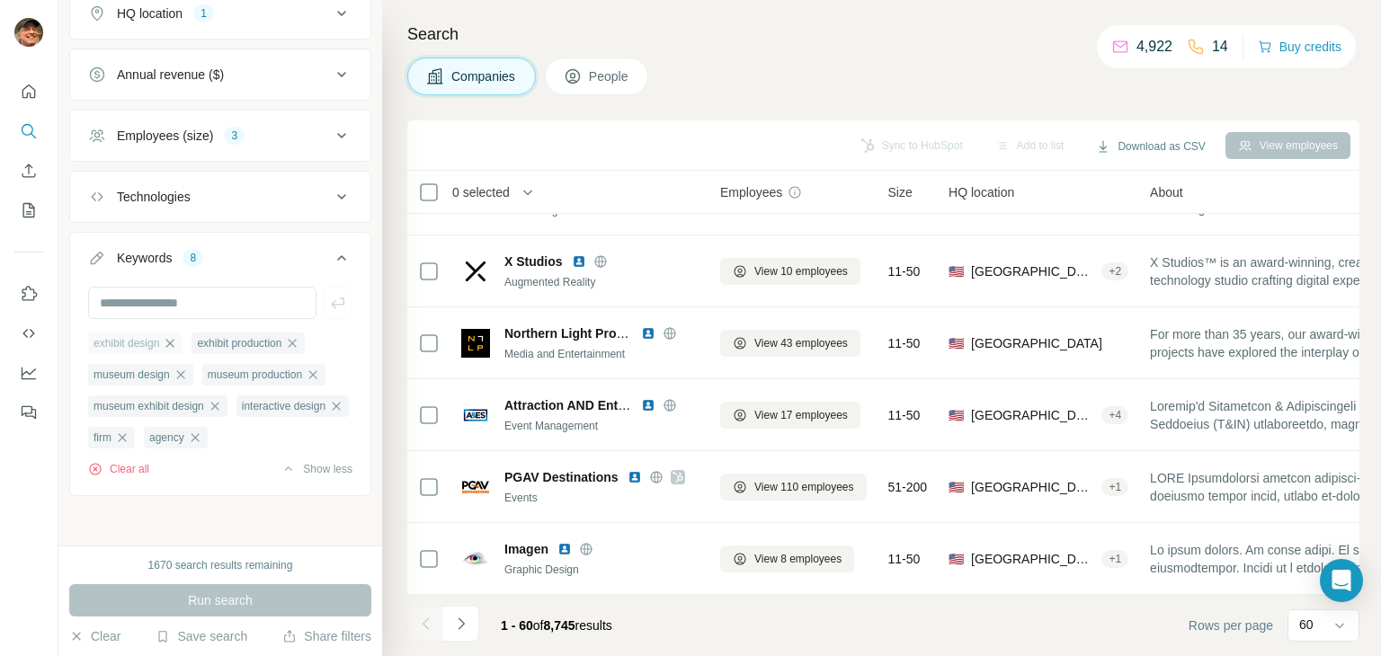
click at [175, 336] on icon "button" at bounding box center [170, 343] width 14 height 14
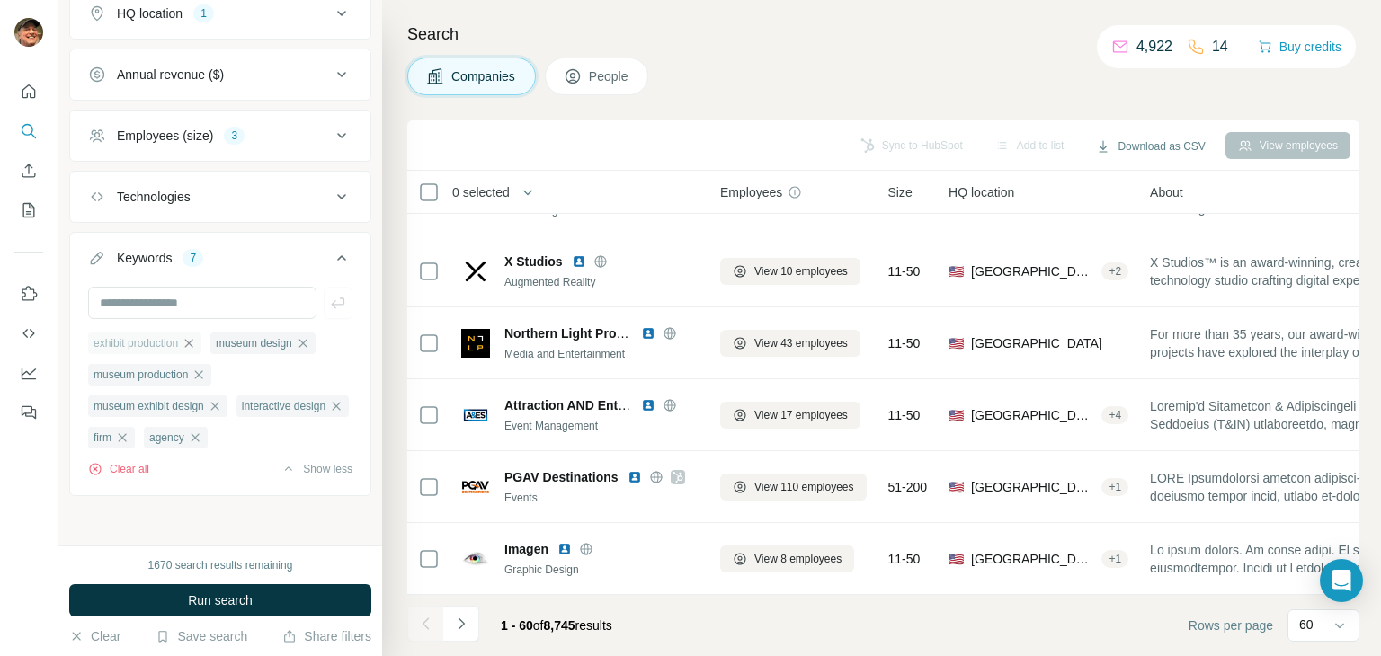
click at [193, 339] on icon "button" at bounding box center [189, 343] width 14 height 14
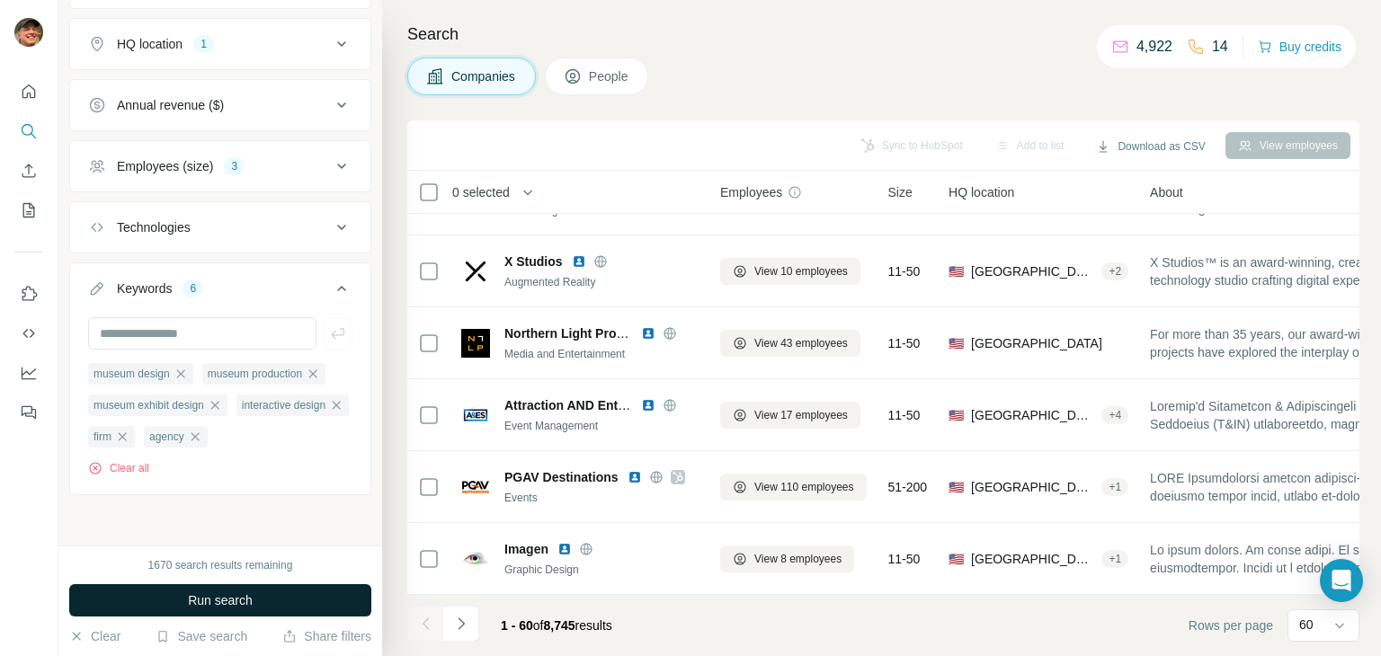
click at [263, 590] on button "Run search" at bounding box center [220, 601] width 302 height 32
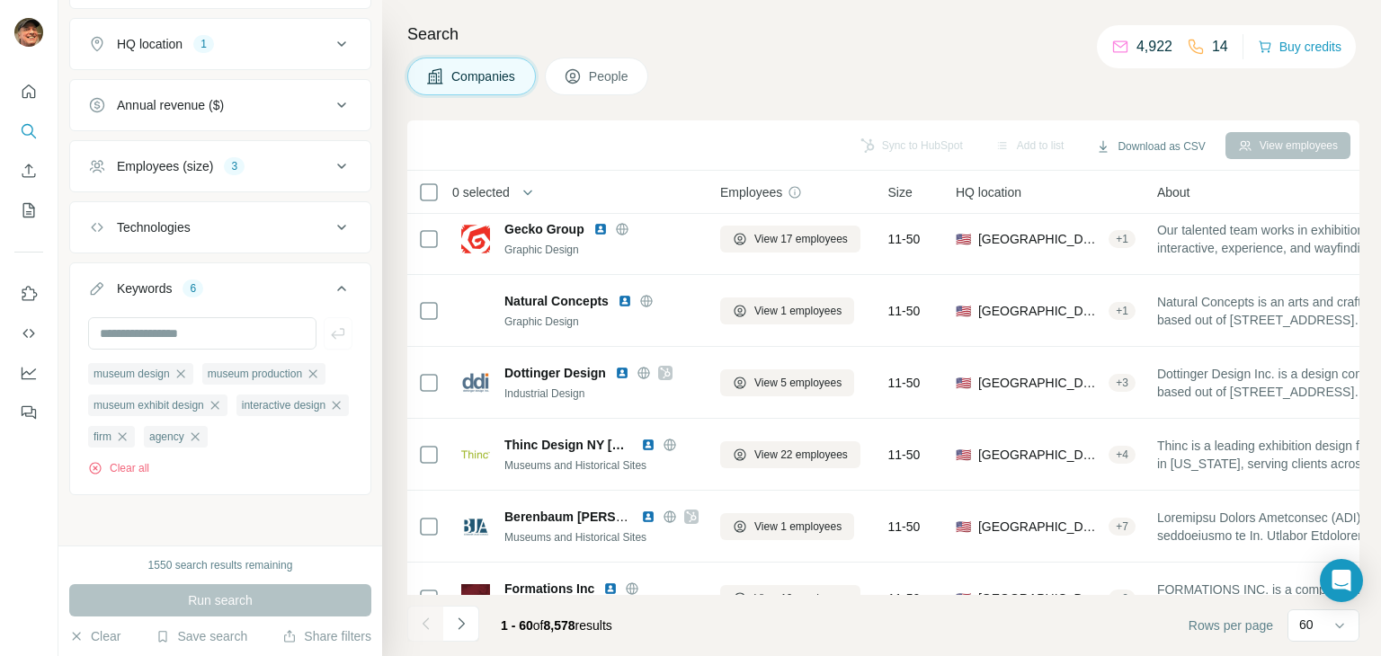
scroll to position [989, 0]
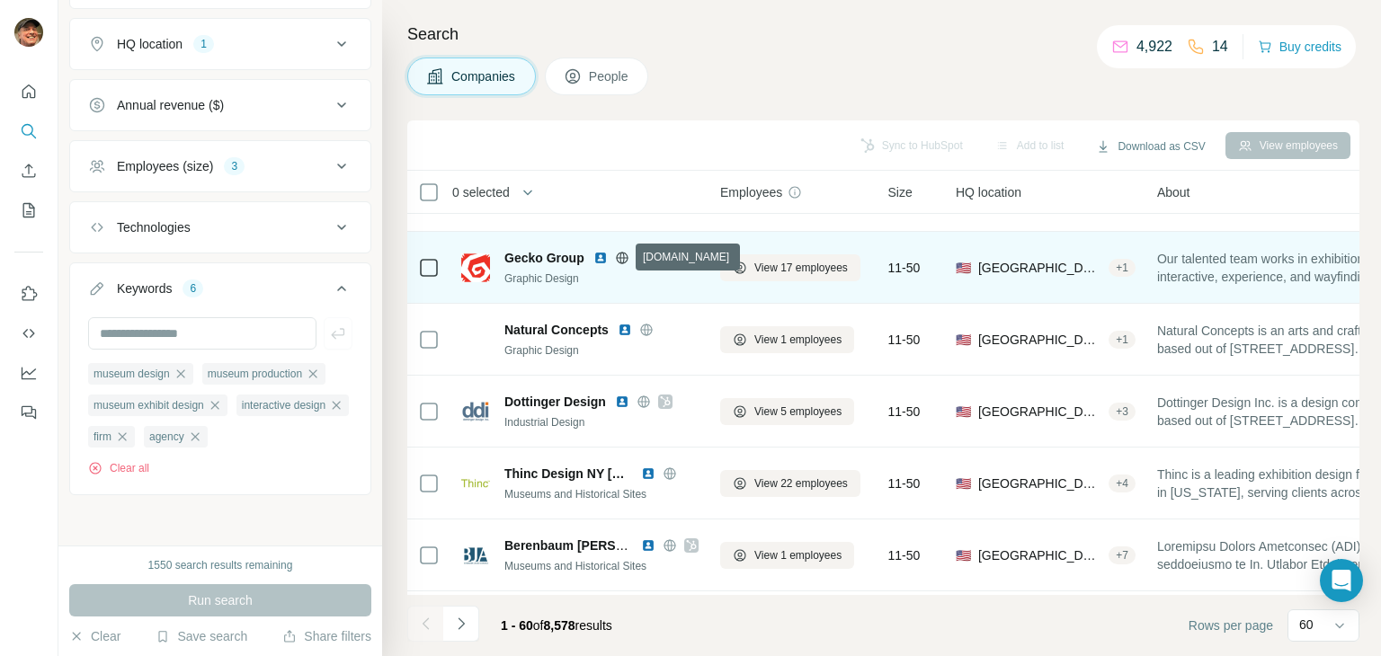
click at [615, 255] on icon at bounding box center [622, 258] width 14 height 14
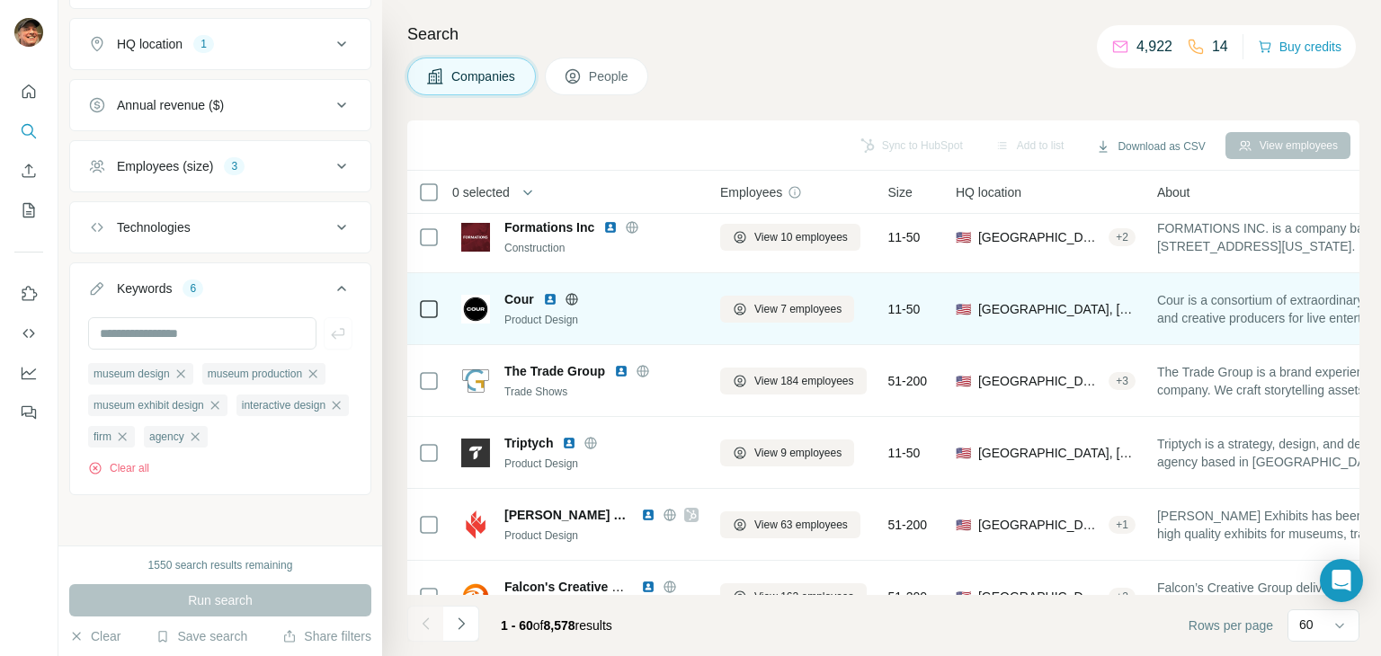
scroll to position [1349, 0]
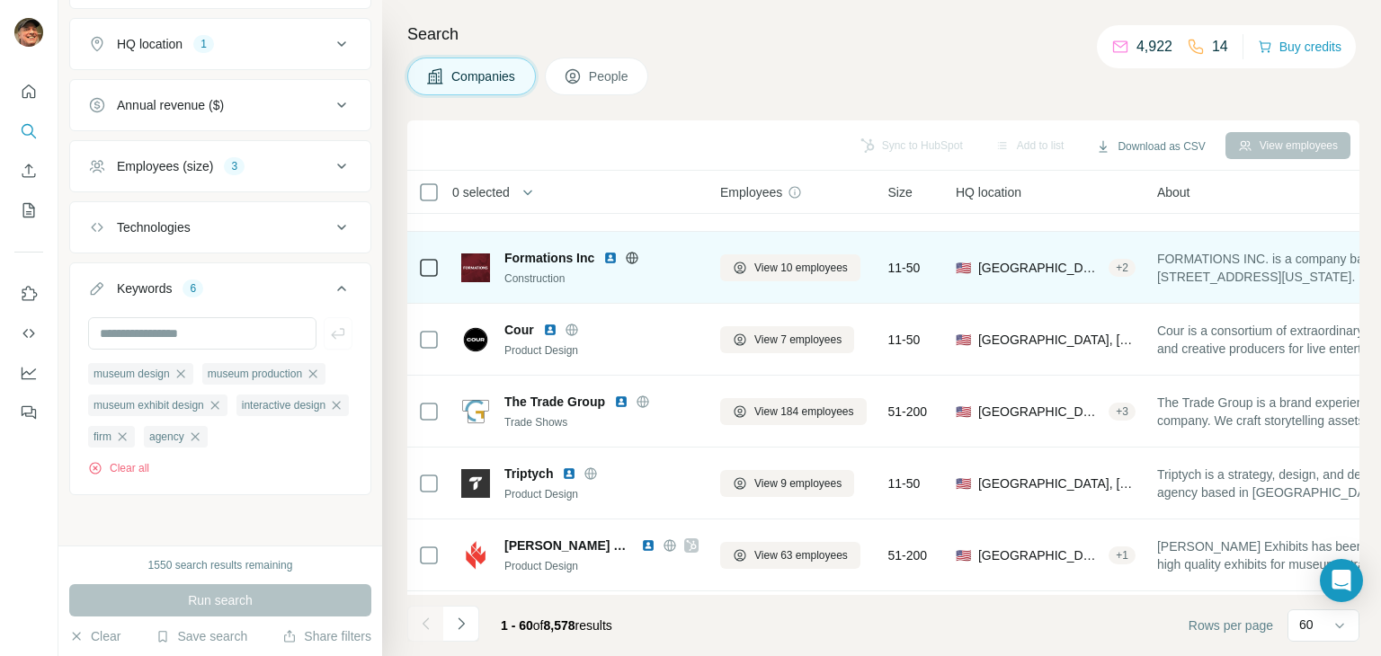
click at [631, 257] on icon at bounding box center [633, 257] width 12 height 1
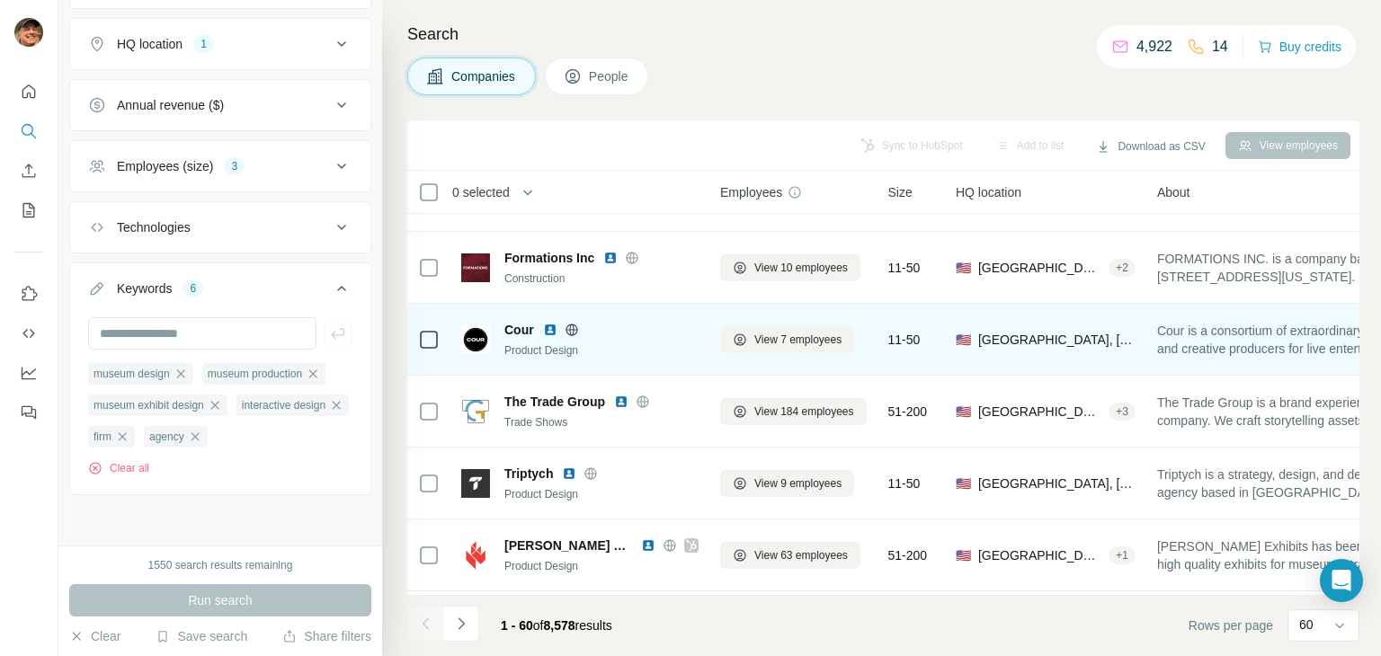
click at [573, 332] on icon at bounding box center [571, 330] width 4 height 12
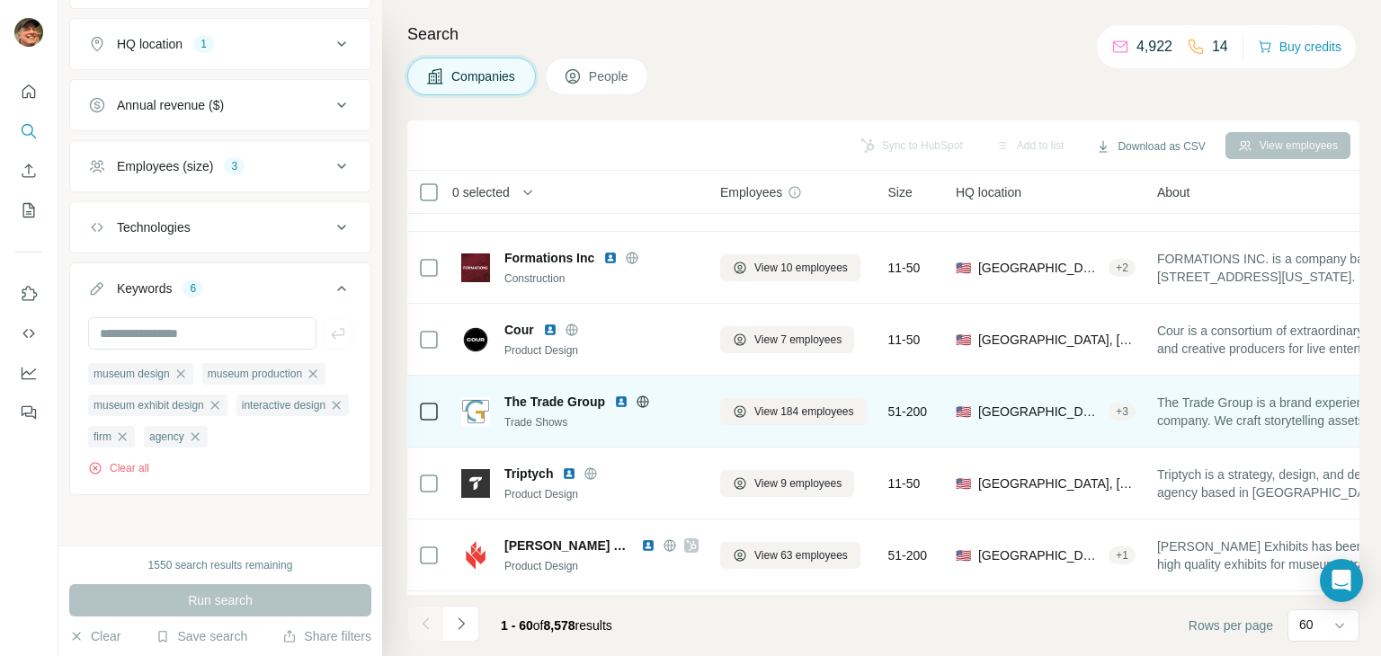
scroll to position [1529, 0]
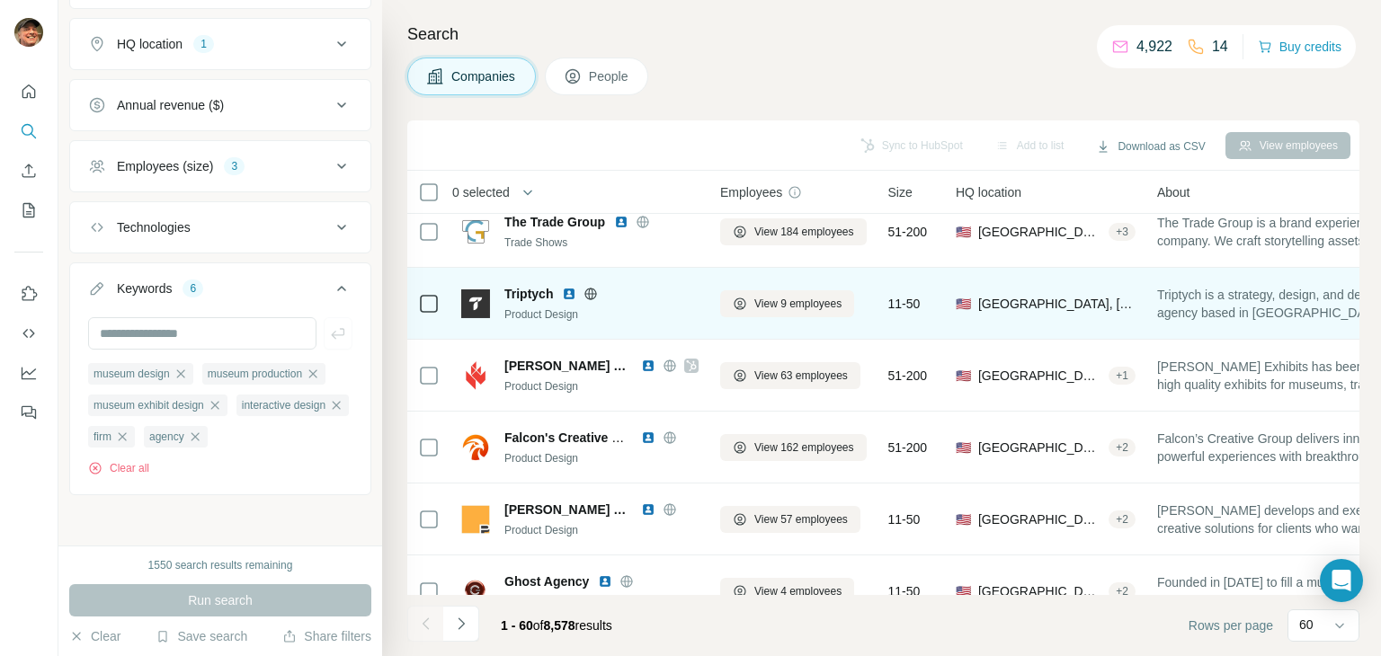
click at [592, 296] on icon at bounding box center [591, 294] width 14 height 14
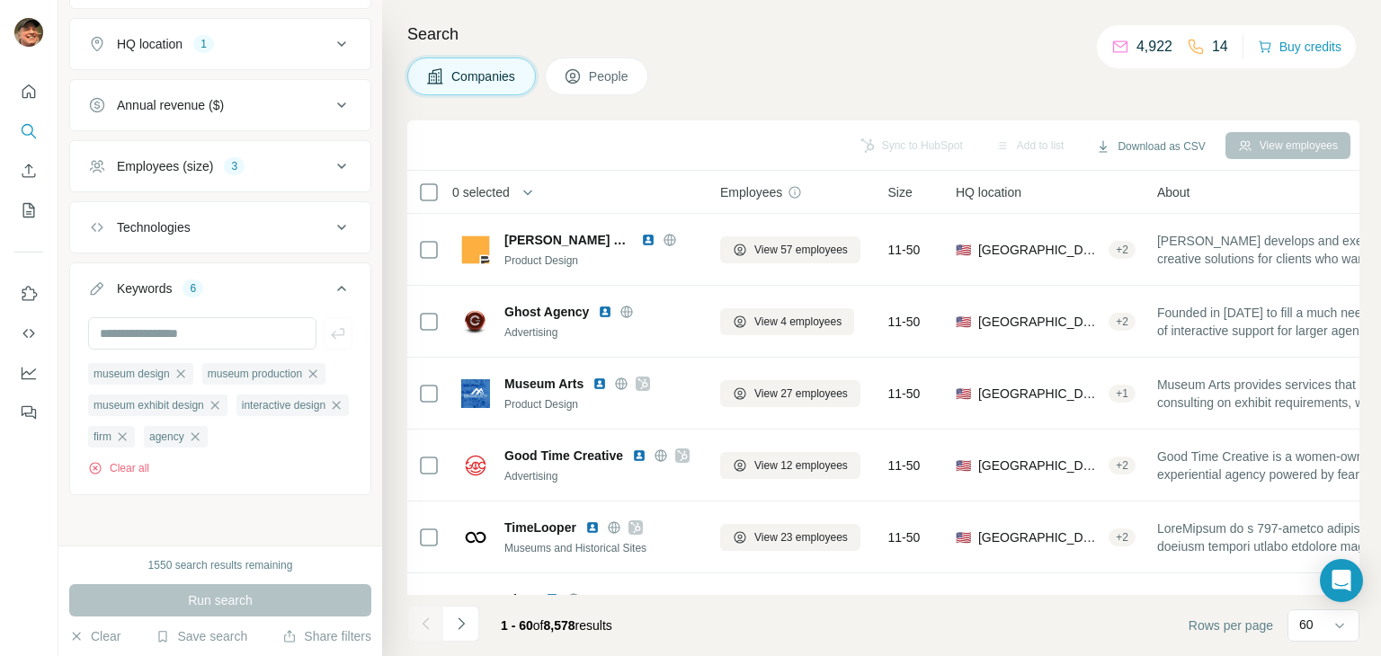
scroll to position [1709, 0]
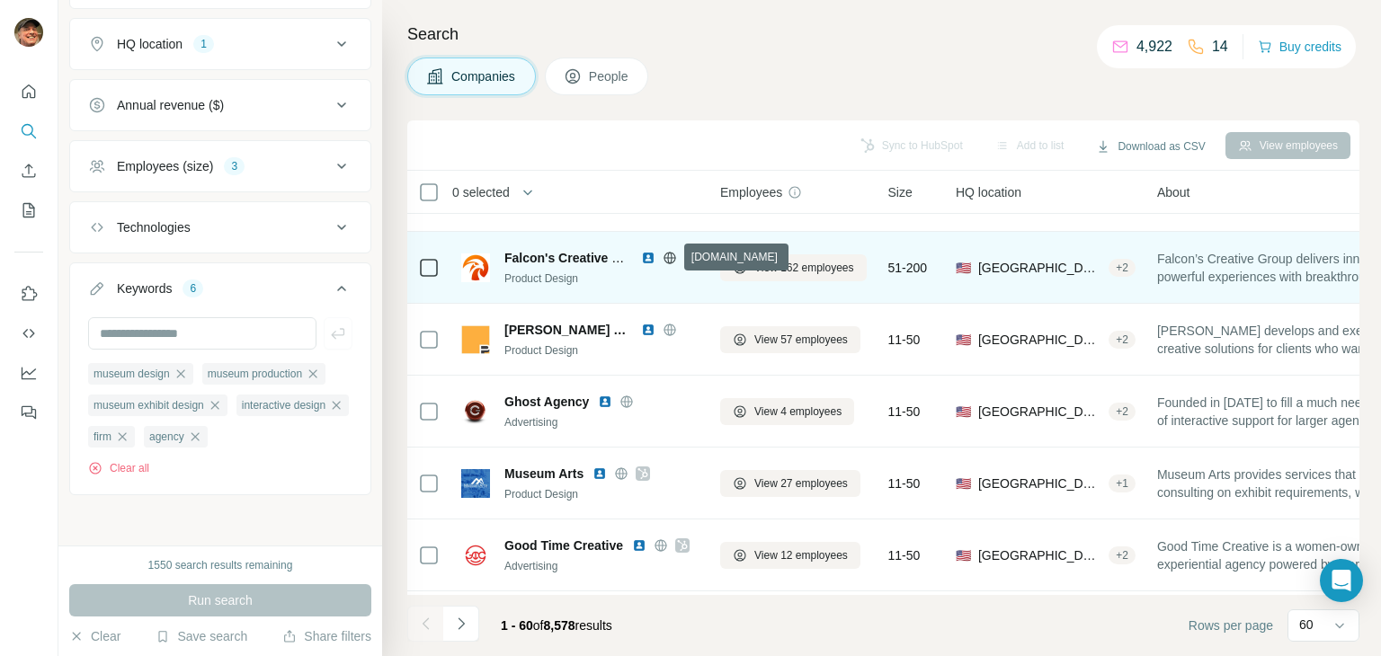
click at [673, 261] on icon at bounding box center [670, 258] width 12 height 12
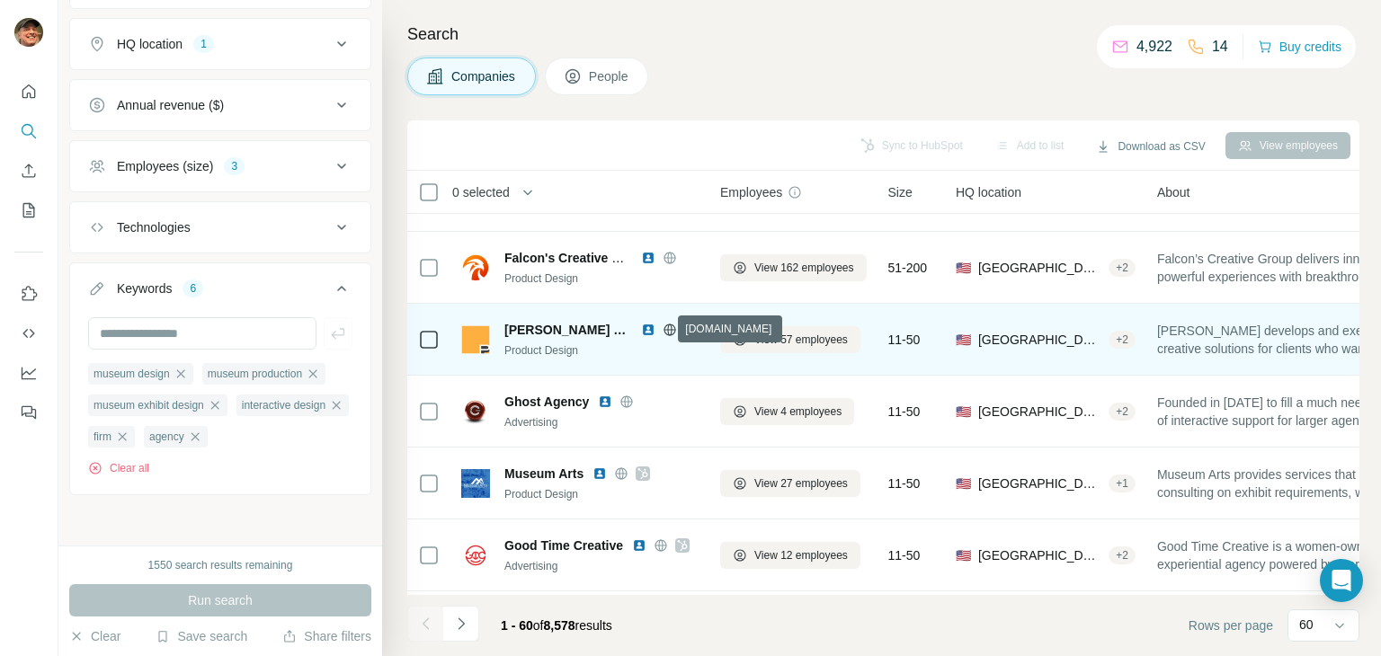
click at [664, 328] on icon at bounding box center [670, 330] width 14 height 14
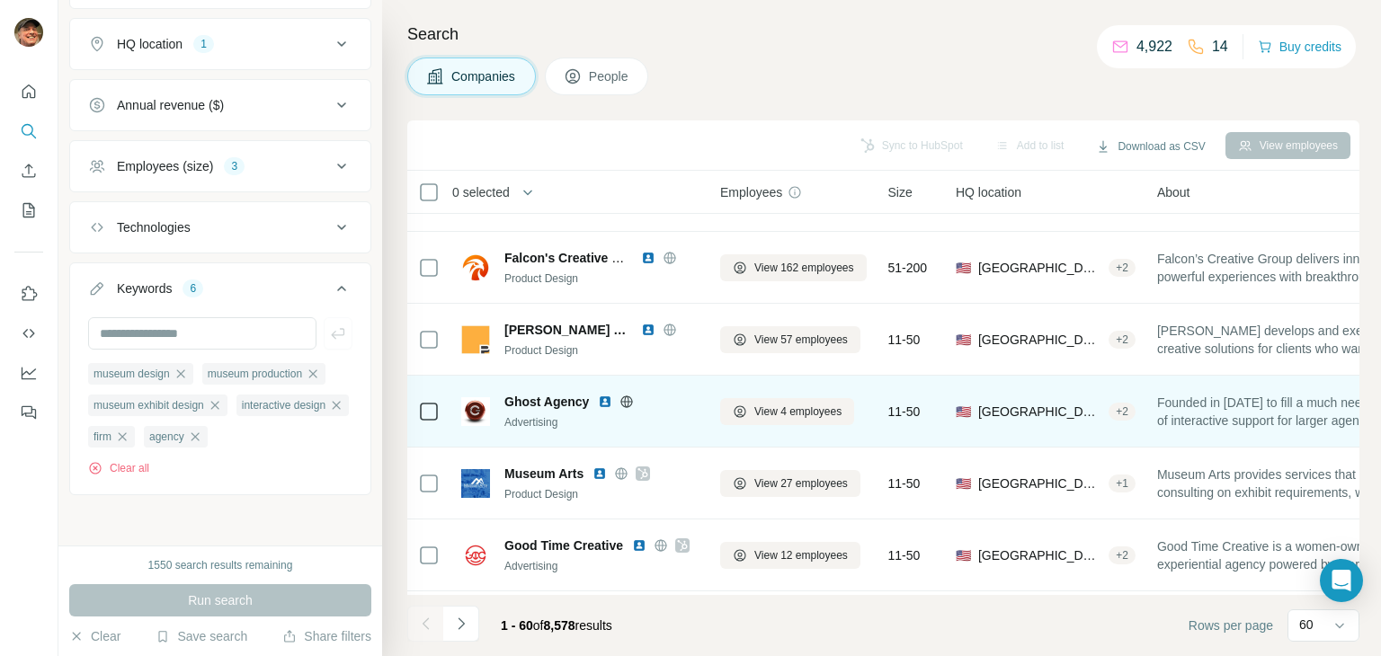
click at [630, 404] on icon at bounding box center [627, 402] width 14 height 14
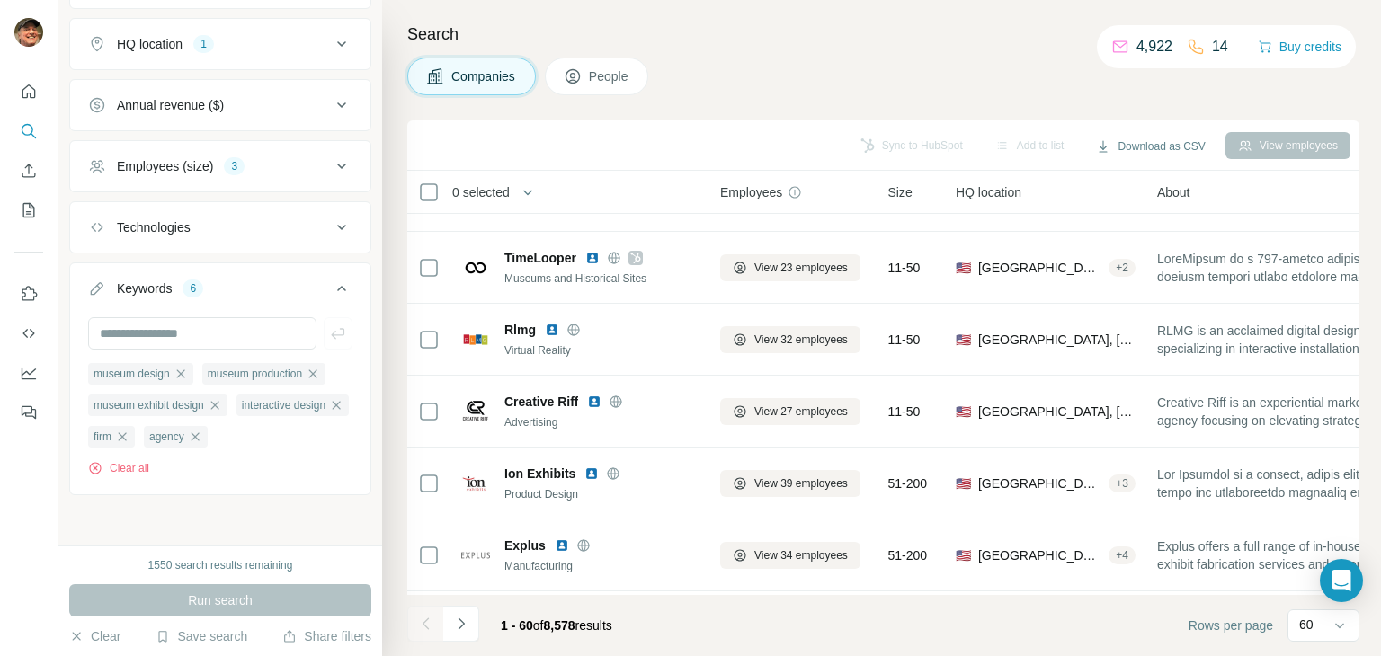
scroll to position [2158, 0]
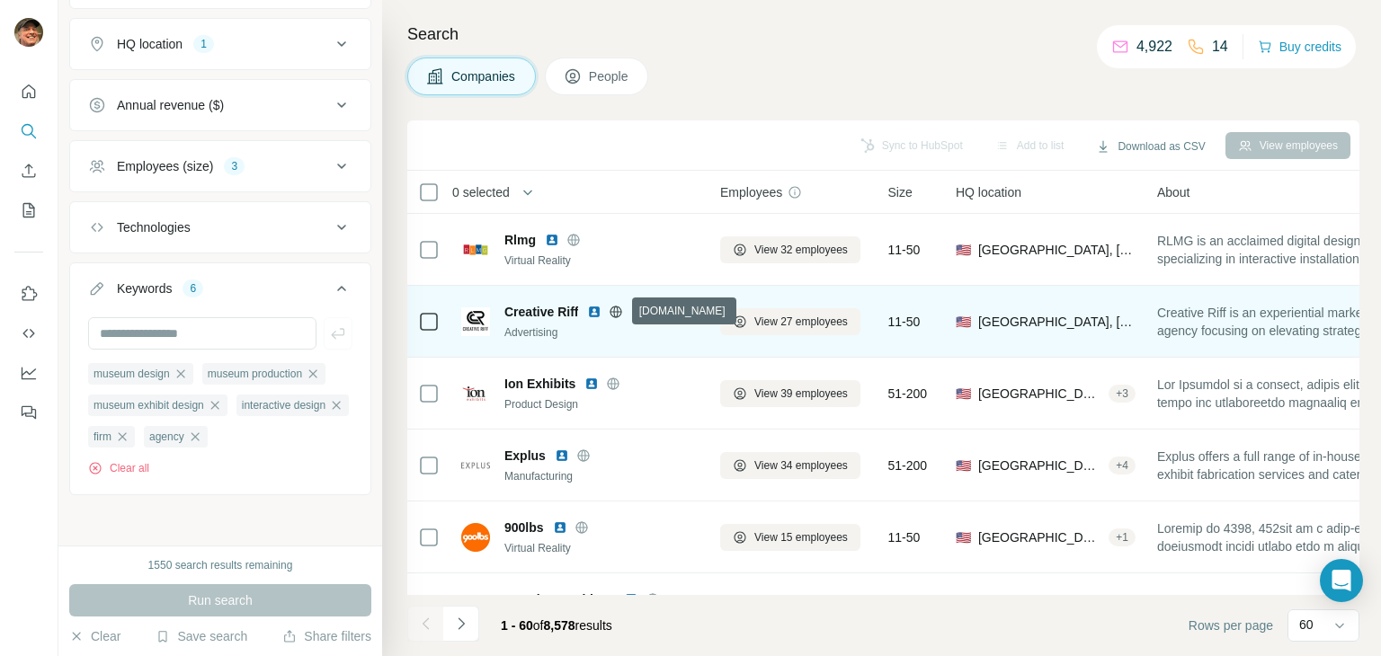
click at [619, 310] on icon at bounding box center [616, 312] width 4 height 12
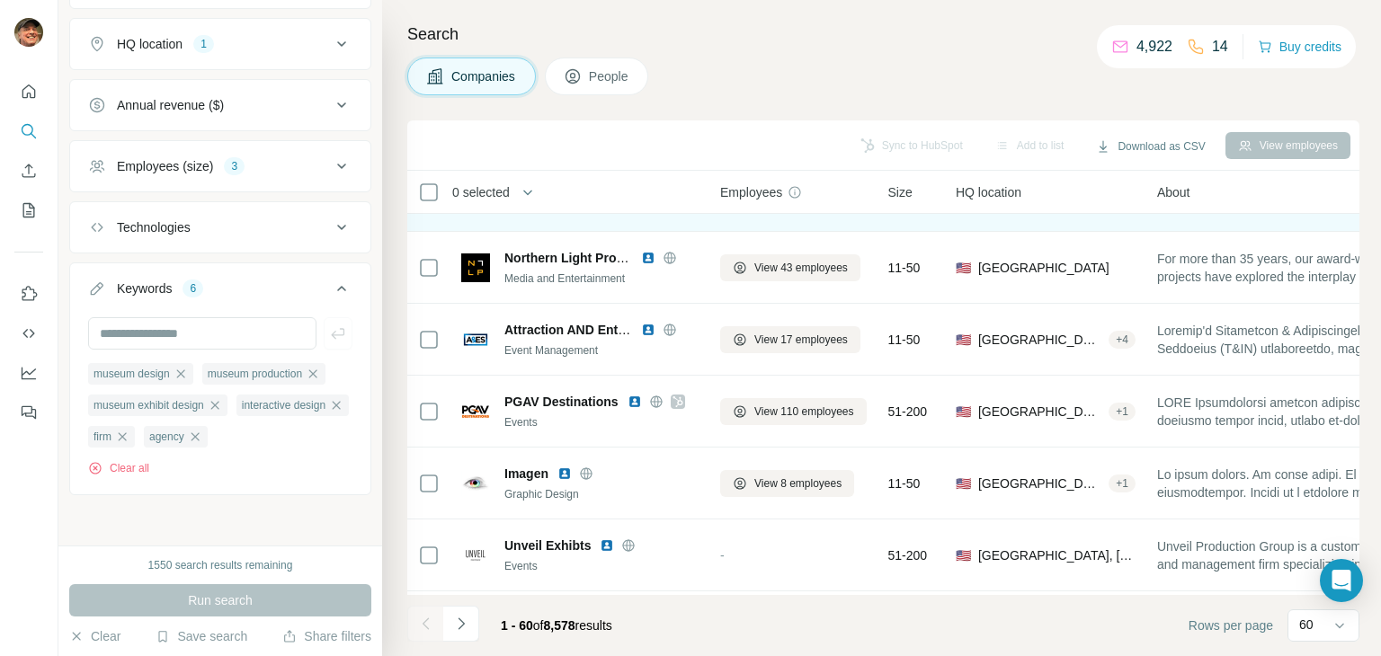
scroll to position [2878, 0]
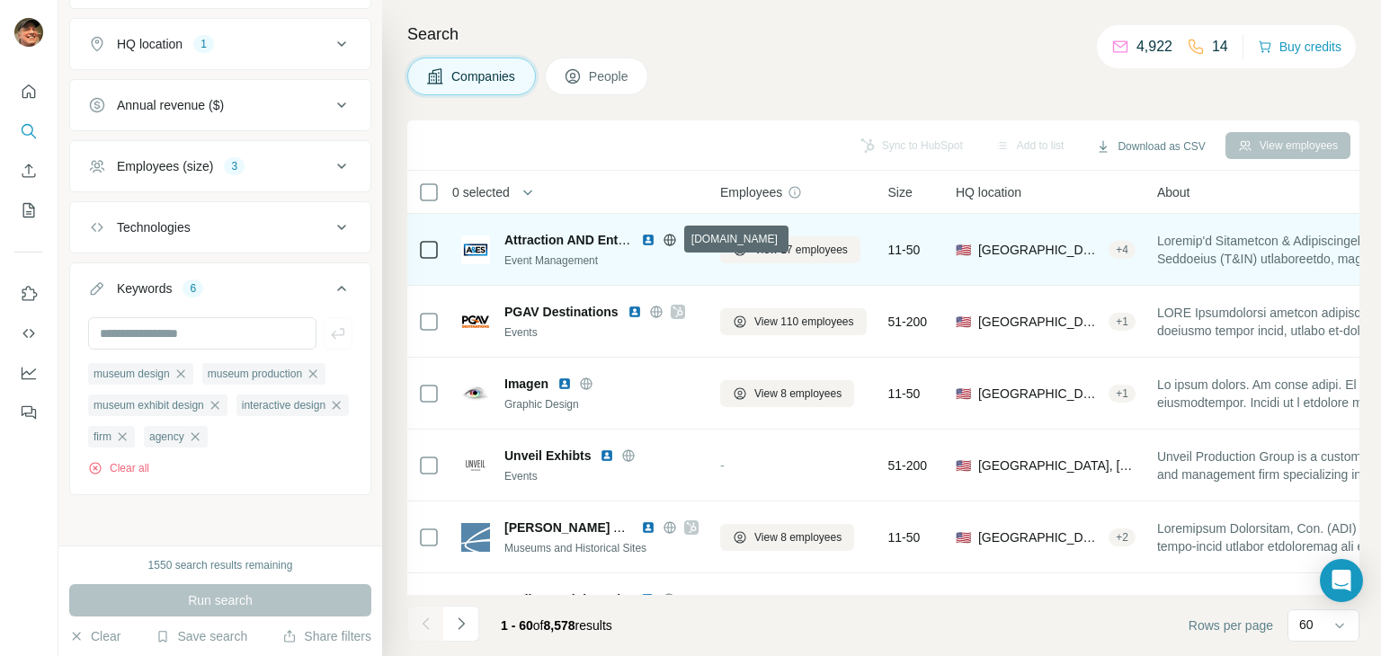
click at [665, 236] on icon at bounding box center [670, 240] width 14 height 14
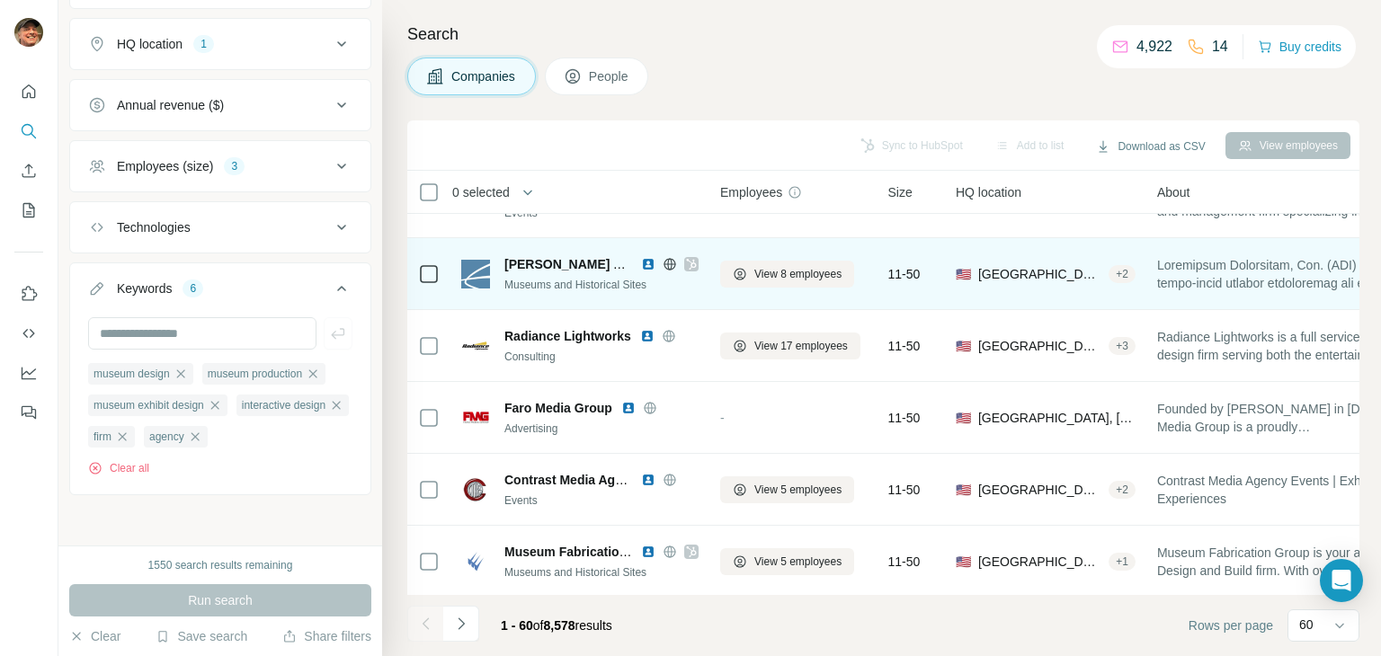
scroll to position [3237, 0]
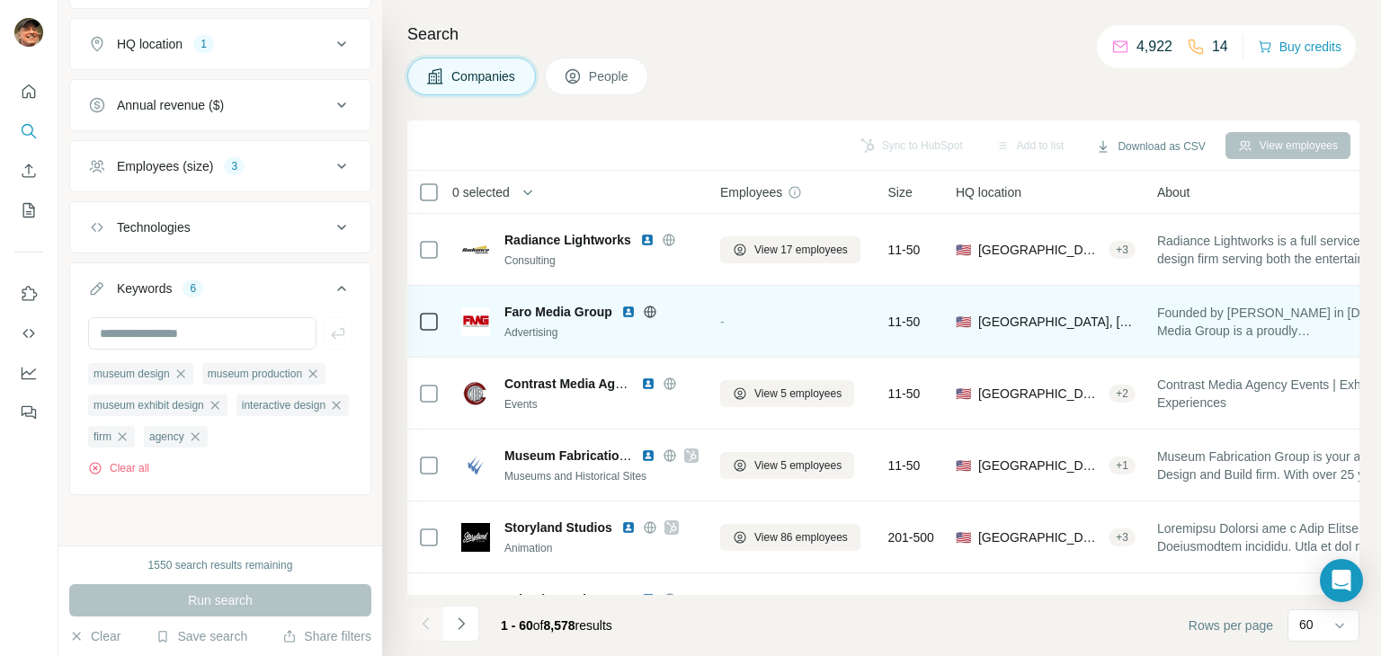
click at [653, 314] on icon at bounding box center [650, 312] width 14 height 14
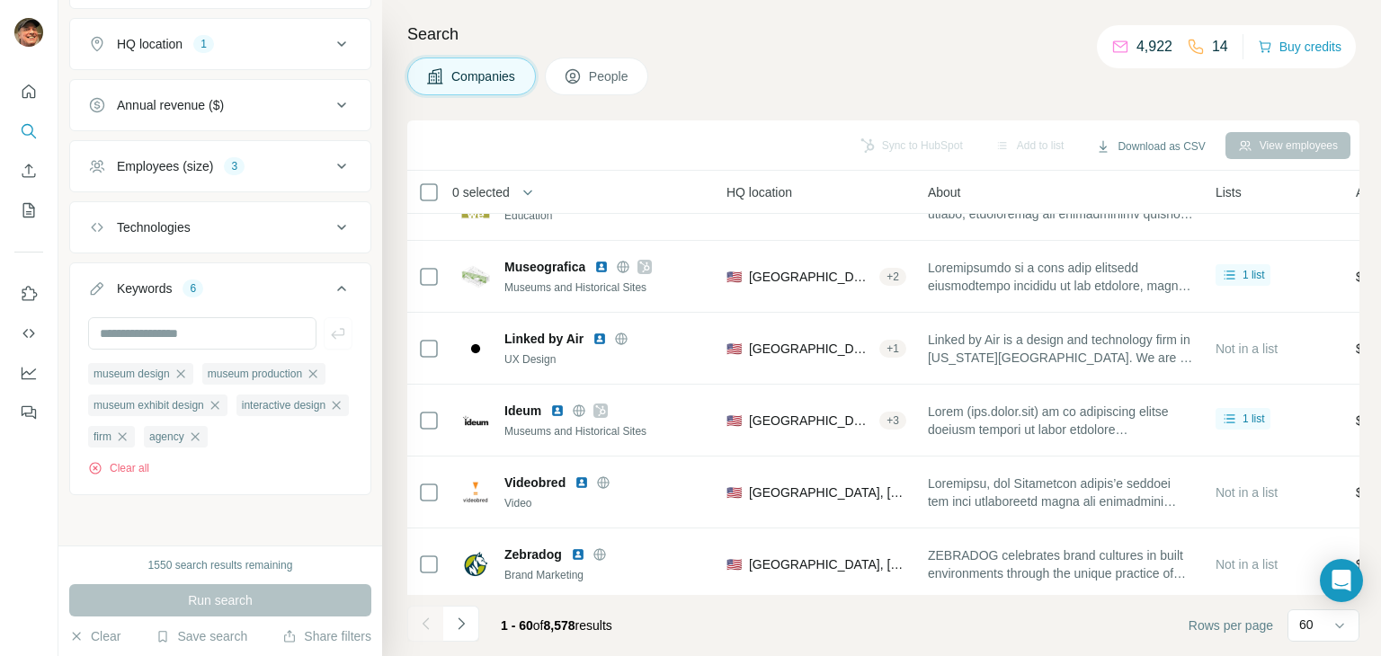
scroll to position [3944, 229]
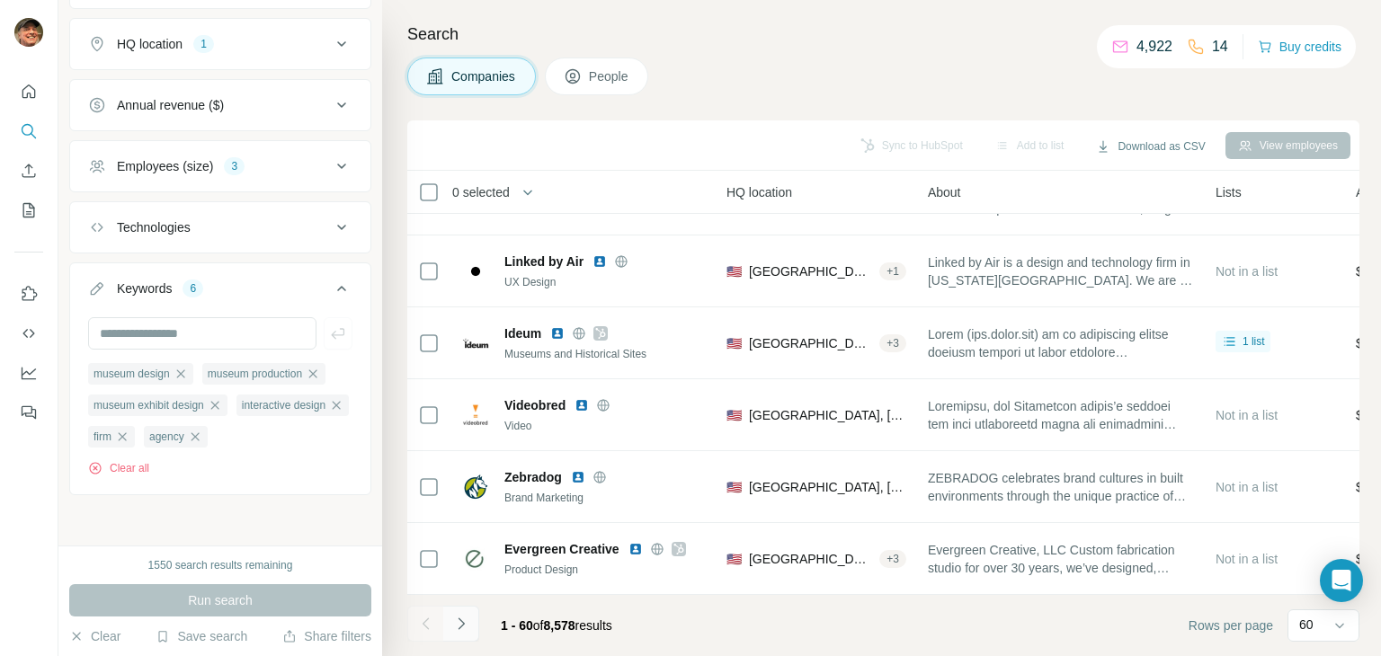
click at [460, 621] on icon "Navigate to next page" at bounding box center [461, 624] width 6 height 12
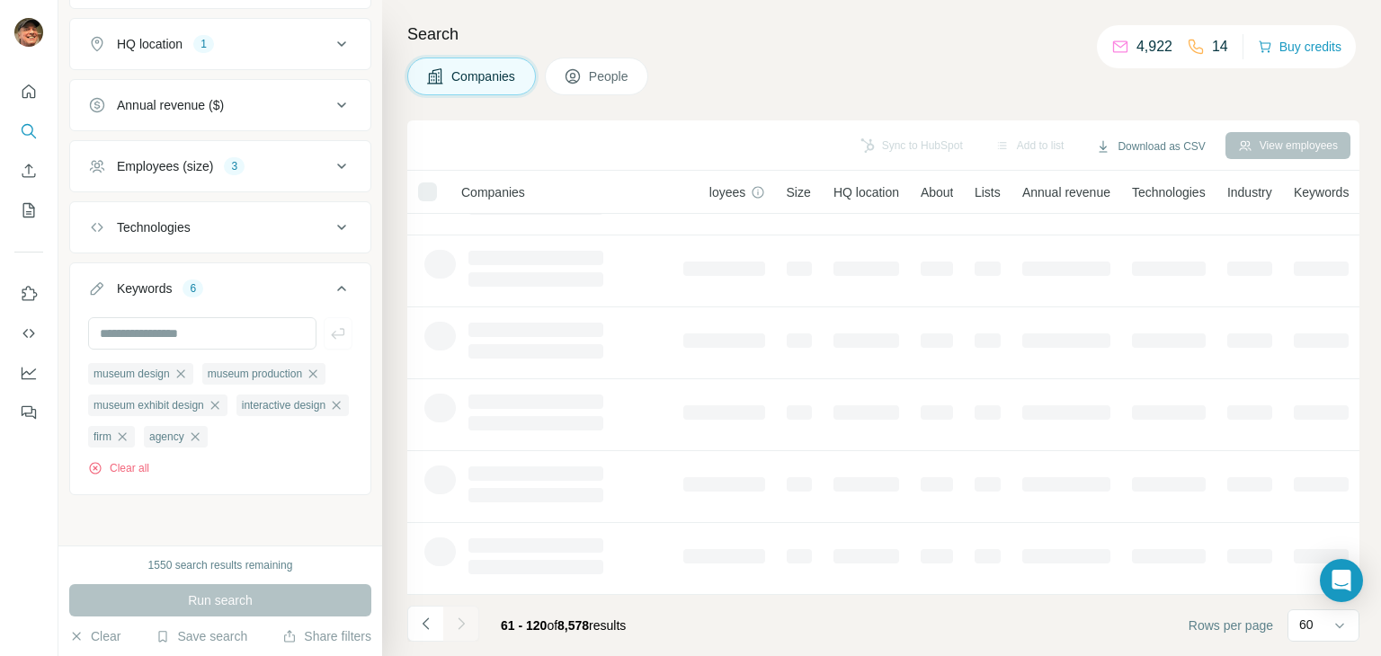
scroll to position [347, 81]
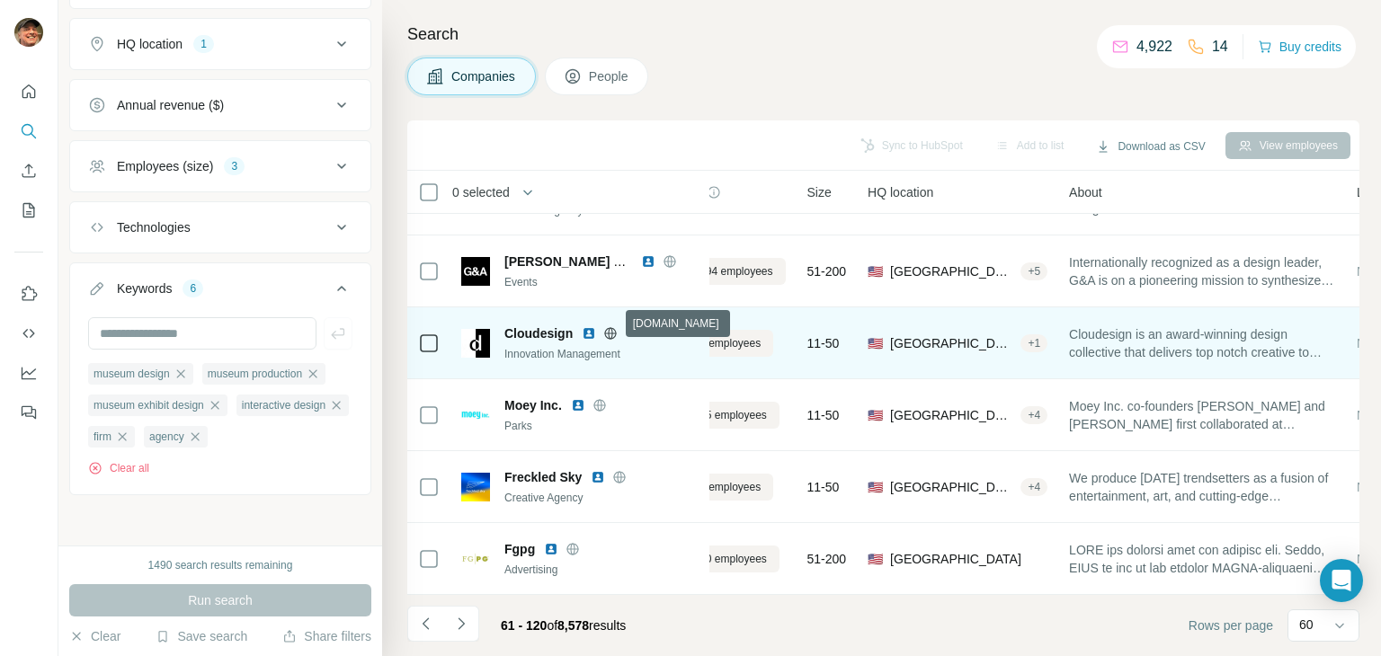
click at [611, 326] on icon at bounding box center [610, 333] width 14 height 14
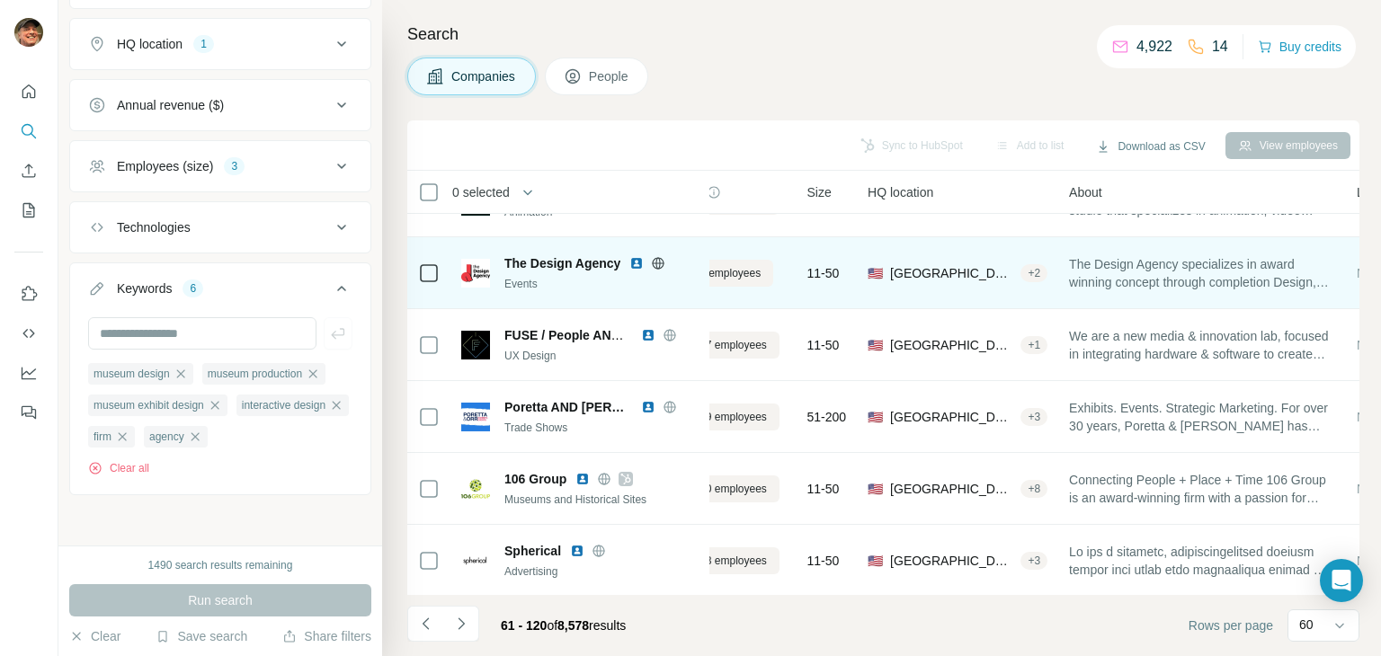
scroll to position [90, 81]
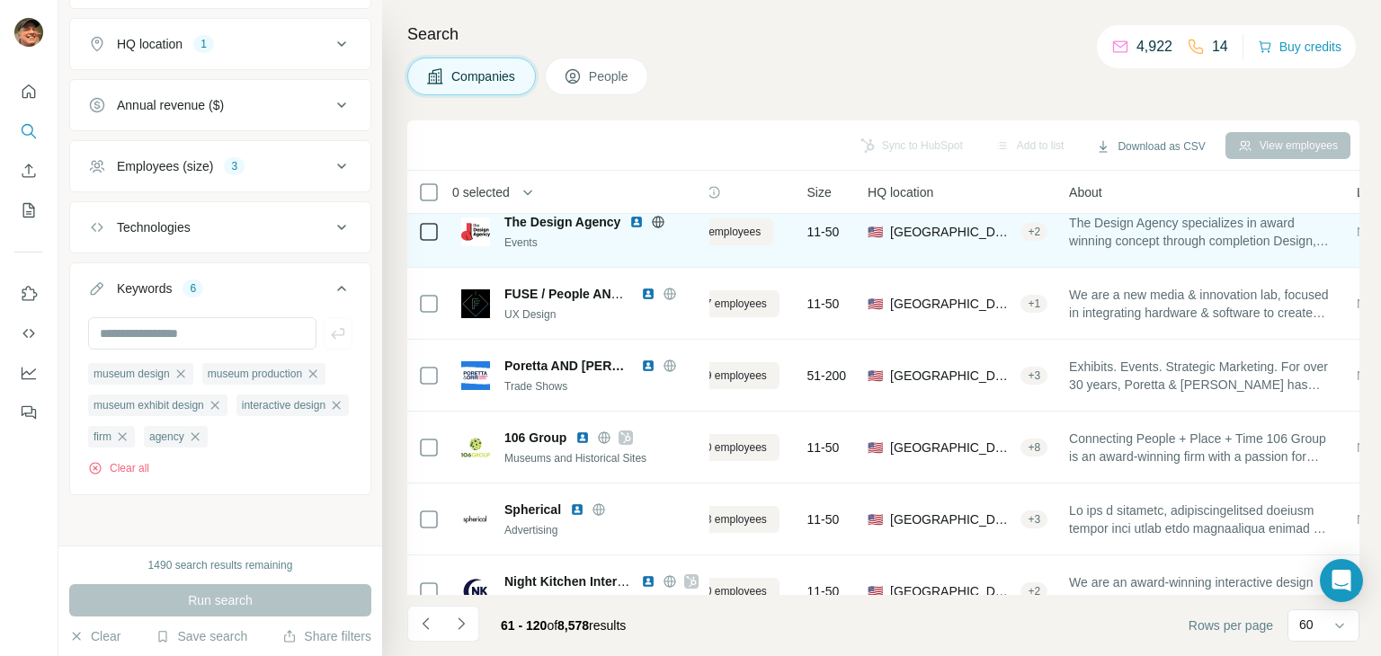
click at [661, 220] on icon at bounding box center [658, 222] width 14 height 14
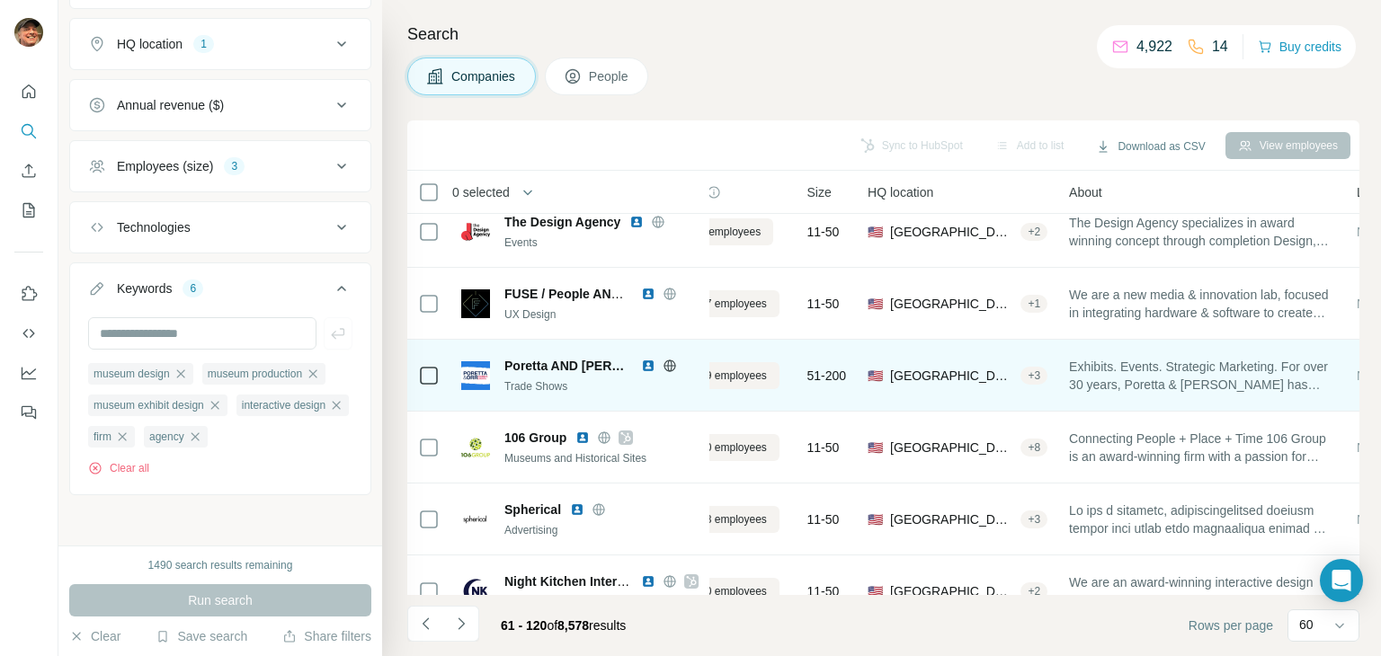
click at [663, 359] on icon at bounding box center [670, 366] width 14 height 14
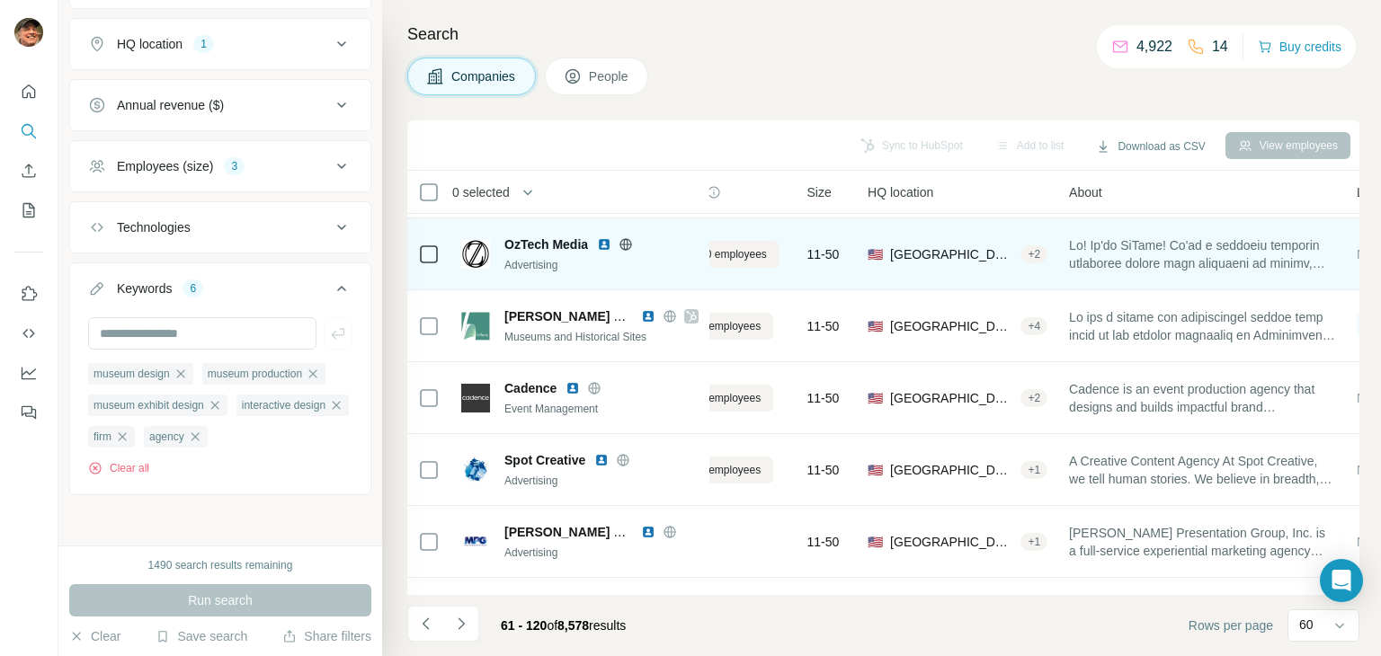
scroll to position [540, 81]
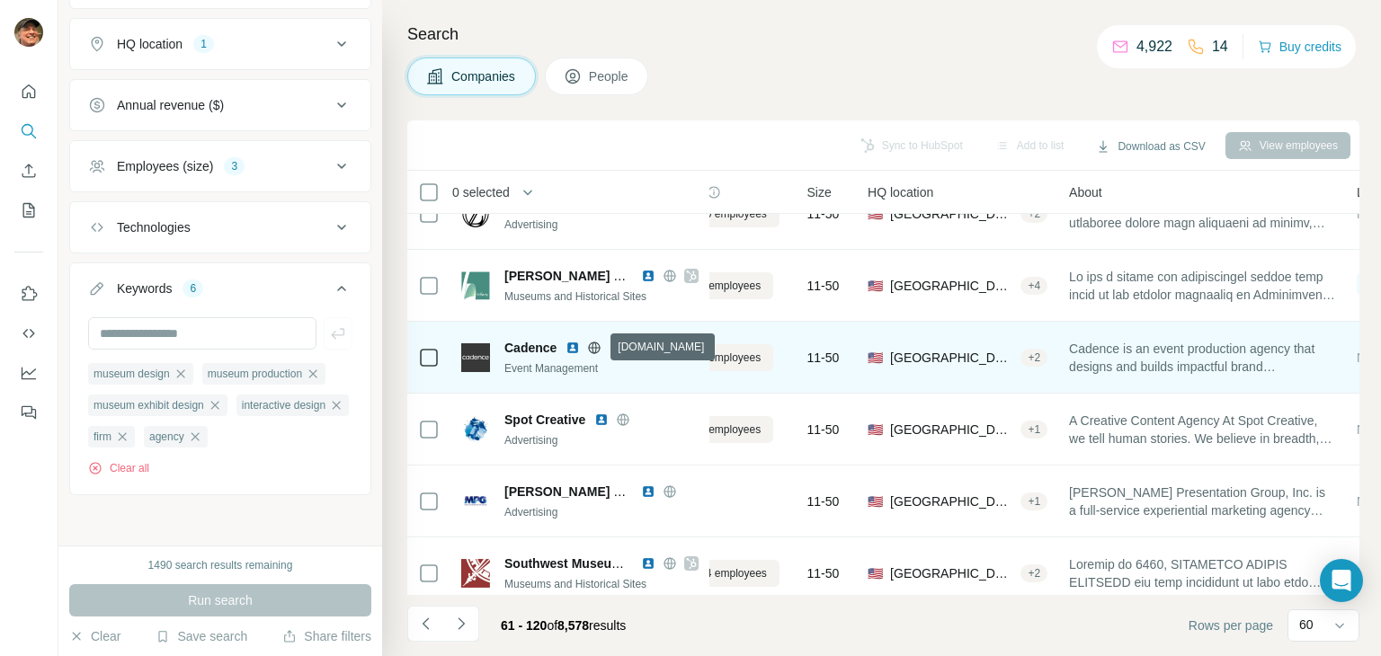
click at [597, 344] on icon at bounding box center [594, 348] width 14 height 14
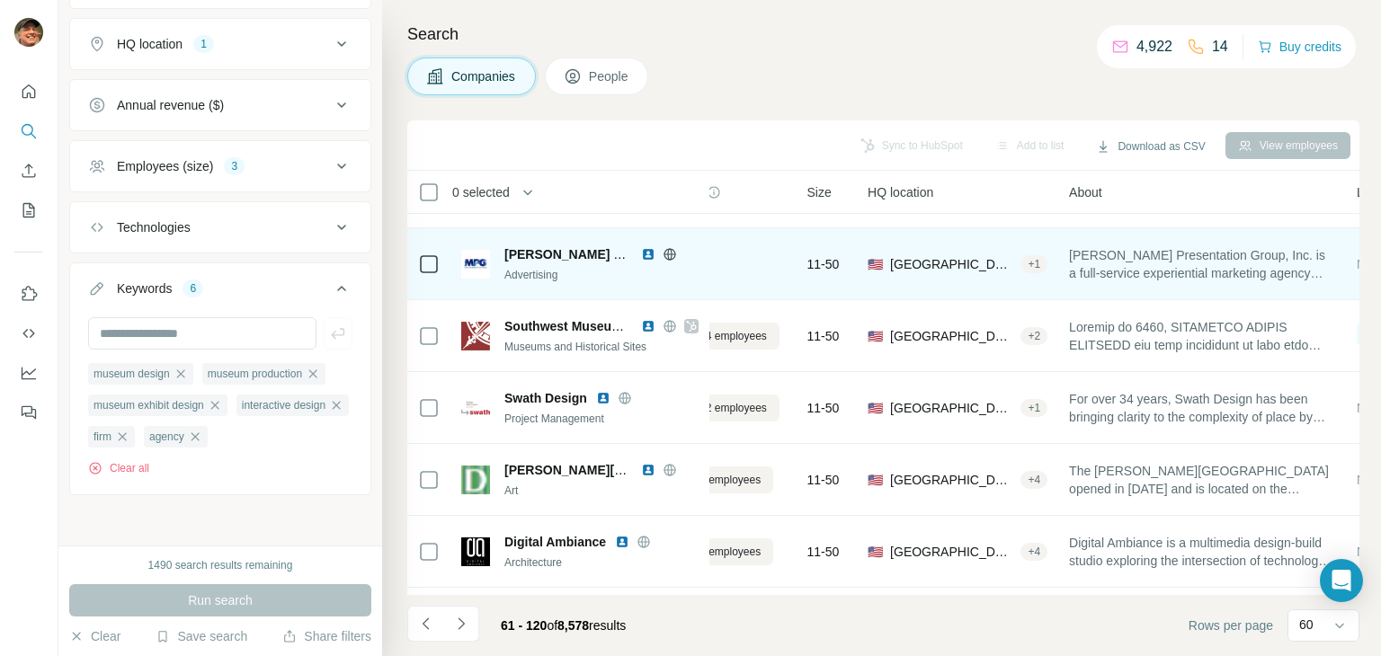
scroll to position [809, 81]
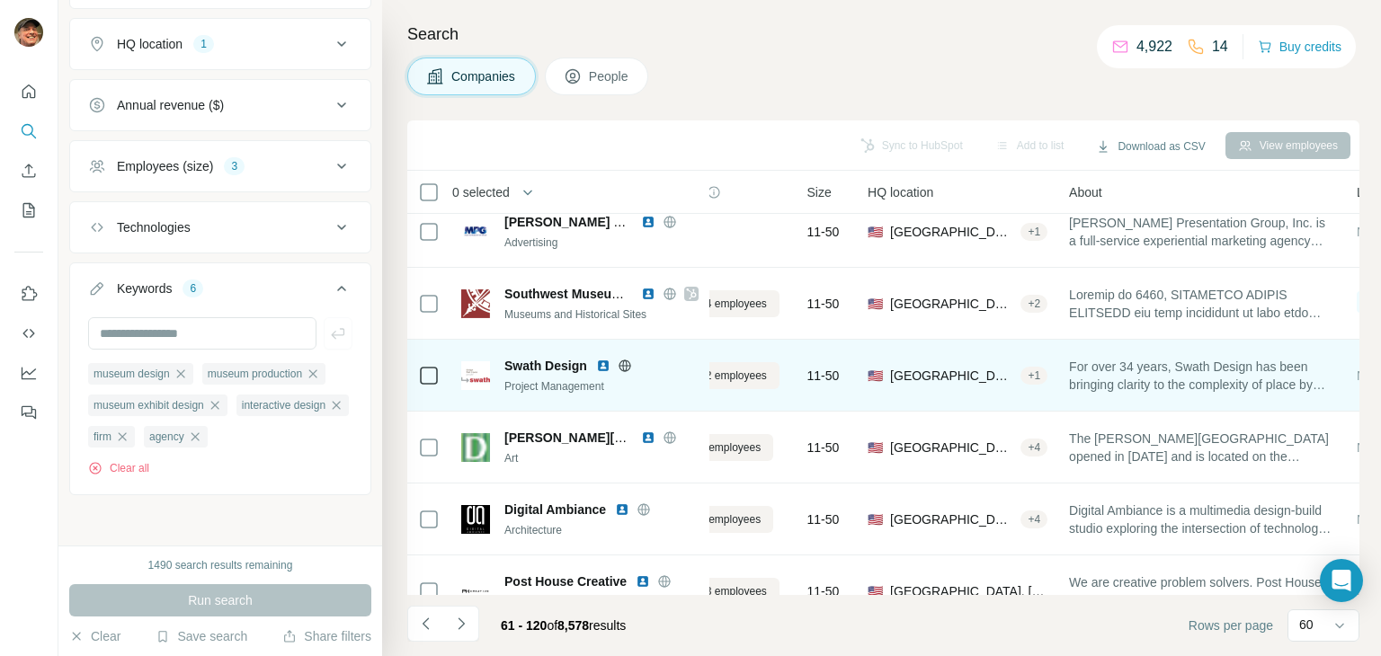
click at [624, 371] on icon at bounding box center [625, 366] width 12 height 12
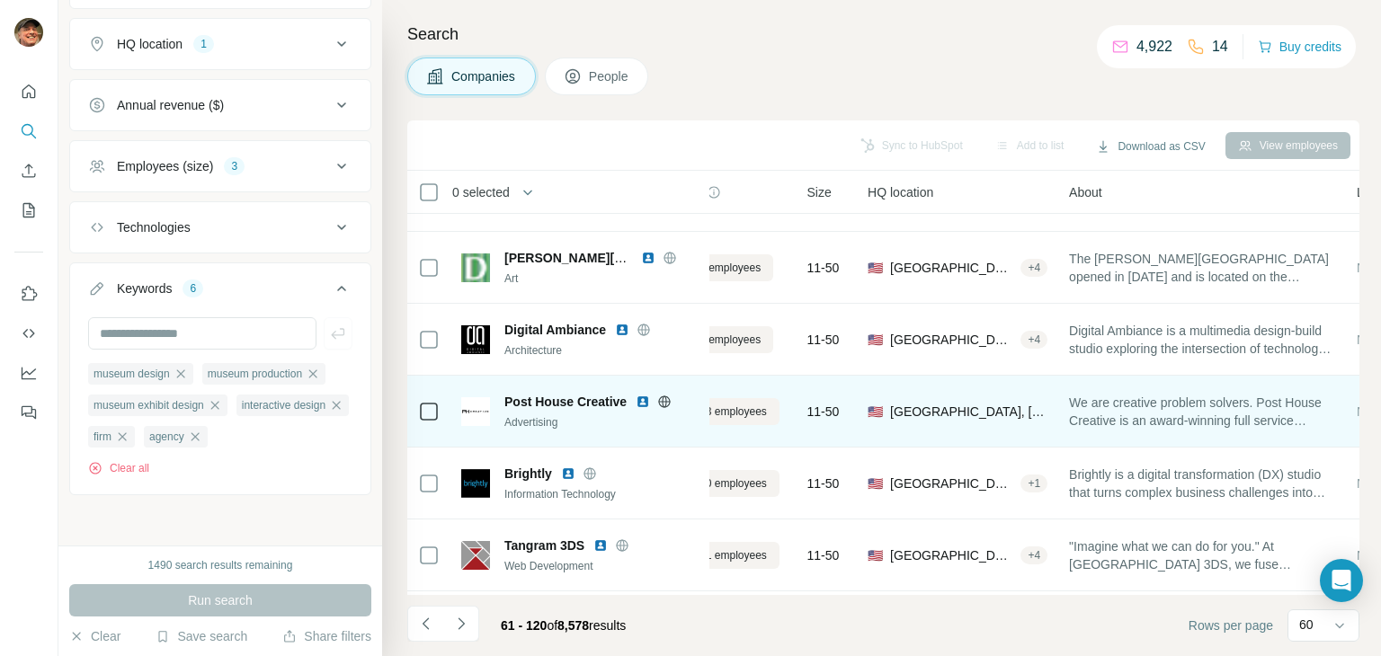
scroll to position [1079, 81]
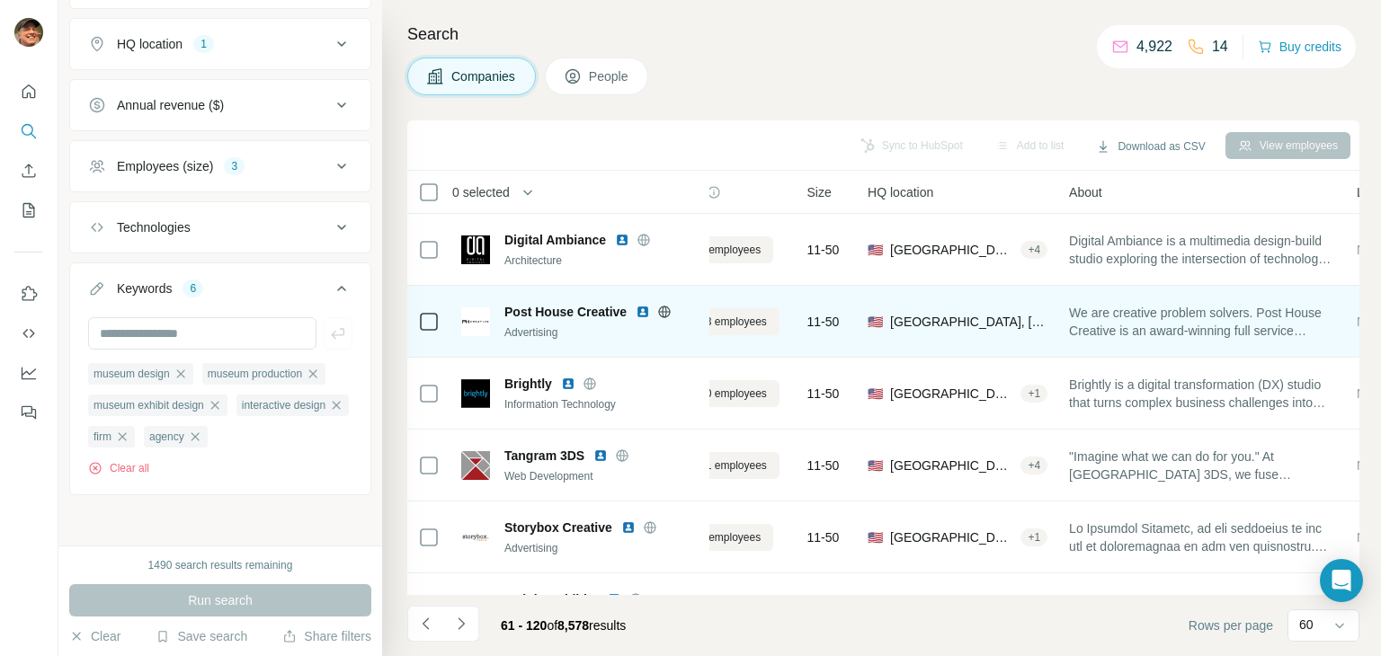
click at [663, 316] on icon at bounding box center [665, 312] width 12 height 12
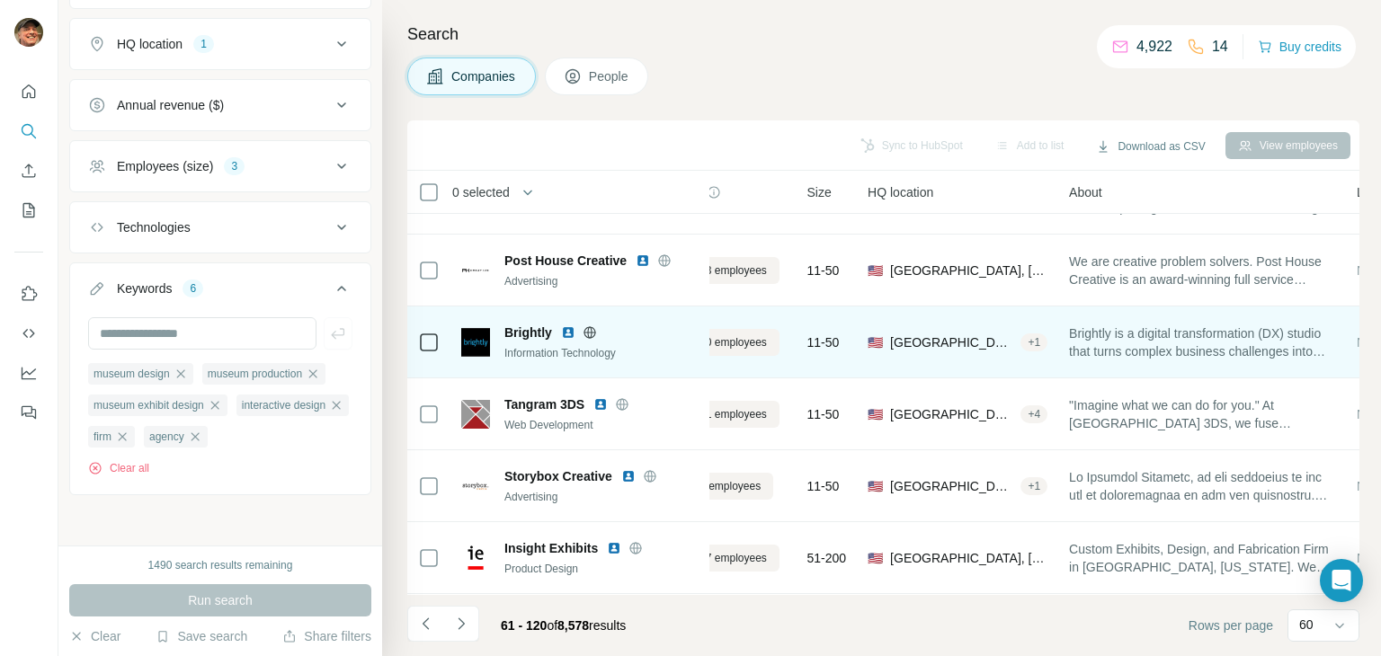
scroll to position [1259, 81]
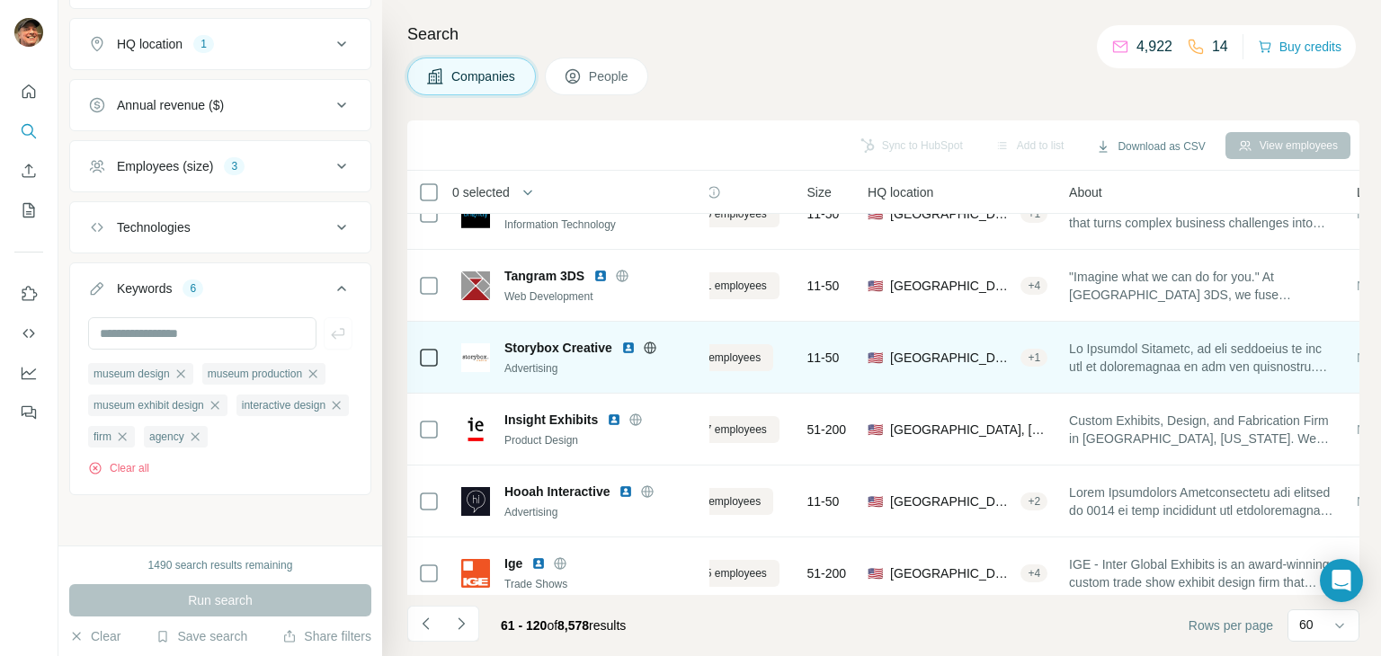
click at [647, 349] on icon at bounding box center [650, 348] width 14 height 14
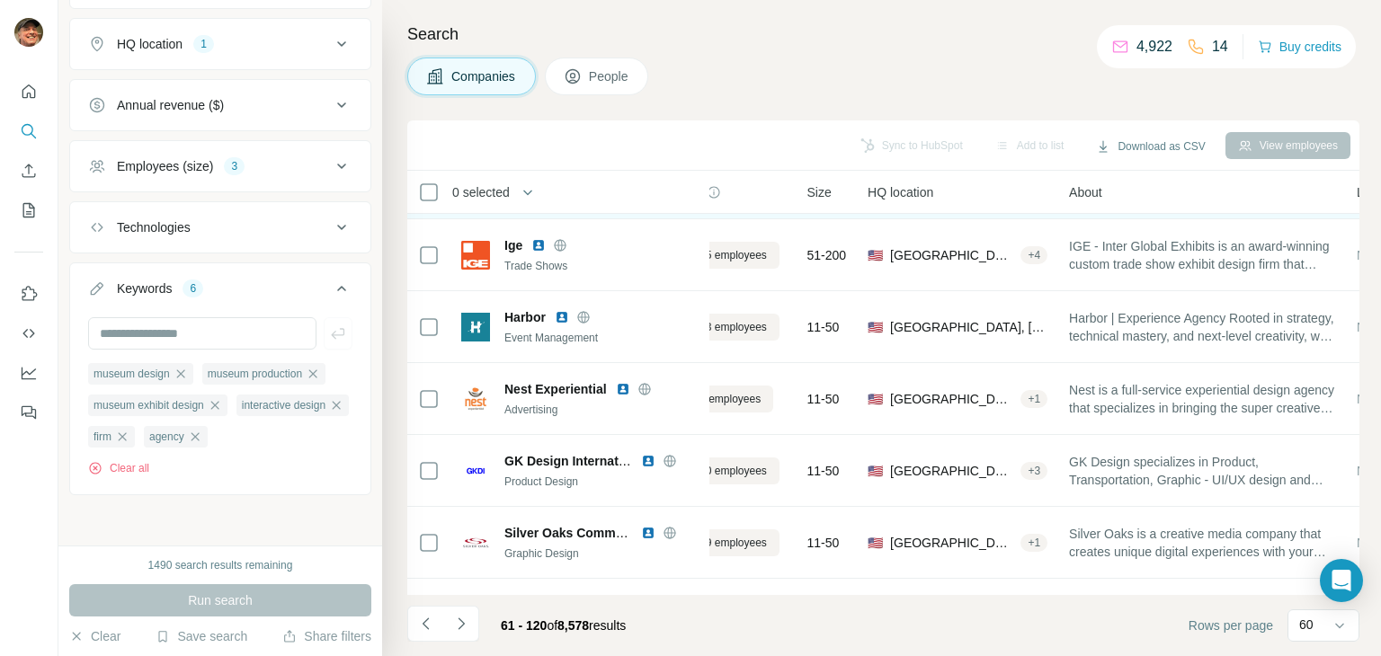
scroll to position [1619, 81]
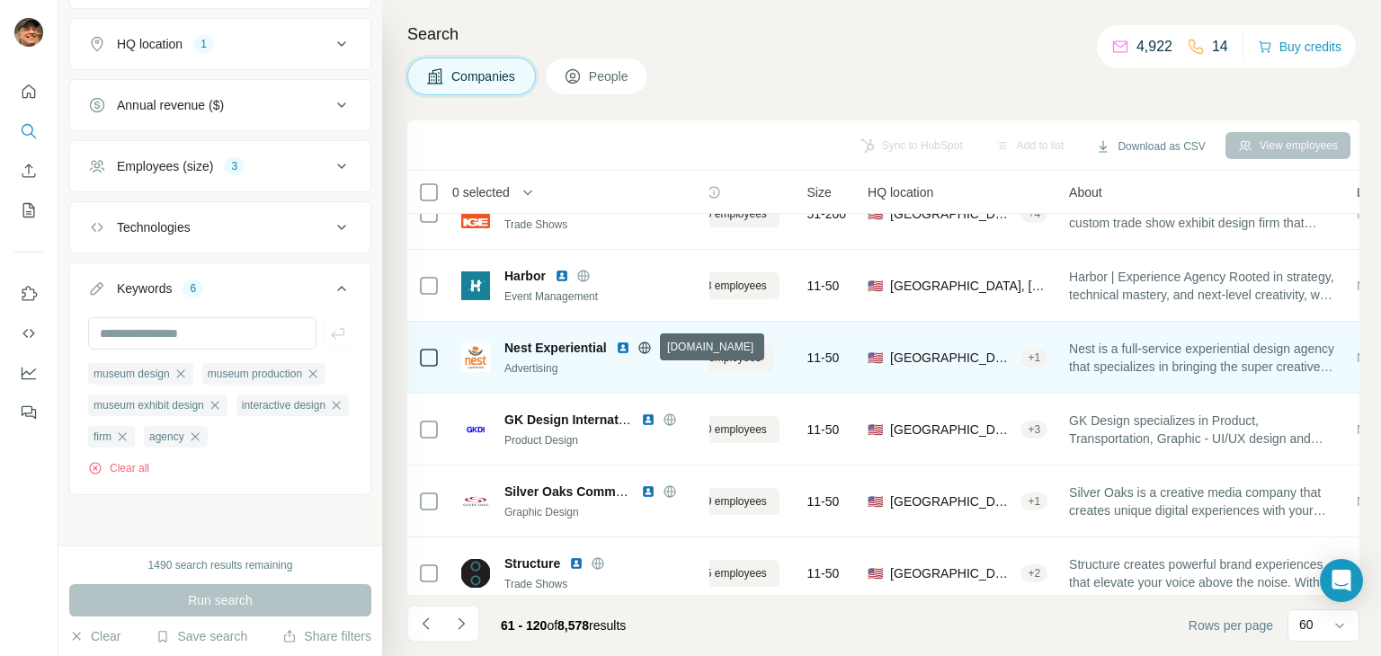
click at [651, 350] on icon at bounding box center [645, 348] width 14 height 14
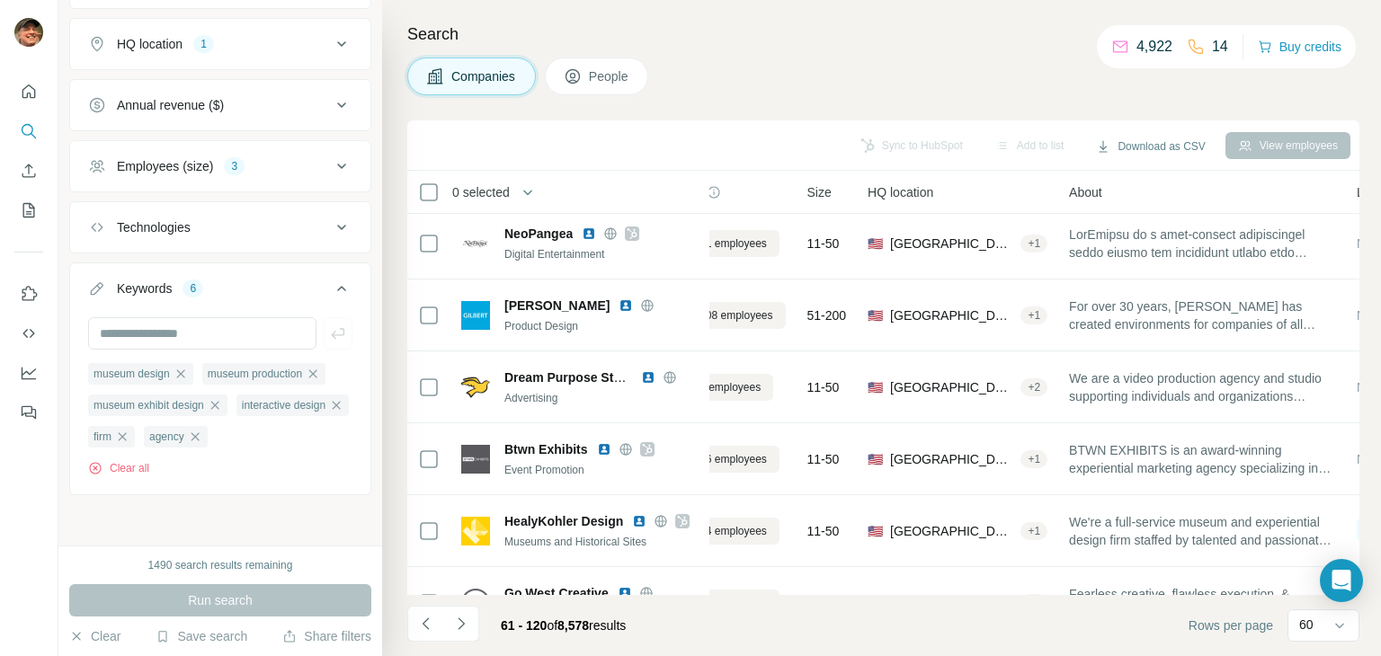
scroll to position [2788, 81]
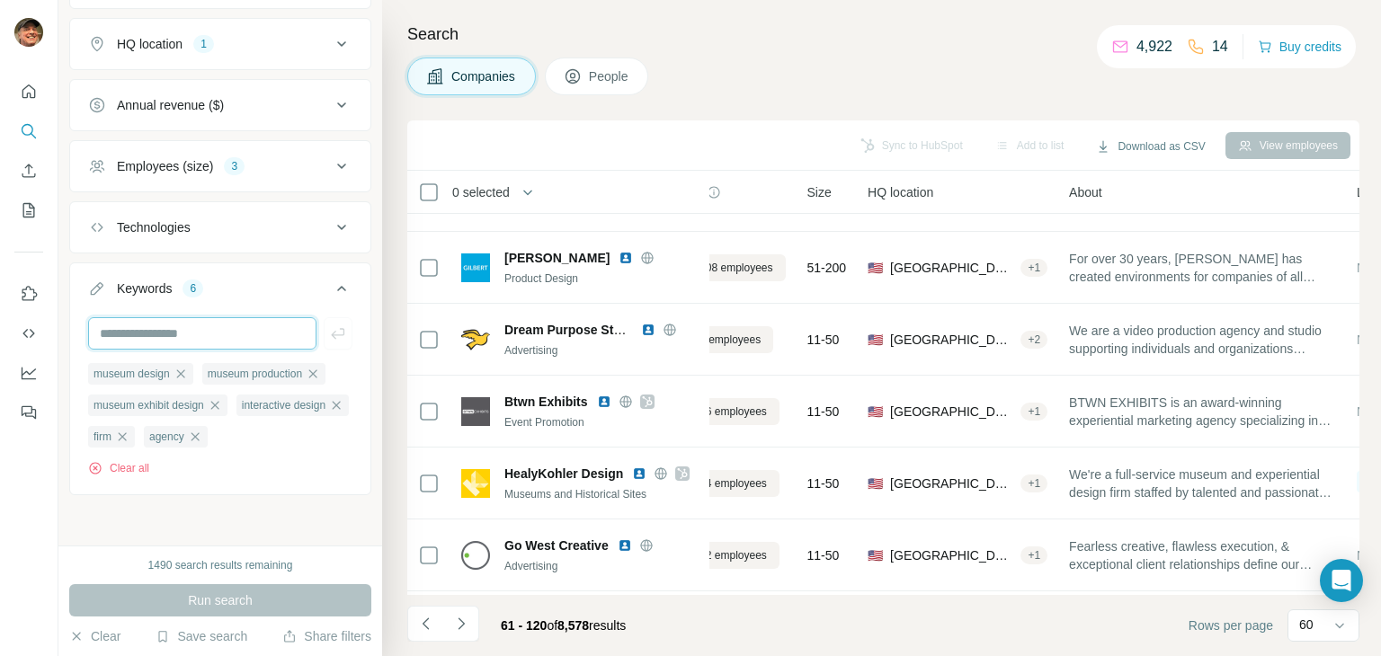
click at [180, 317] on input "text" at bounding box center [202, 333] width 228 height 32
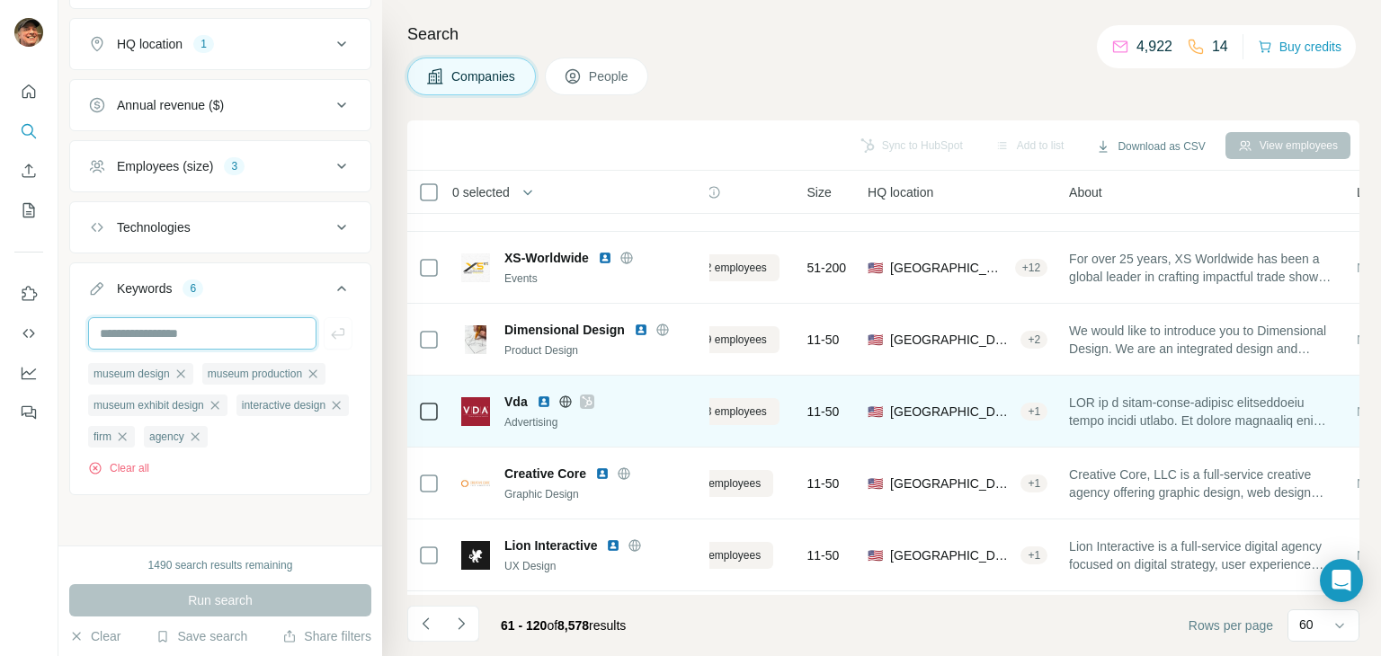
scroll to position [3687, 81]
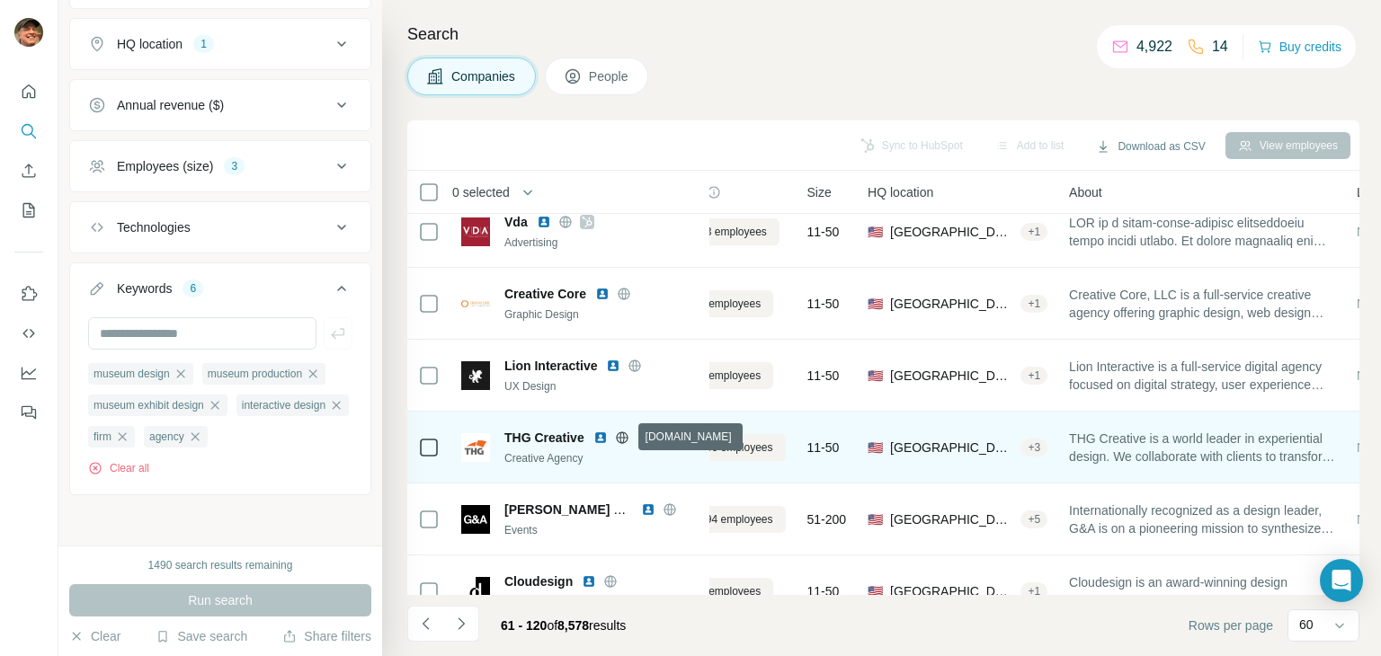
click at [630, 432] on icon at bounding box center [622, 438] width 14 height 14
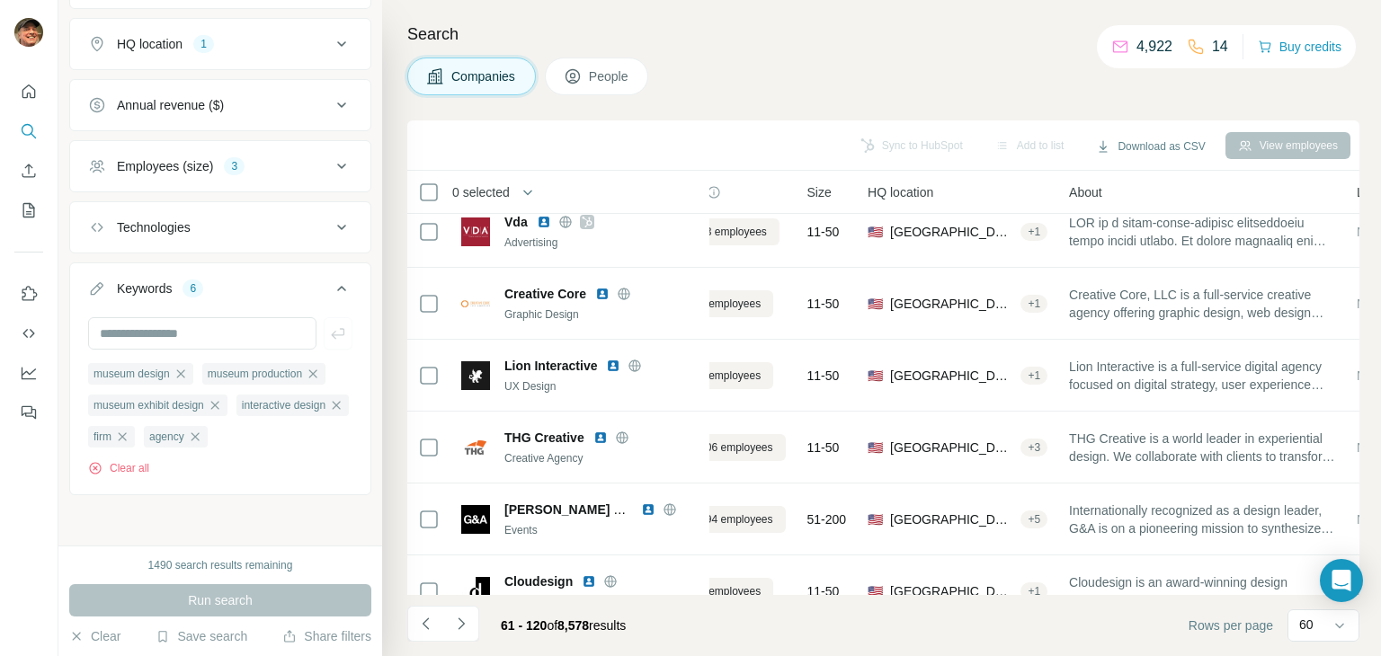
scroll to position [0, 0]
